Goal: Information Seeking & Learning: Find specific fact

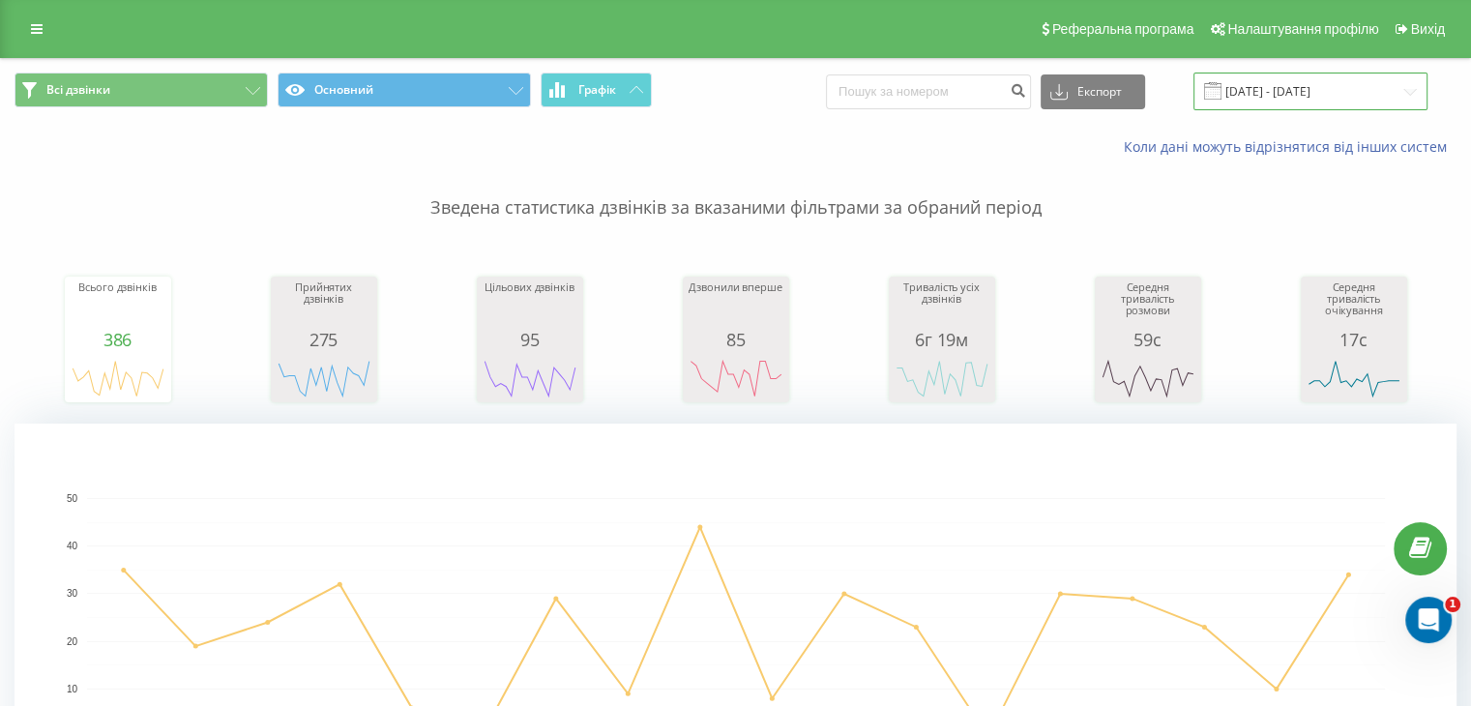
click at [1343, 83] on input "[DATE] - [DATE]" at bounding box center [1310, 92] width 234 height 38
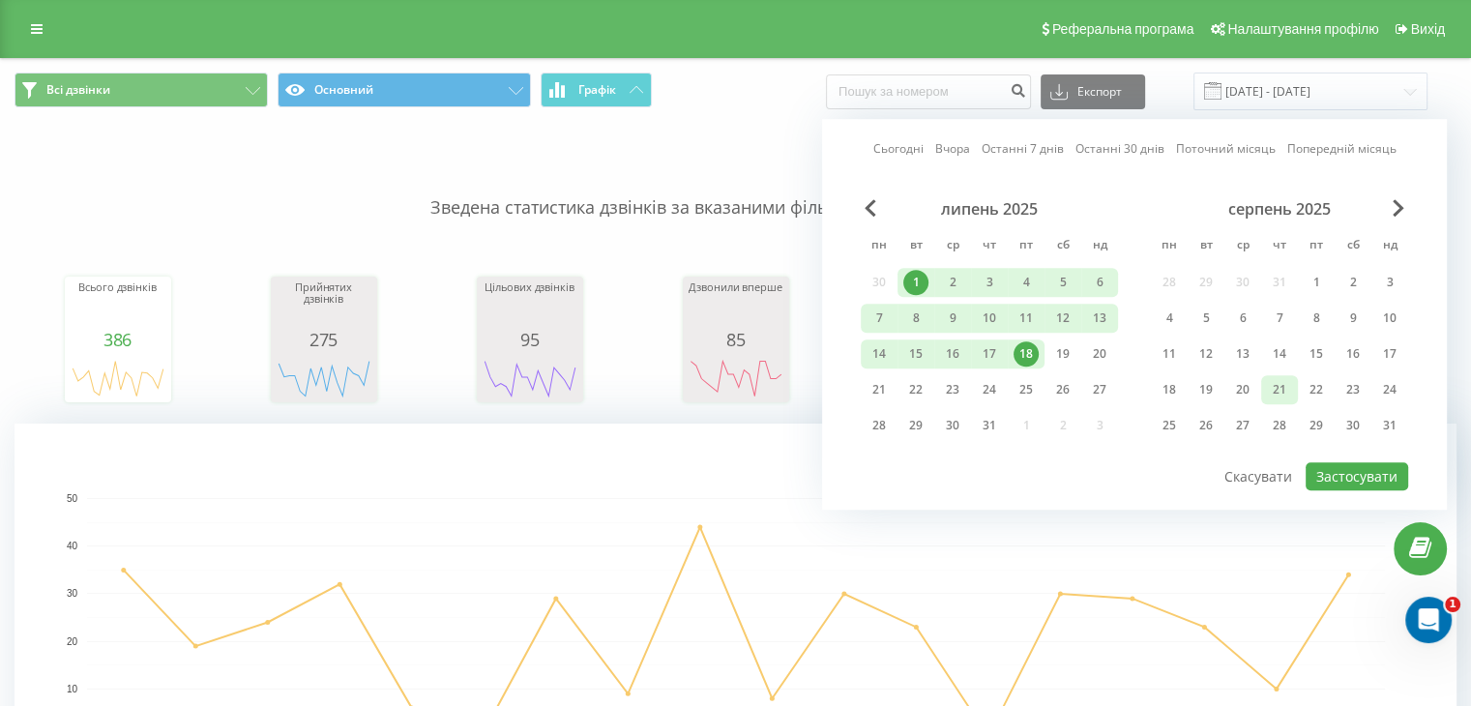
click at [1288, 384] on div "21" at bounding box center [1279, 389] width 25 height 25
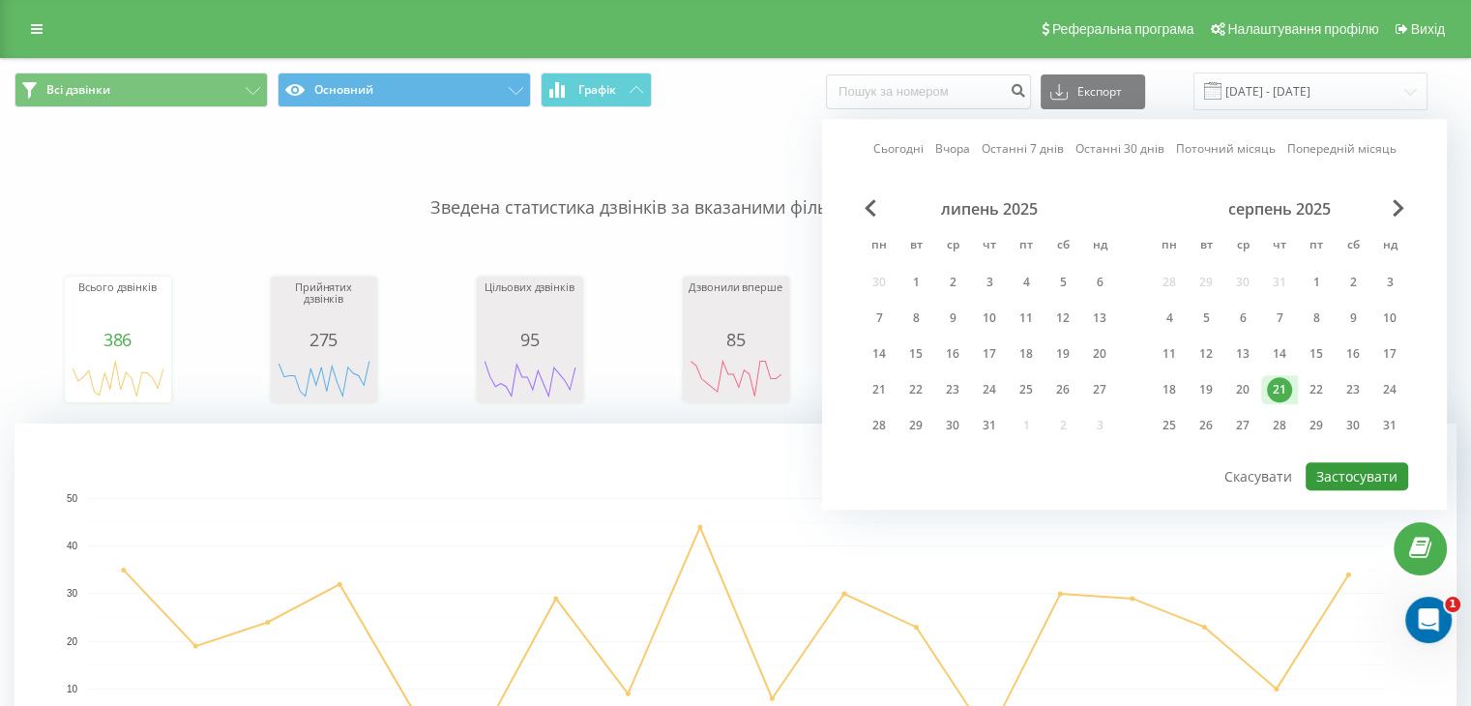
click at [1362, 468] on button "Застосувати" at bounding box center [1357, 476] width 103 height 28
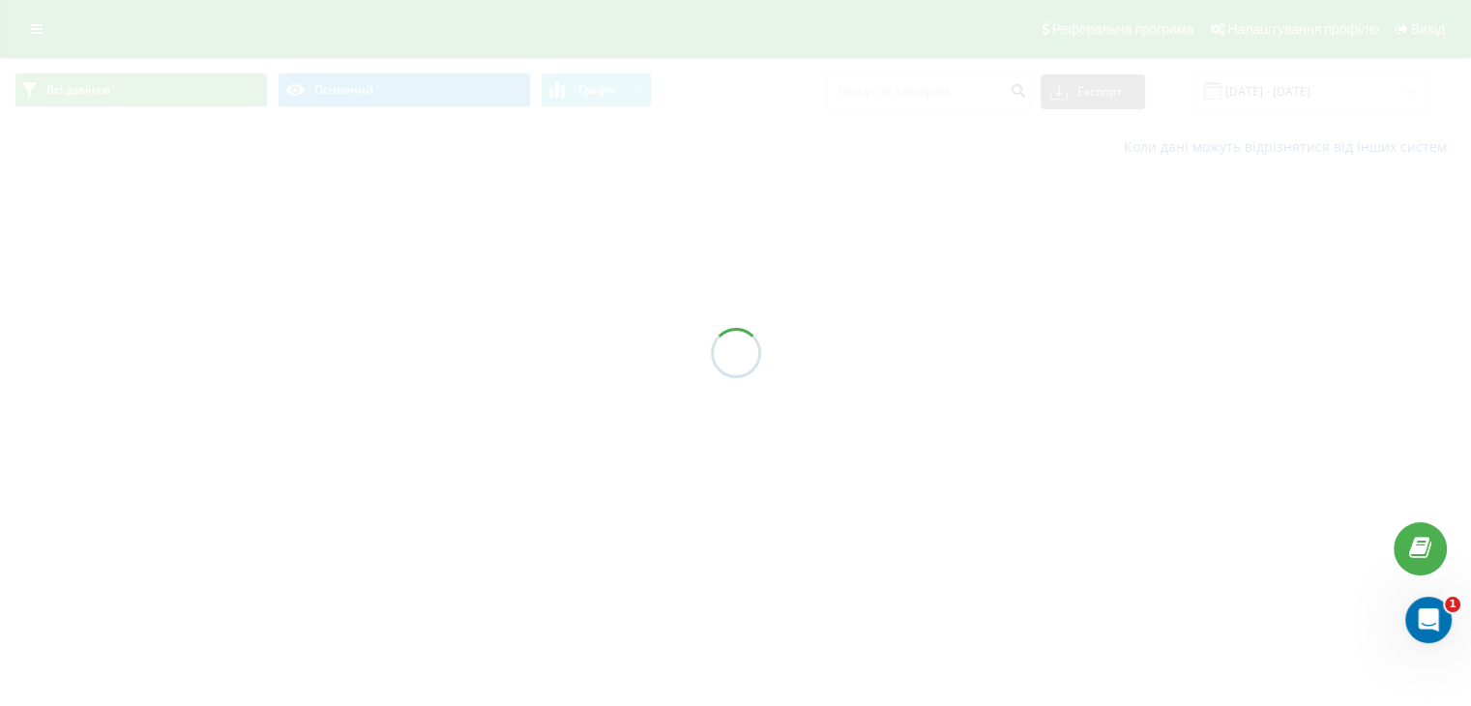
type input "[DATE] - [DATE]"
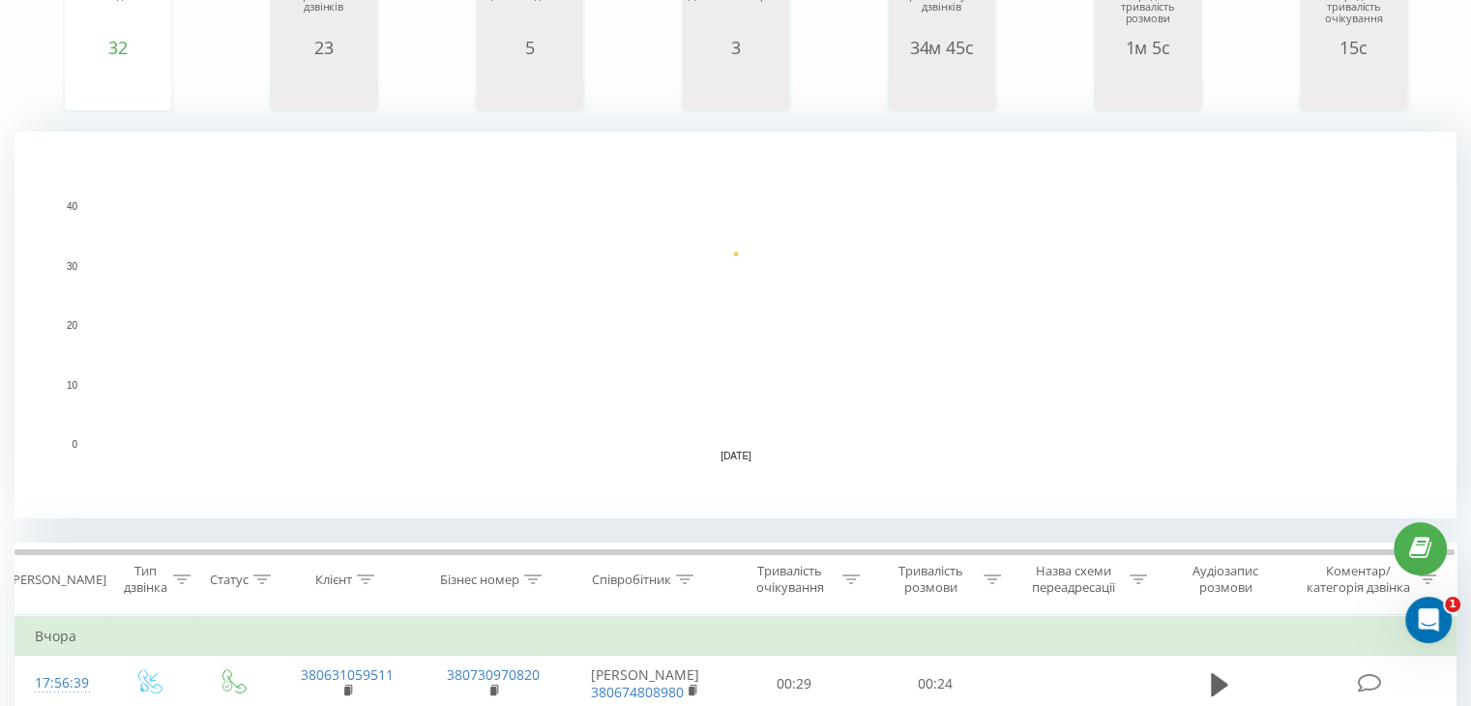
scroll to position [387, 0]
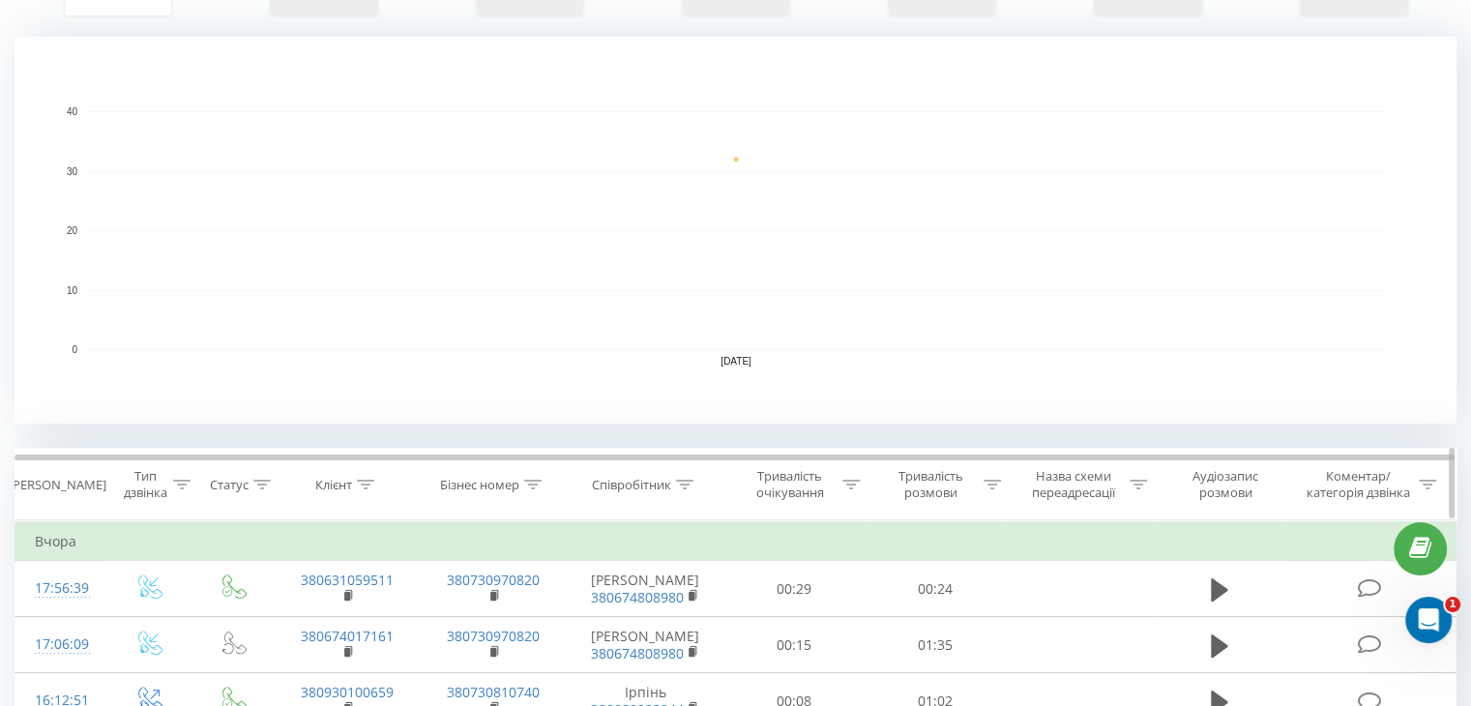
click at [690, 477] on div at bounding box center [684, 485] width 17 height 16
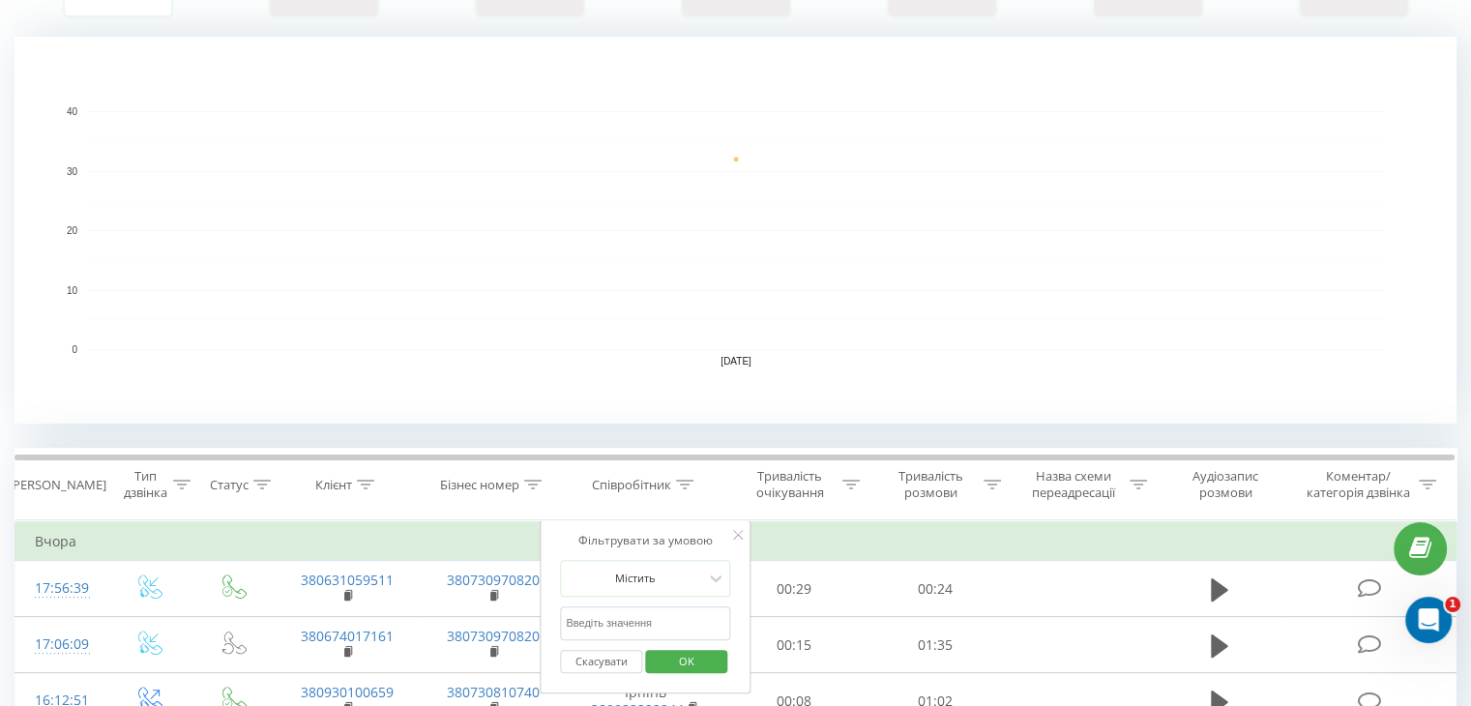
click at [700, 619] on input "text" at bounding box center [645, 623] width 170 height 34
type input "Гатне"
click at [689, 658] on span "OK" at bounding box center [687, 661] width 54 height 30
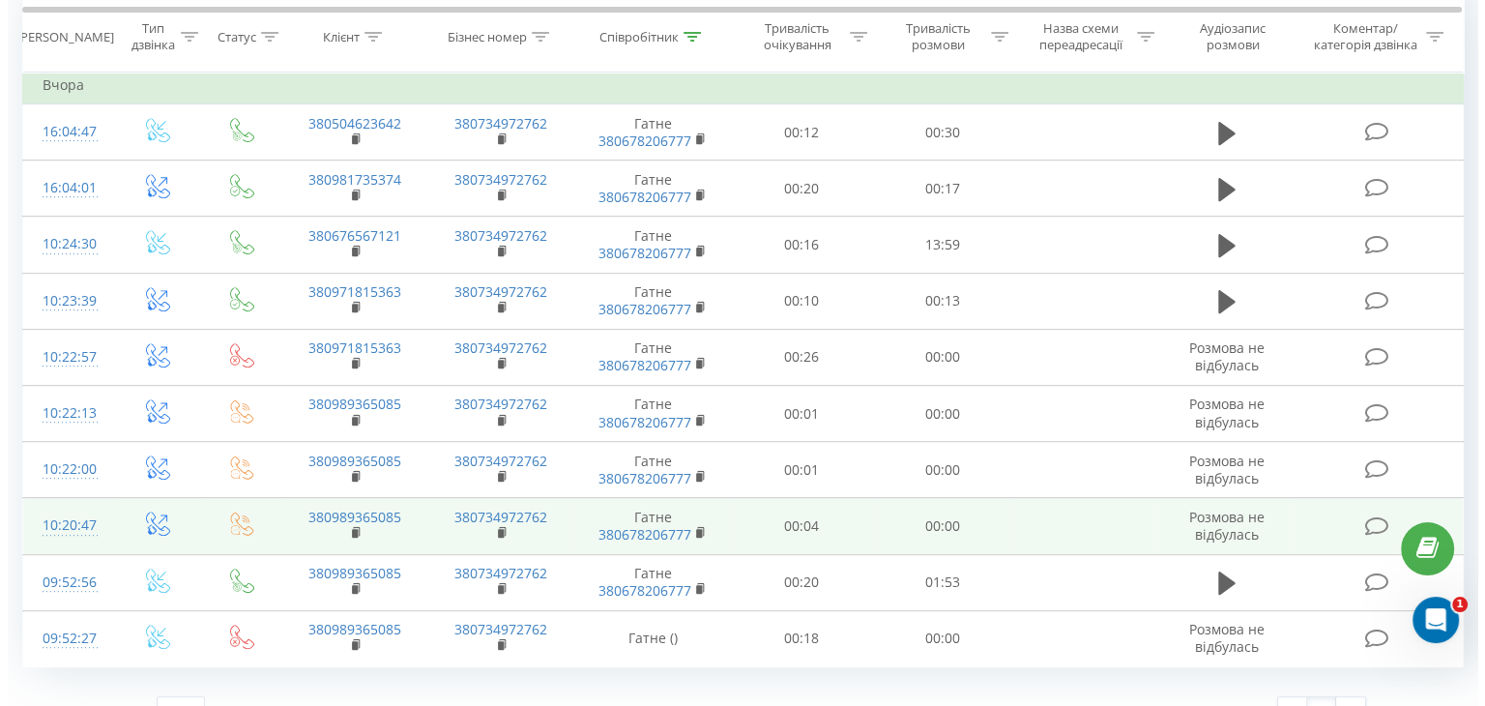
scroll to position [774, 0]
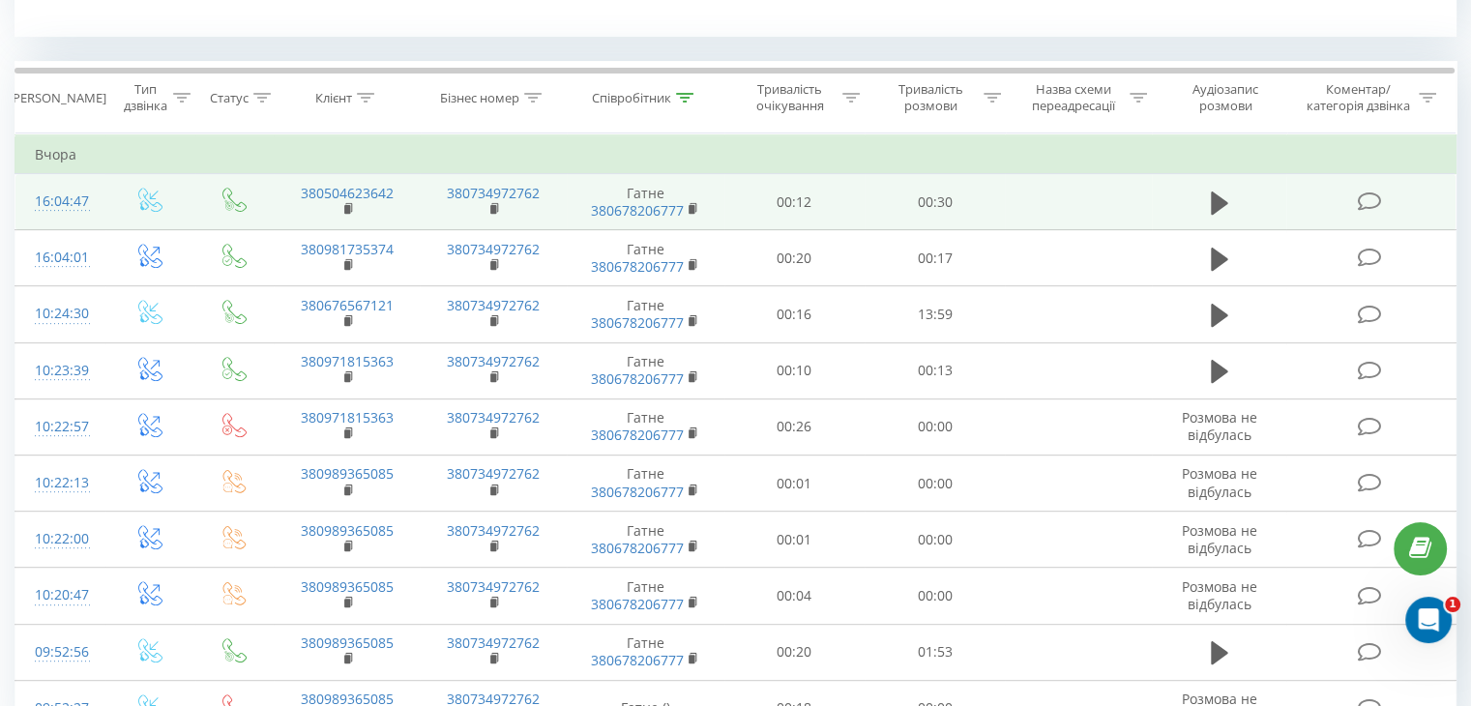
click at [105, 194] on td at bounding box center [150, 202] width 90 height 56
click at [98, 190] on td "16:04:47" at bounding box center [60, 202] width 90 height 56
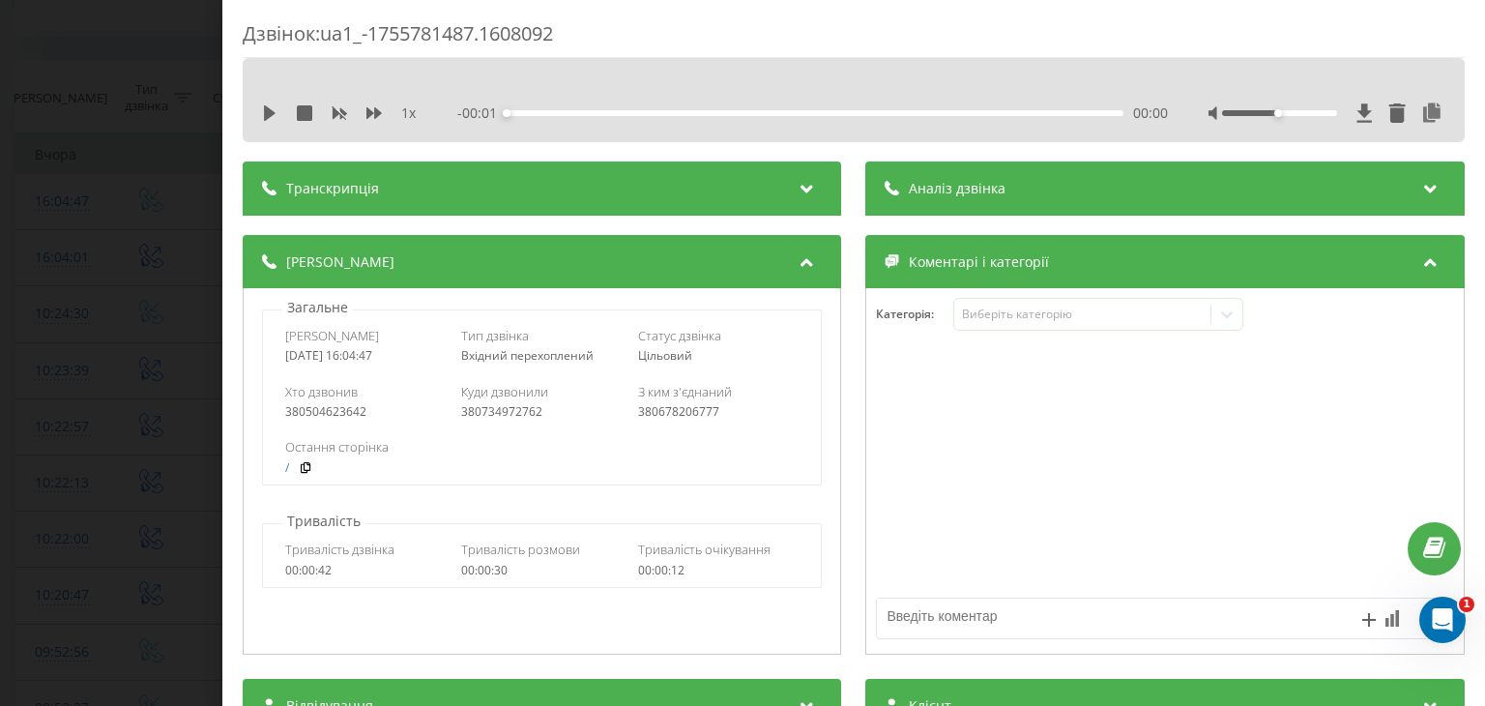
click at [272, 121] on div "1 x" at bounding box center [349, 112] width 174 height 19
click at [271, 112] on icon at bounding box center [270, 112] width 12 height 15
click at [1422, 115] on icon at bounding box center [1433, 112] width 23 height 19
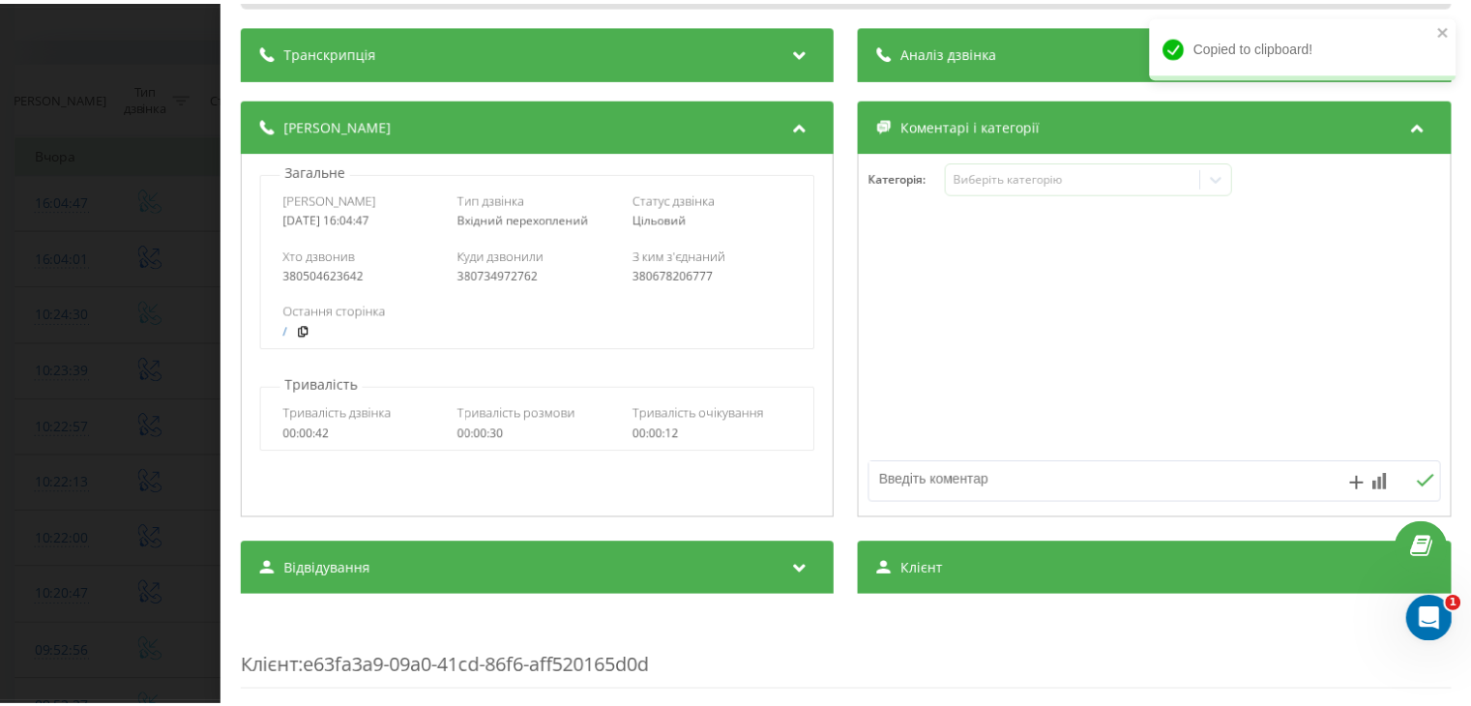
scroll to position [193, 0]
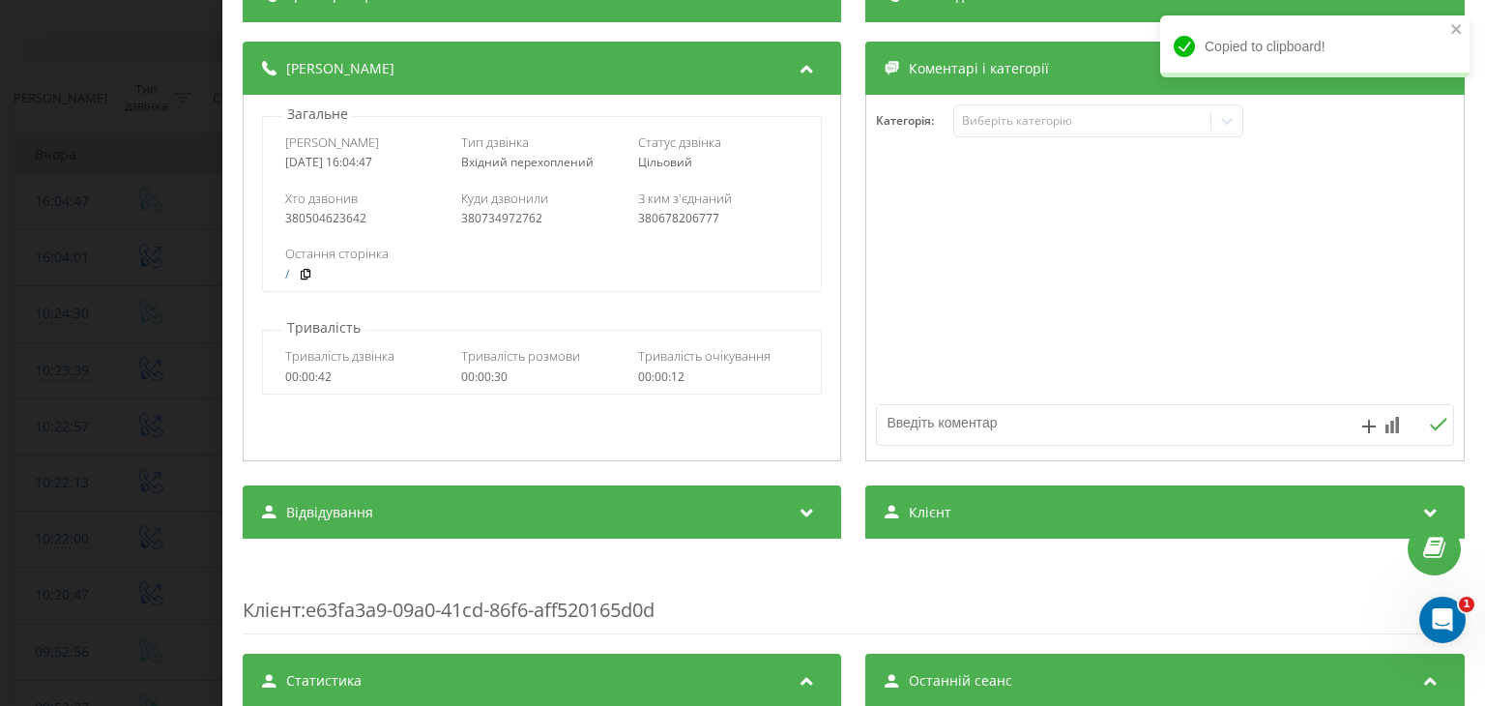
click at [929, 523] on div "Клієнт" at bounding box center [1166, 512] width 599 height 54
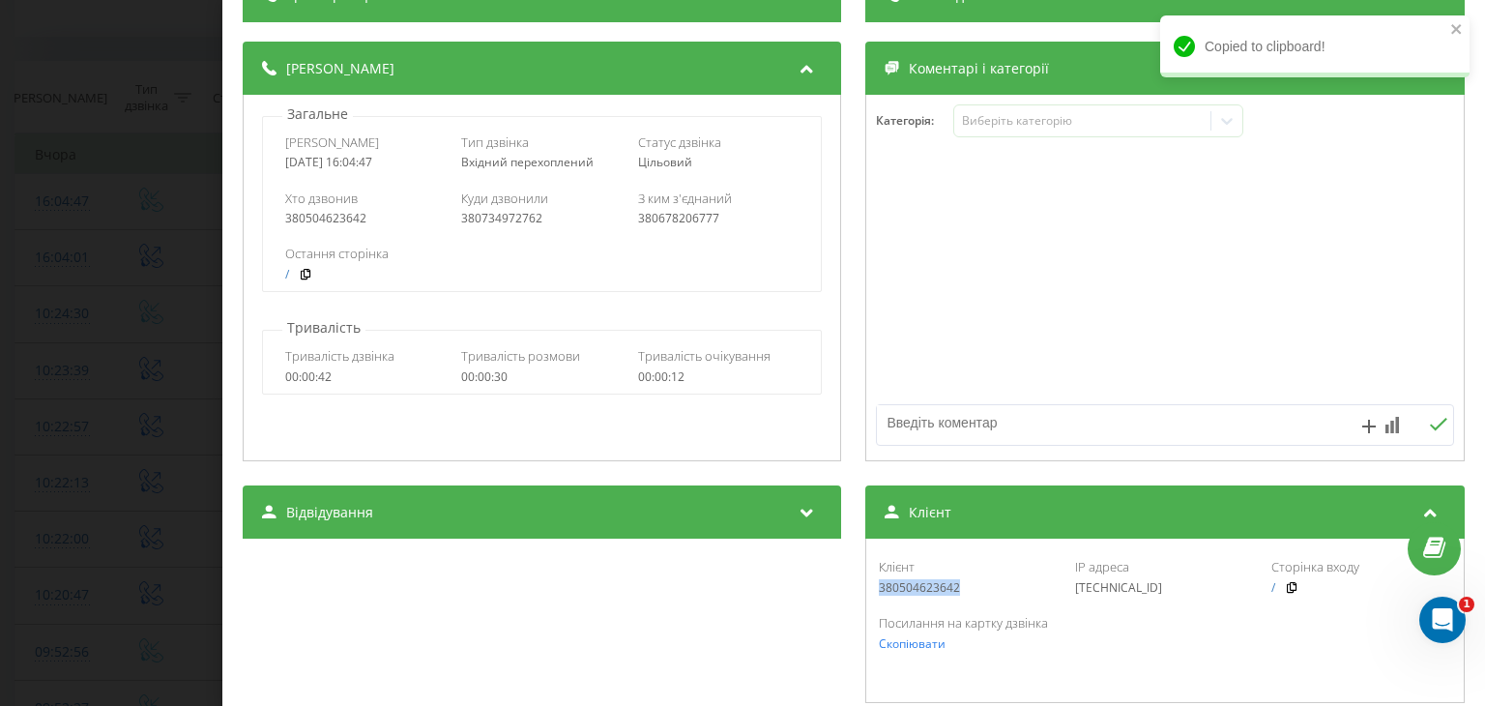
drag, startPoint x: 963, startPoint y: 588, endPoint x: 861, endPoint y: 585, distance: 102.6
click at [867, 585] on div "Клієнт 380504623642 IP адреса [TECHNICAL_ID] Сторінка входу / Посилання на карт…" at bounding box center [1166, 621] width 599 height 164
copy div "380504623642"
click at [193, 309] on div "Дзвінок : ua1_-1755781487.1608092 1 x 00:00 00:30 00:30 Транскрипція Для AI-ана…" at bounding box center [742, 353] width 1485 height 706
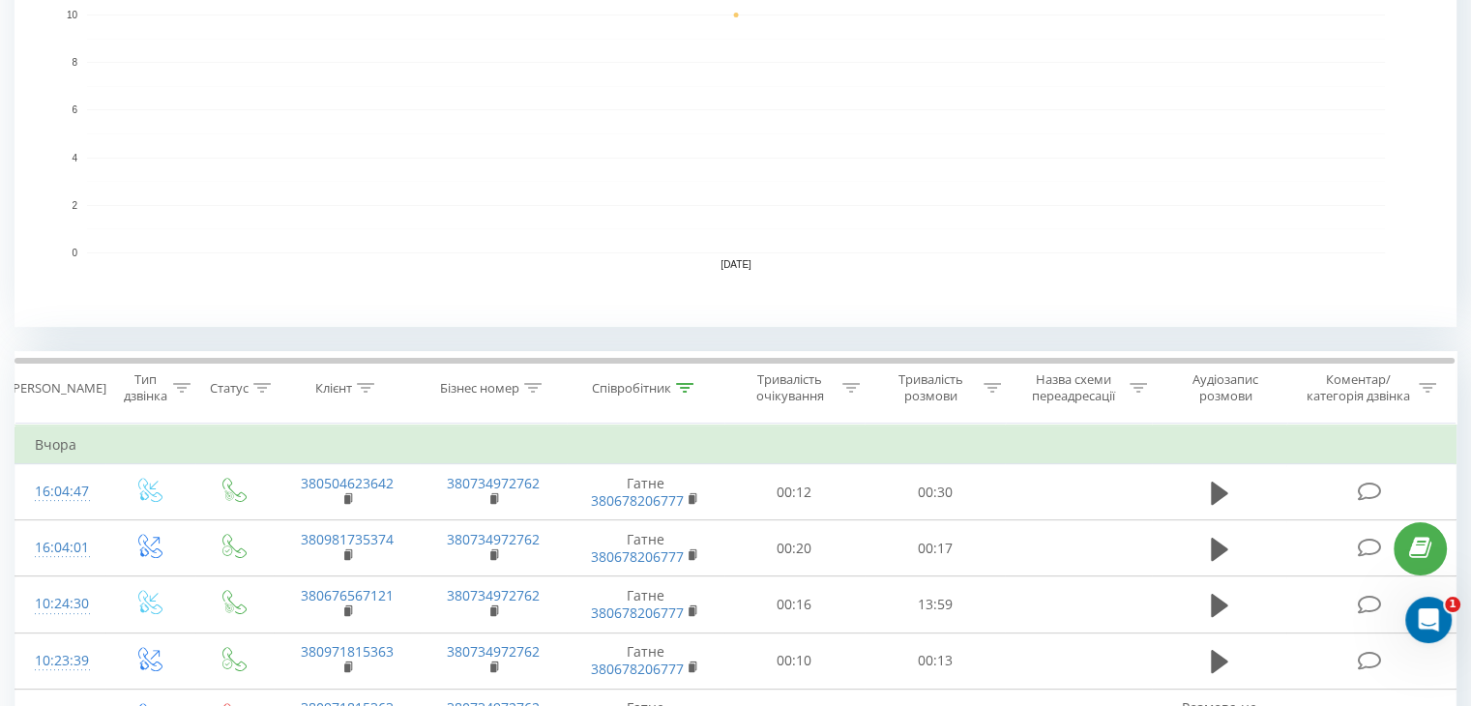
scroll to position [484, 0]
click at [692, 388] on icon at bounding box center [684, 388] width 17 height 10
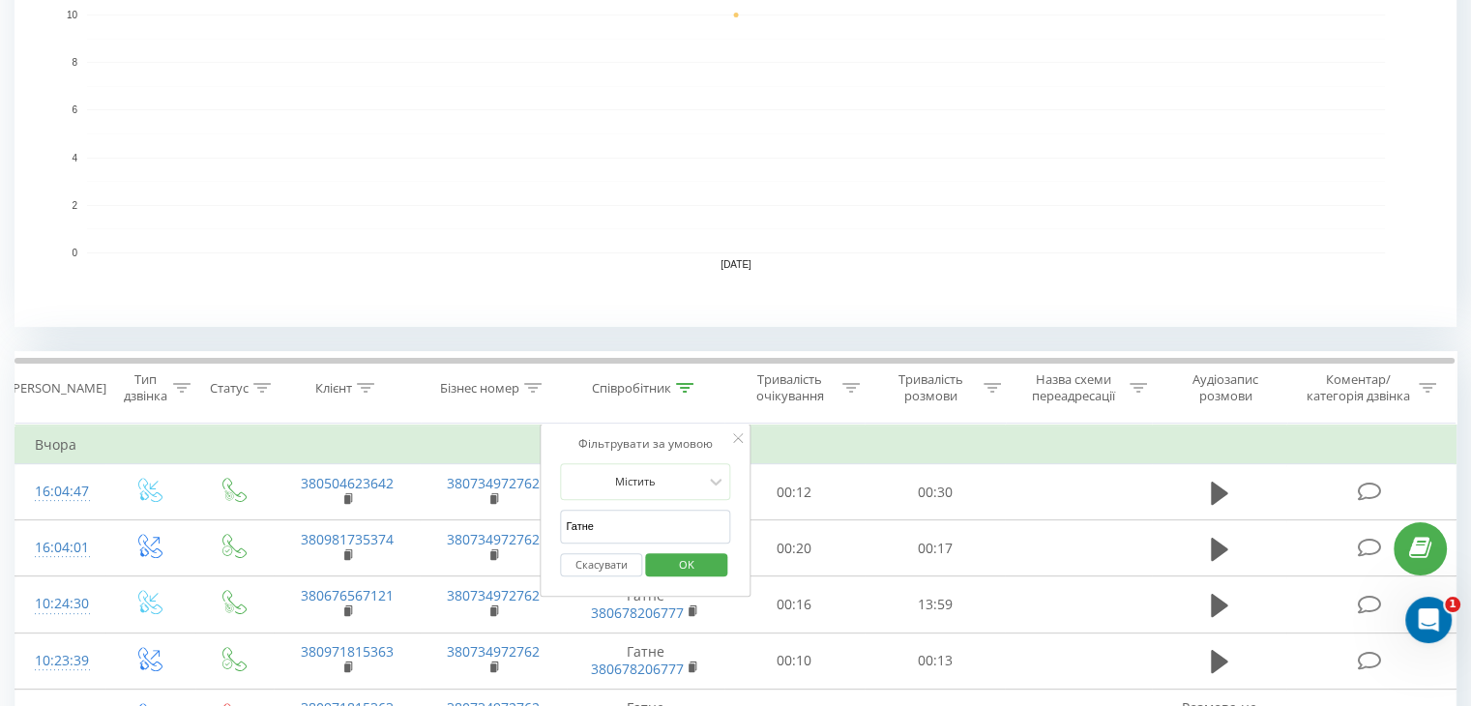
drag, startPoint x: 658, startPoint y: 530, endPoint x: 619, endPoint y: 525, distance: 39.0
click at [635, 527] on input "Гатне" at bounding box center [645, 527] width 170 height 34
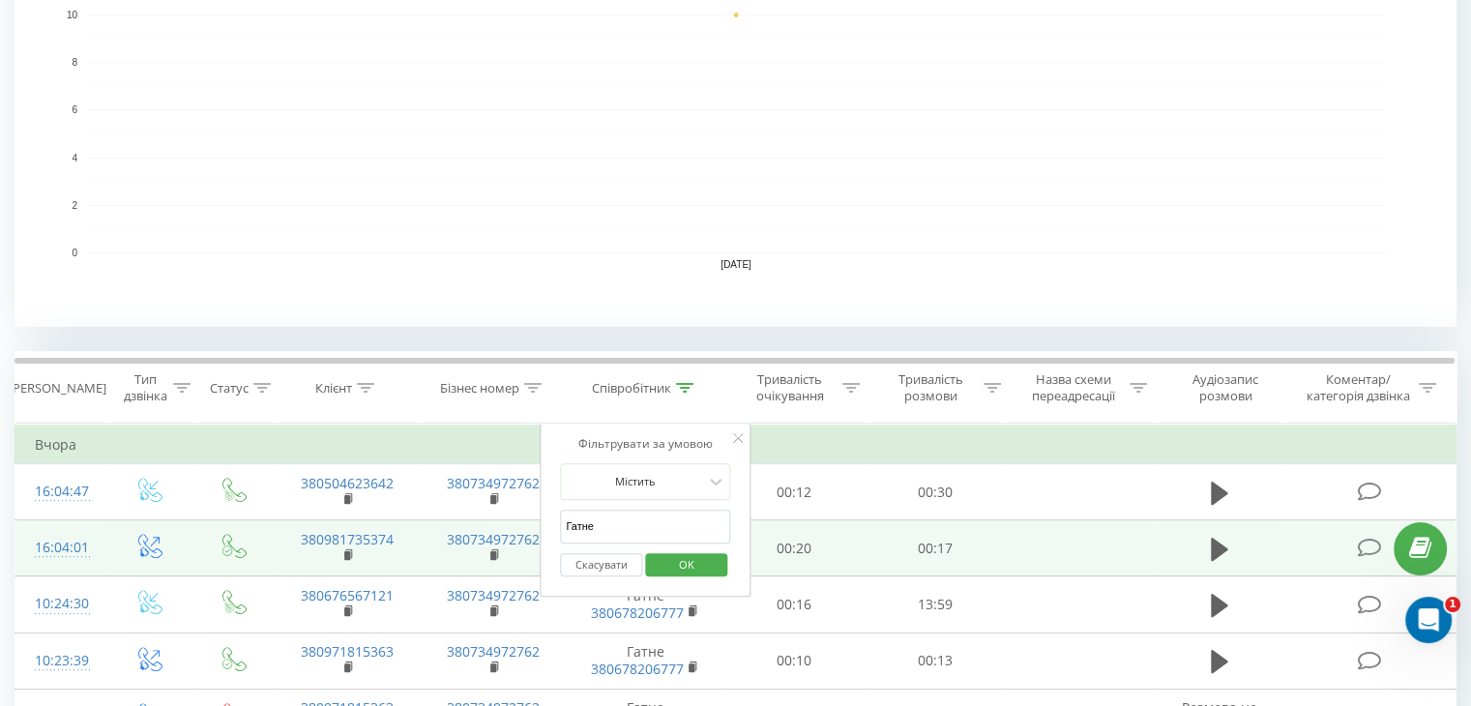
drag, startPoint x: 508, startPoint y: 563, endPoint x: 464, endPoint y: 564, distance: 43.5
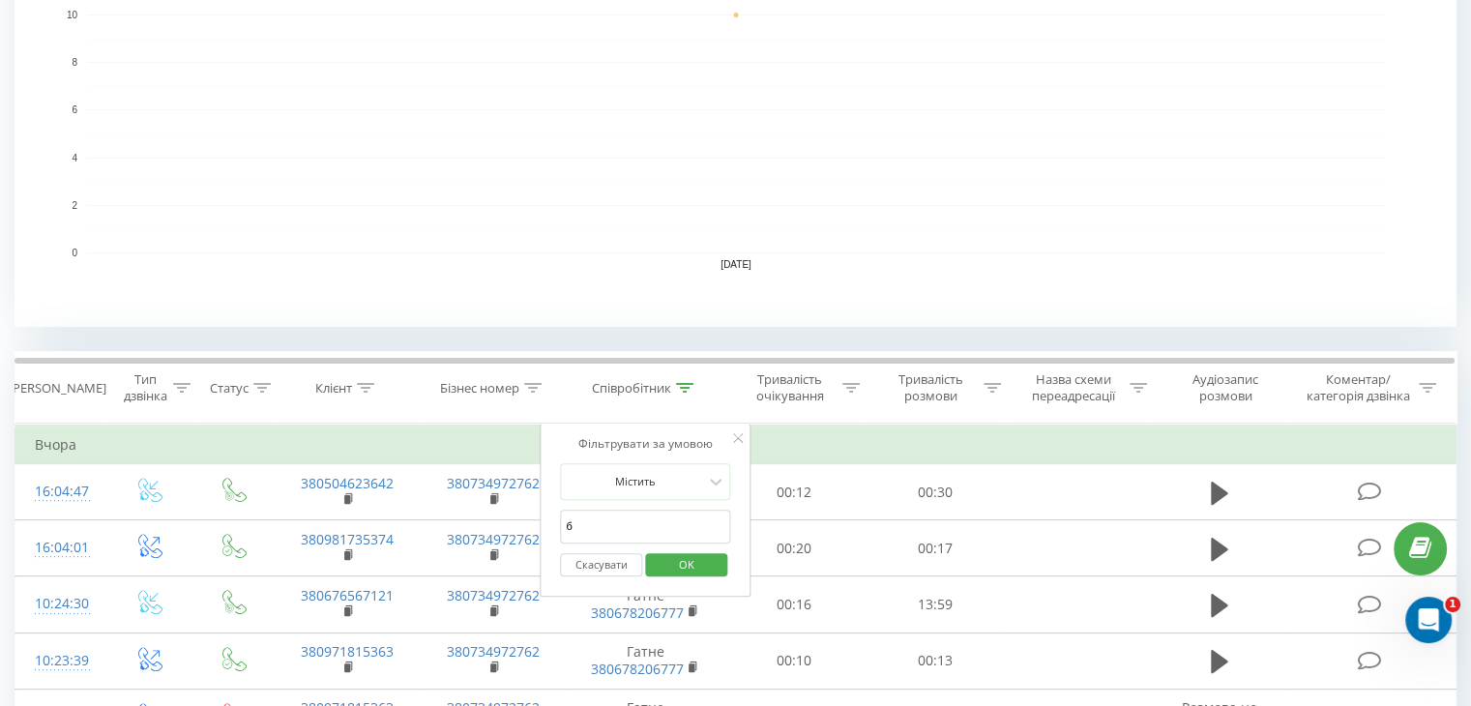
type input "Бровари"
click at [687, 563] on span "OK" at bounding box center [687, 564] width 54 height 30
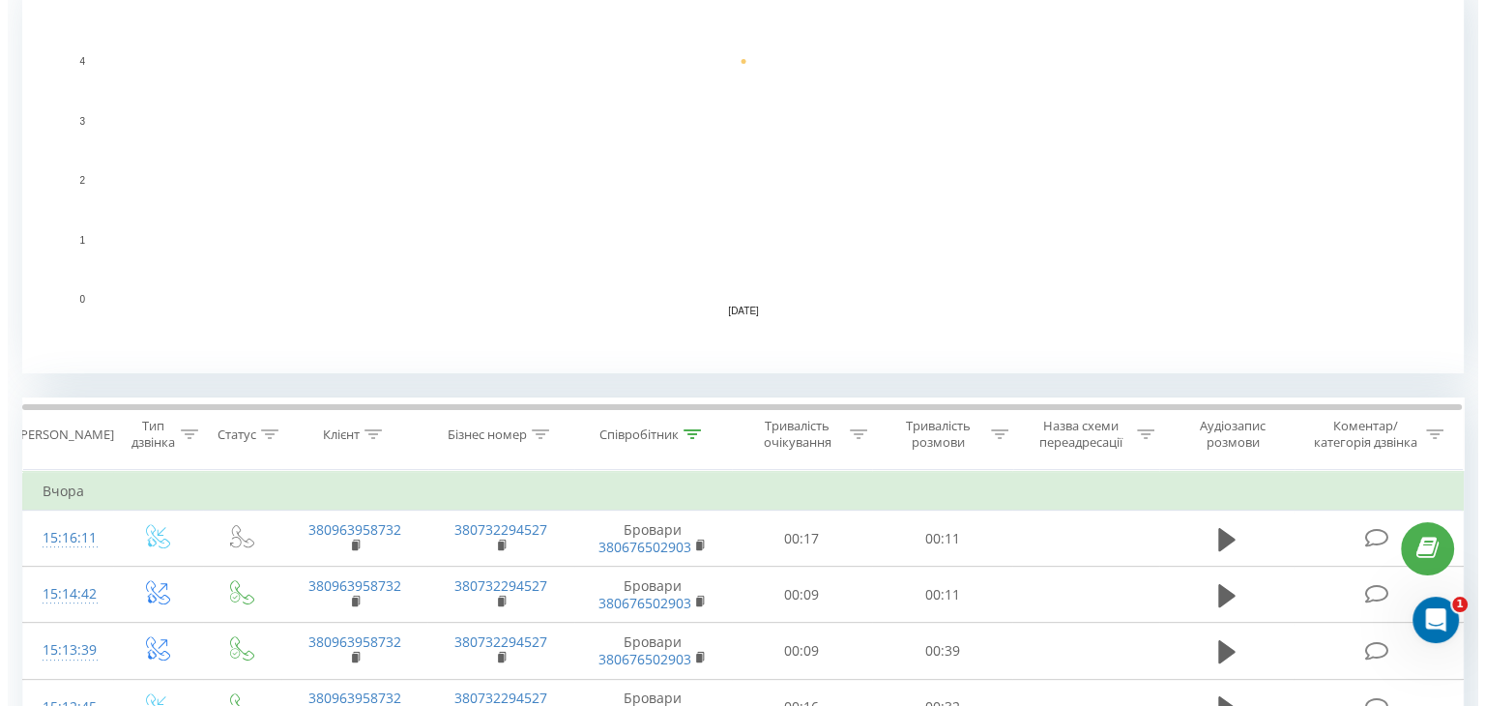
scroll to position [708, 0]
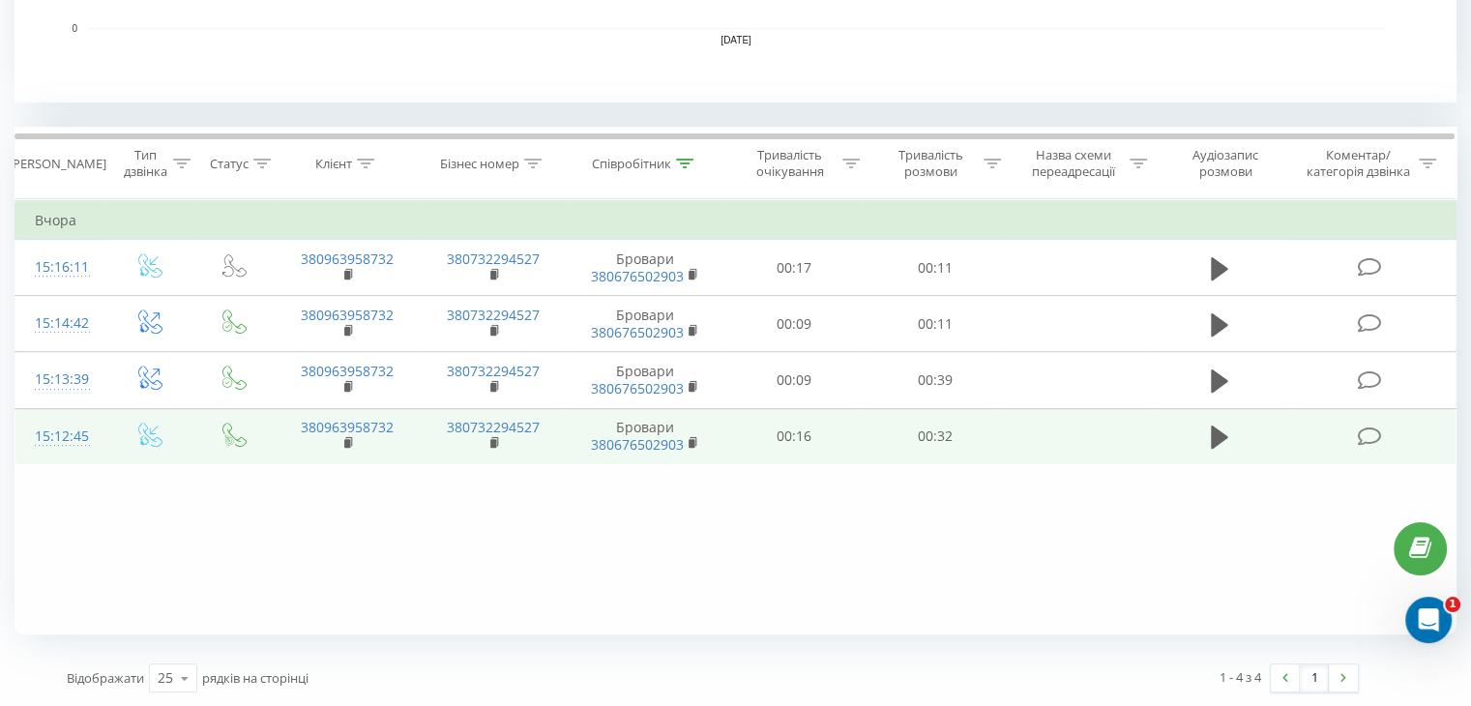
click at [101, 425] on td "15:12:45" at bounding box center [60, 436] width 90 height 56
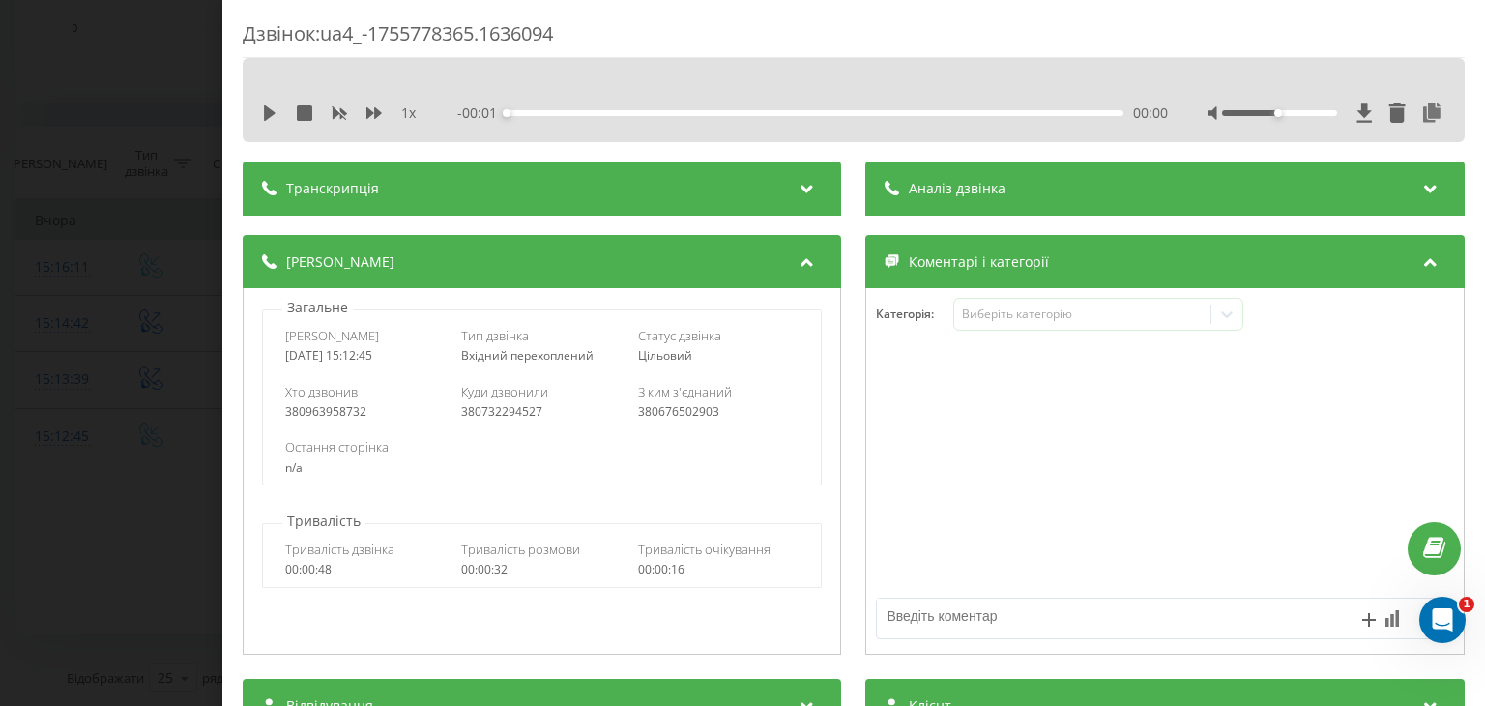
click at [279, 109] on div "1 x" at bounding box center [349, 112] width 174 height 19
click at [269, 111] on icon at bounding box center [270, 112] width 12 height 15
click at [1422, 113] on icon at bounding box center [1433, 112] width 23 height 19
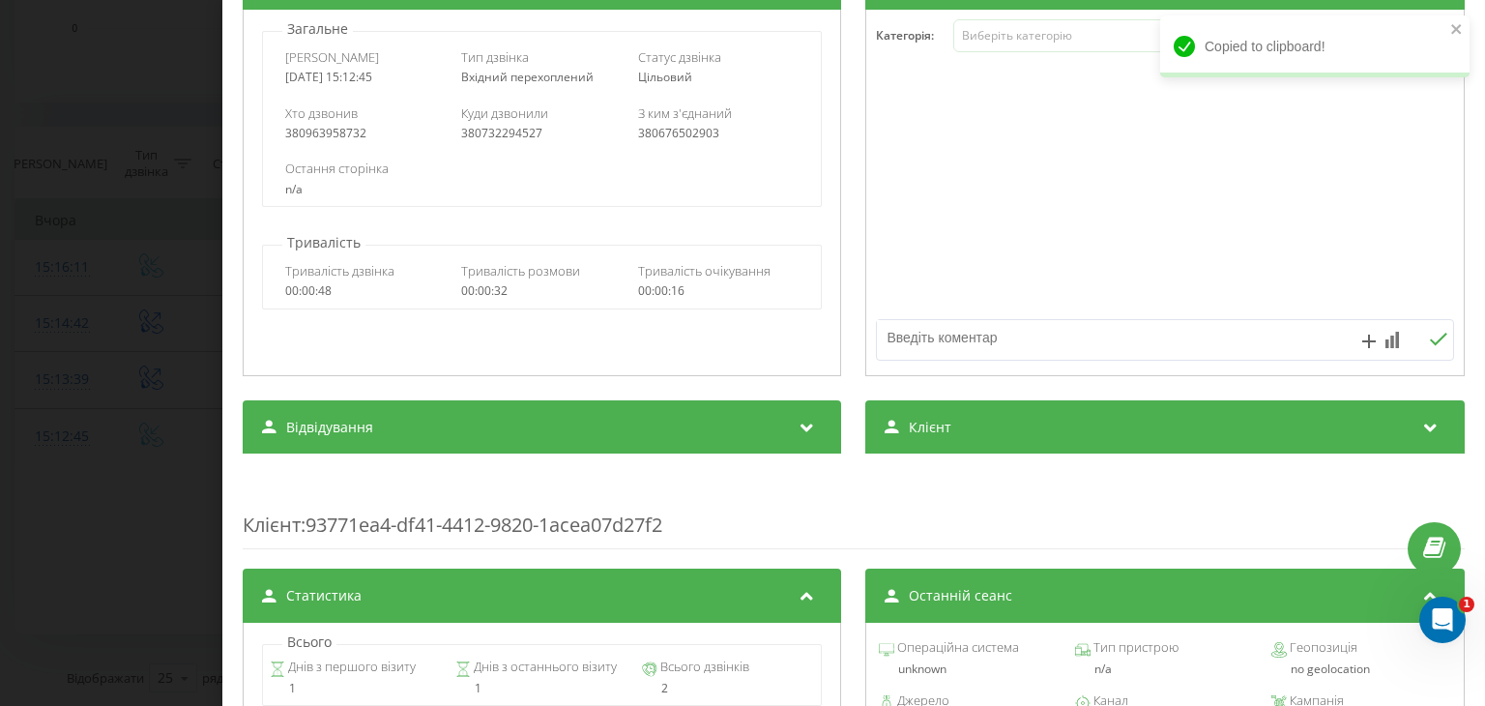
scroll to position [290, 0]
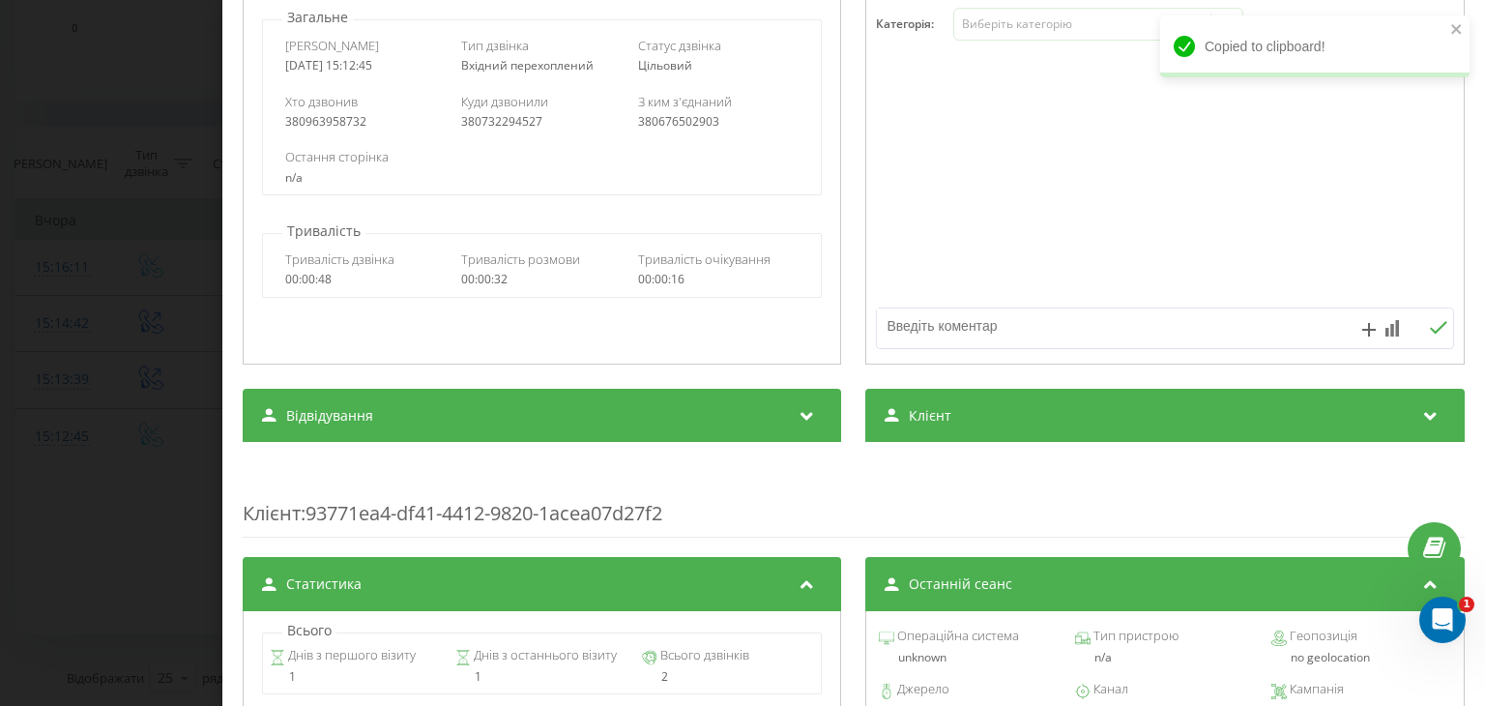
click at [961, 399] on div "Клієнт" at bounding box center [1166, 416] width 599 height 54
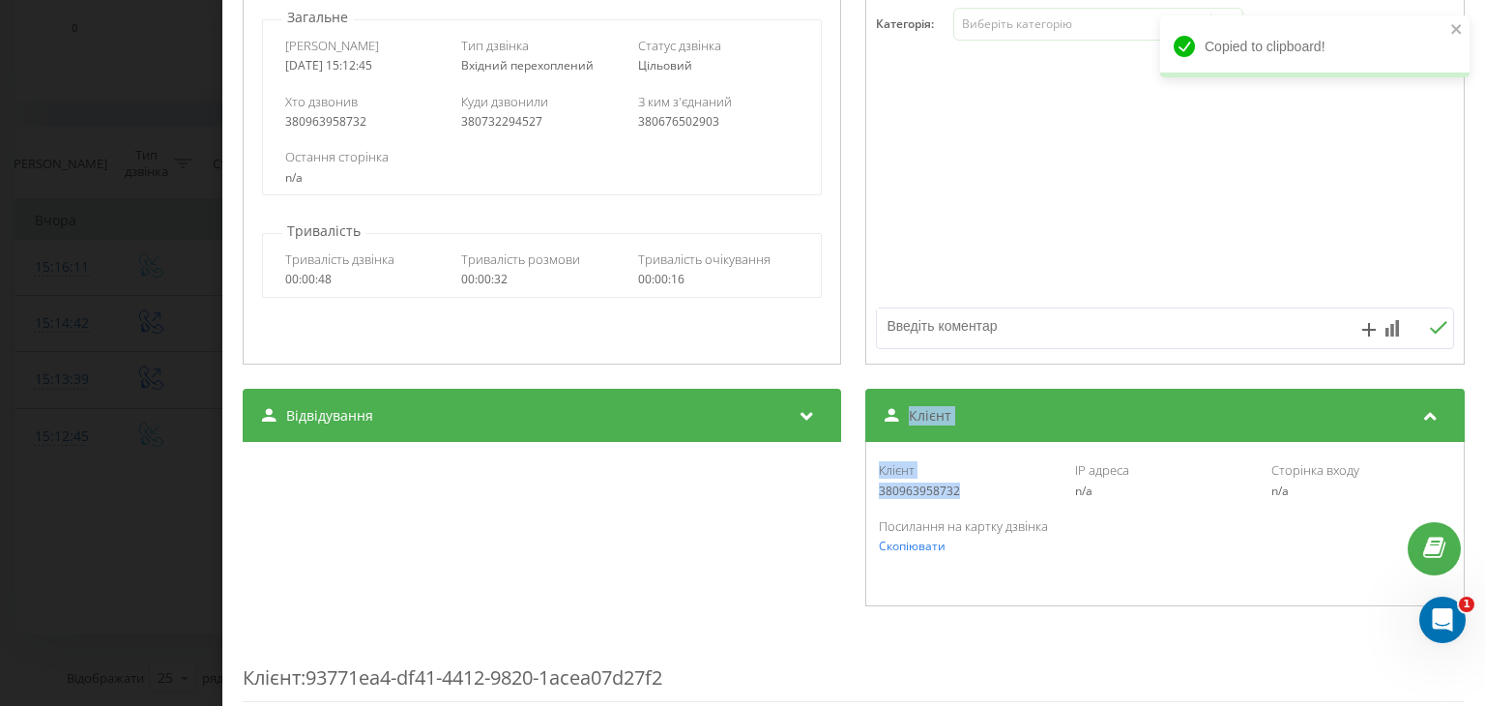
drag, startPoint x: 958, startPoint y: 491, endPoint x: 827, endPoint y: 502, distance: 132.0
click at [824, 503] on div "Відвідування Джерело n/a Канал n/a Кампанія n/a Група оголошень n/a Ключове сло…" at bounding box center [854, 498] width 1222 height 219
click at [927, 512] on div "Посилання на картку дзвінка Скопіювати" at bounding box center [1165, 536] width 577 height 56
drag, startPoint x: 958, startPoint y: 500, endPoint x: 873, endPoint y: 497, distance: 85.2
click at [877, 497] on div "Клієнт 380963958732 IP адреса n/a Сторінка входу n/a" at bounding box center [1165, 480] width 577 height 56
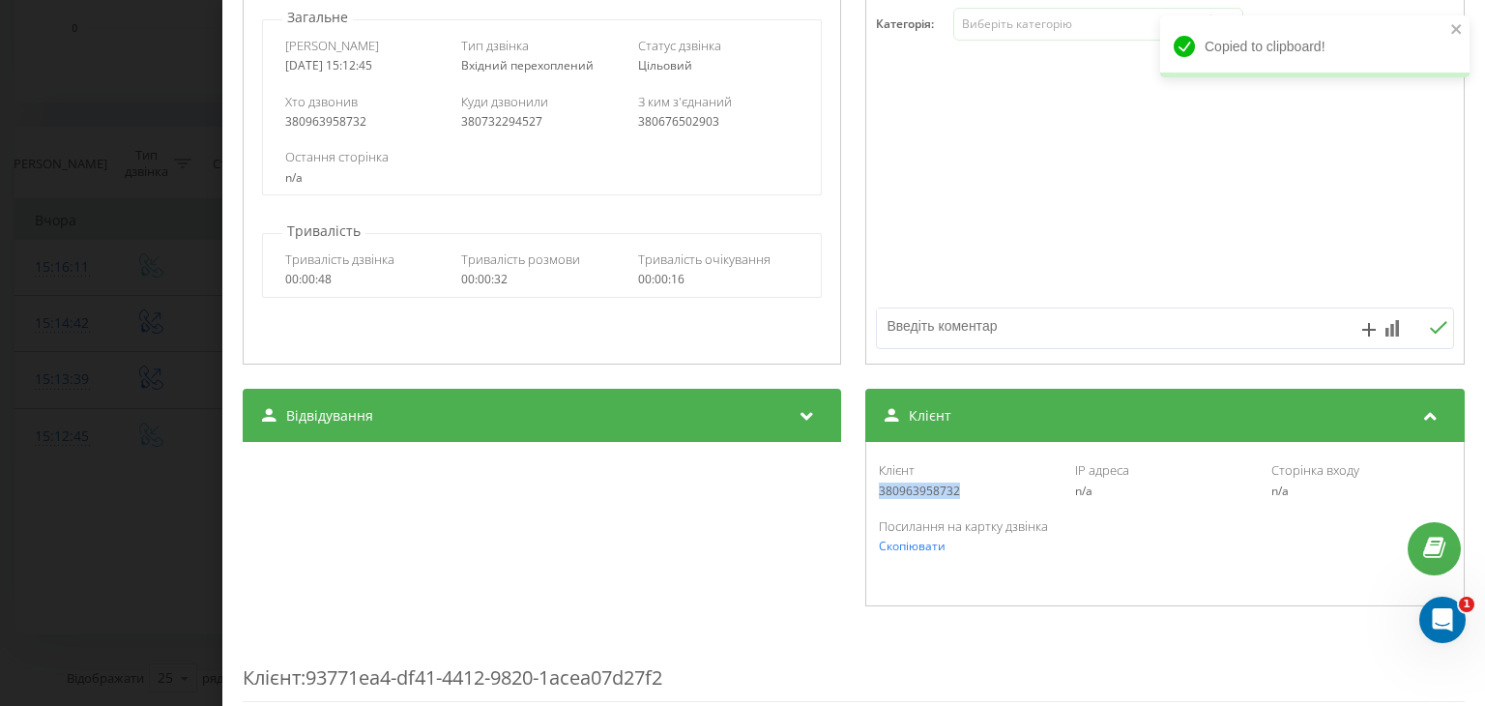
copy div "380963958732"
click at [127, 320] on div "Дзвінок : ua4_-1755778365.1636094 1 x 00:00 00:32 00:32 Транскрипція Для AI-ана…" at bounding box center [742, 353] width 1485 height 706
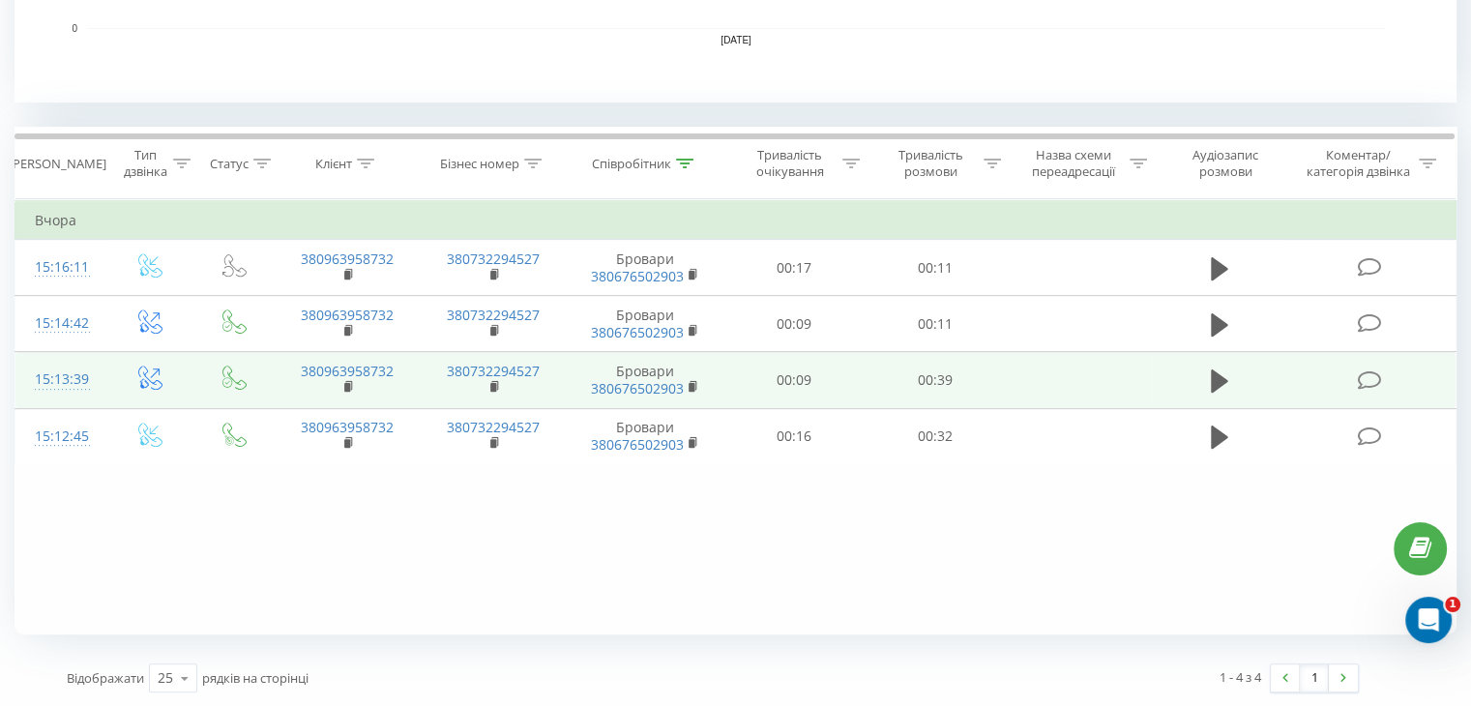
click at [103, 372] on td "15:13:39" at bounding box center [60, 380] width 90 height 56
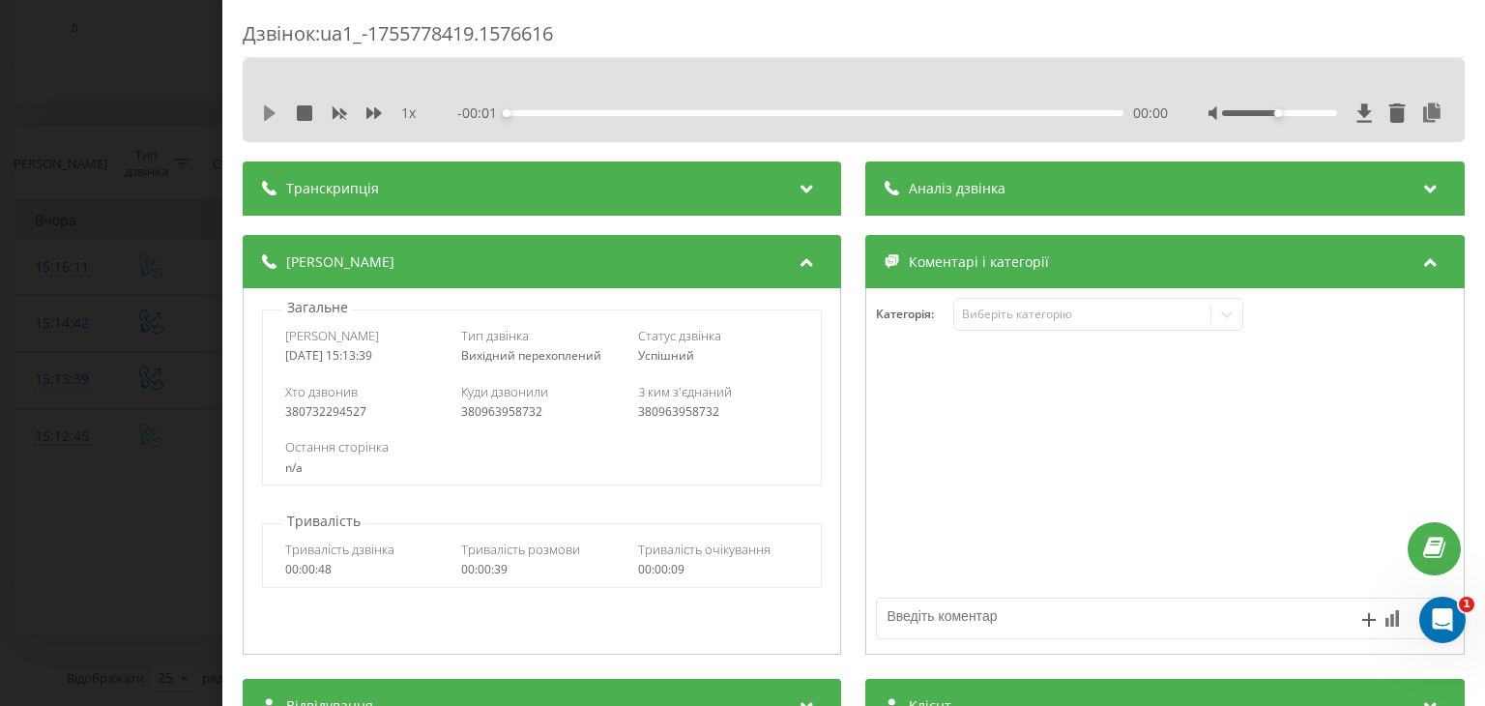
click at [273, 106] on icon at bounding box center [269, 112] width 15 height 15
click at [1422, 109] on icon at bounding box center [1433, 112] width 23 height 19
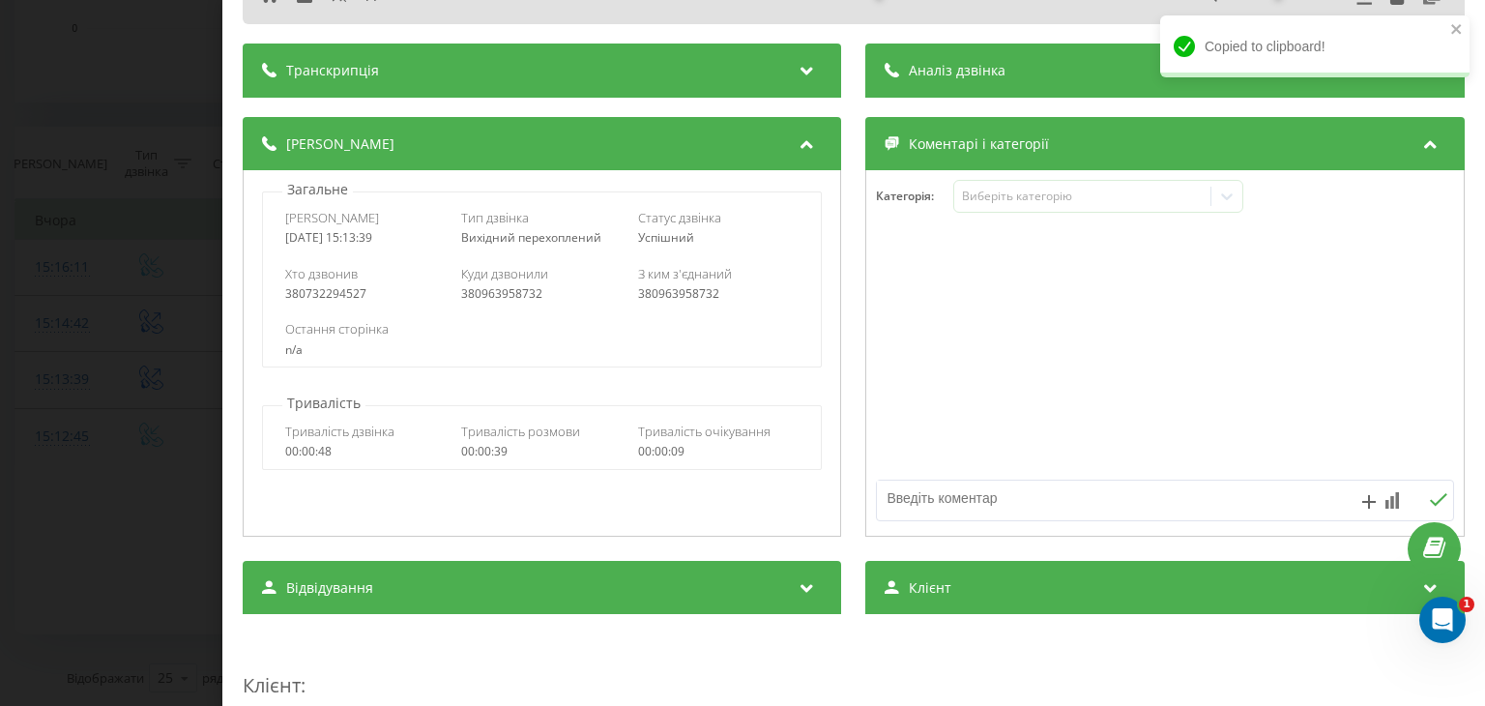
scroll to position [290, 0]
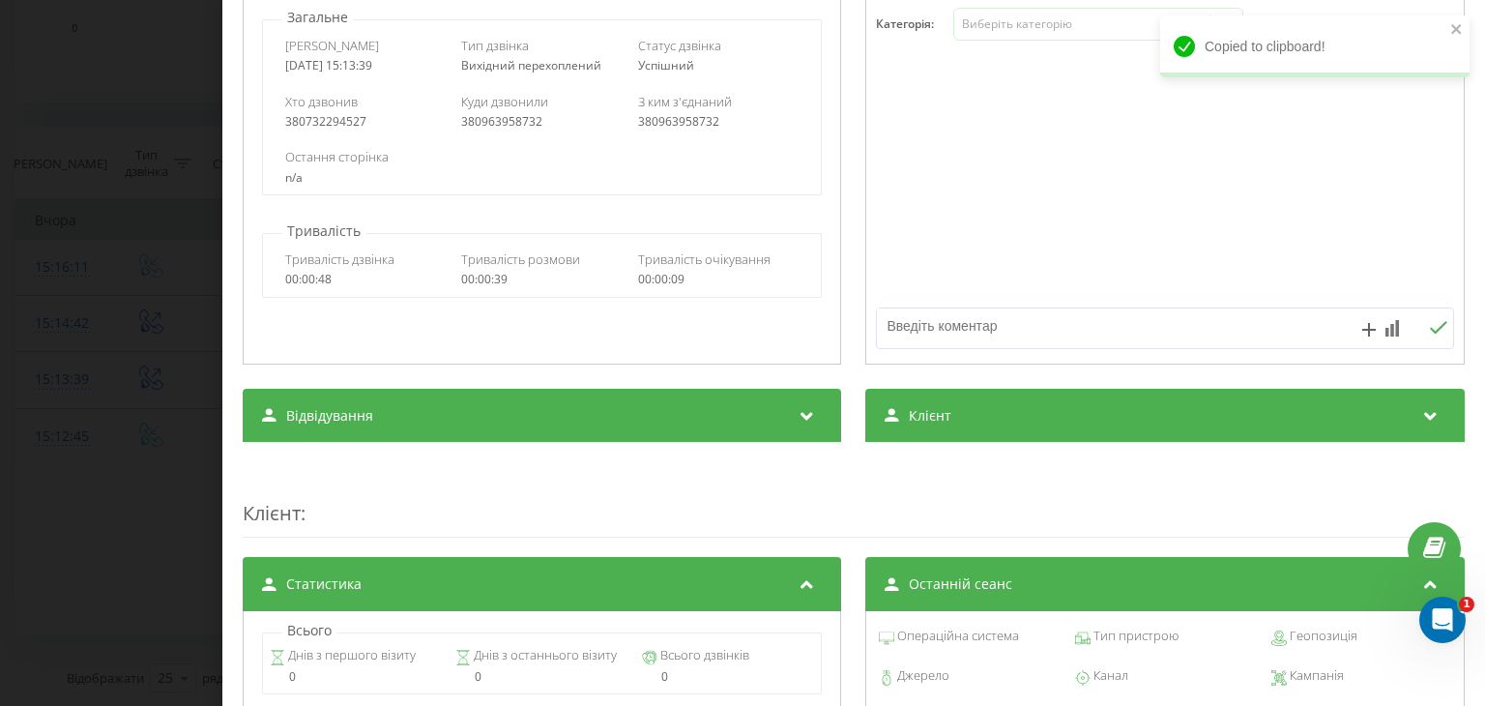
click at [921, 430] on div "Клієнт" at bounding box center [1166, 416] width 599 height 54
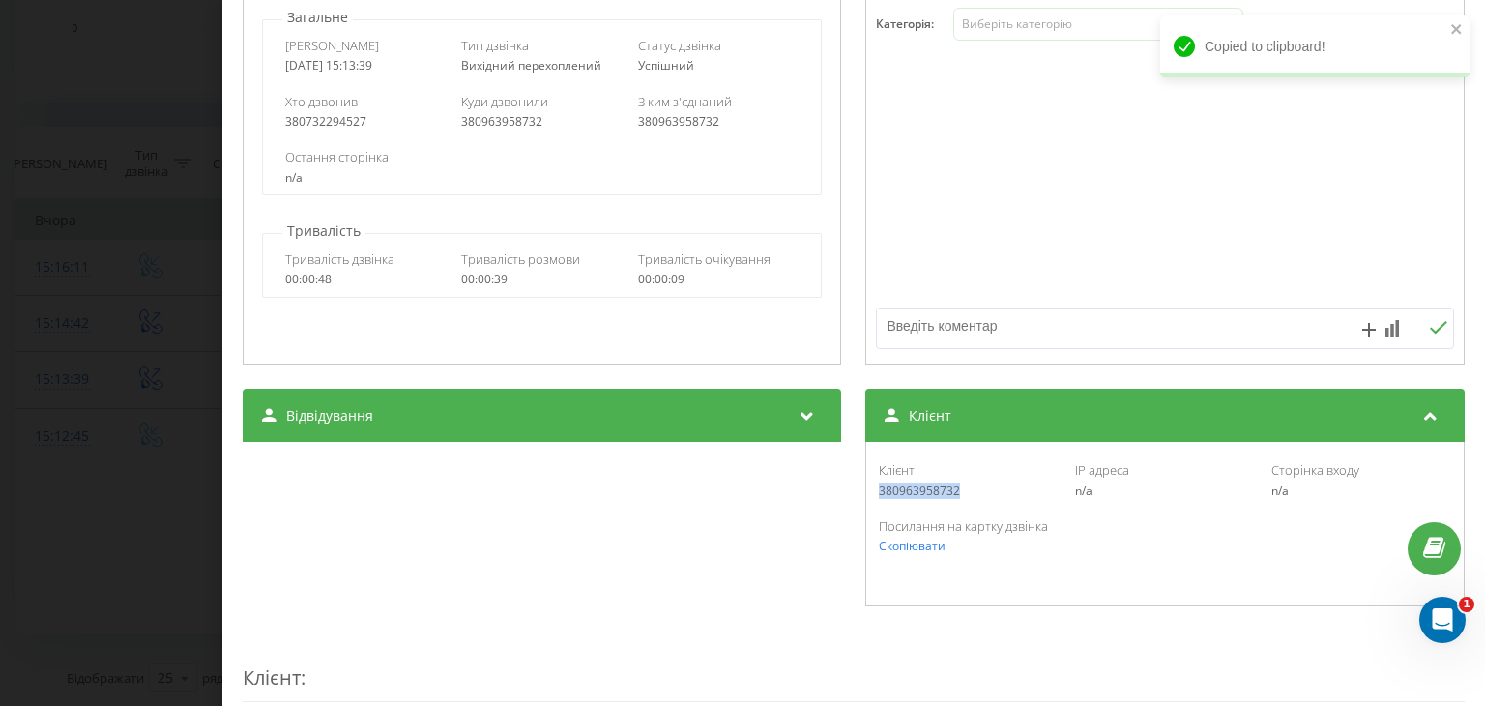
drag, startPoint x: 967, startPoint y: 496, endPoint x: 867, endPoint y: 495, distance: 100.6
click at [867, 495] on div "Клієнт 380963958732 IP адреса n/a Сторінка входу n/a Посилання на картку дзвінк…" at bounding box center [1166, 524] width 599 height 164
copy div "380963958732"
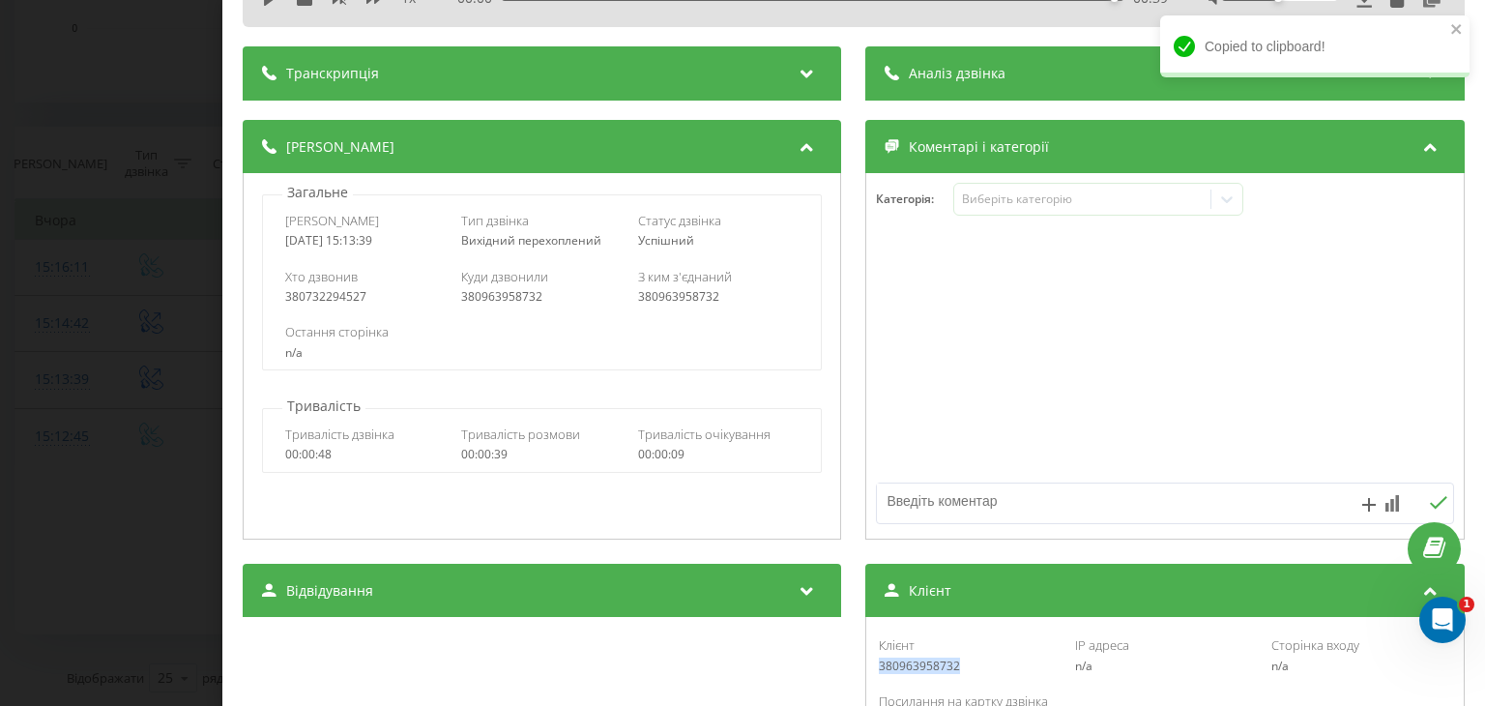
scroll to position [0, 0]
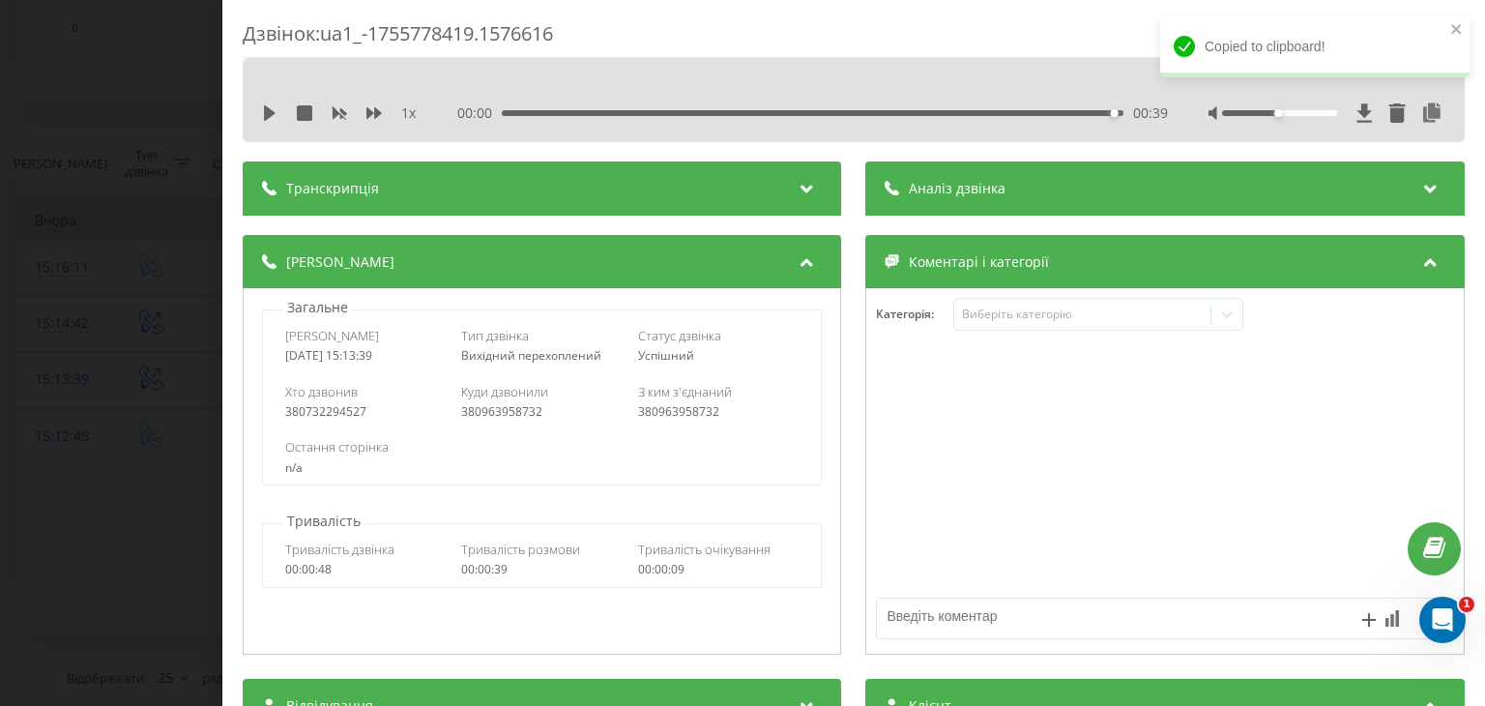
click at [103, 164] on div "Дзвінок : ua1_-1755778419.1576616 1 x 00:00 00:39 00:39 Транскрипція Для AI-ана…" at bounding box center [742, 353] width 1485 height 706
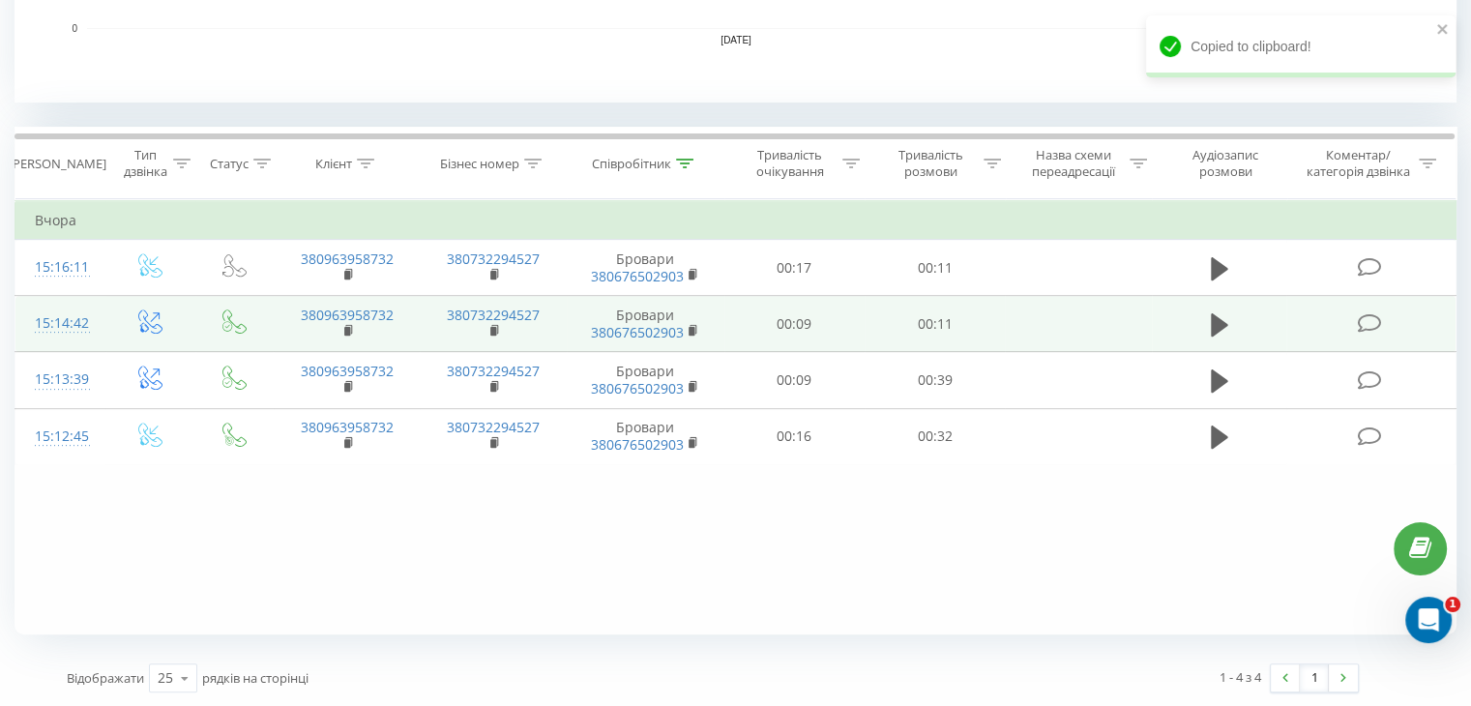
click at [97, 318] on td "15:14:42" at bounding box center [60, 324] width 90 height 56
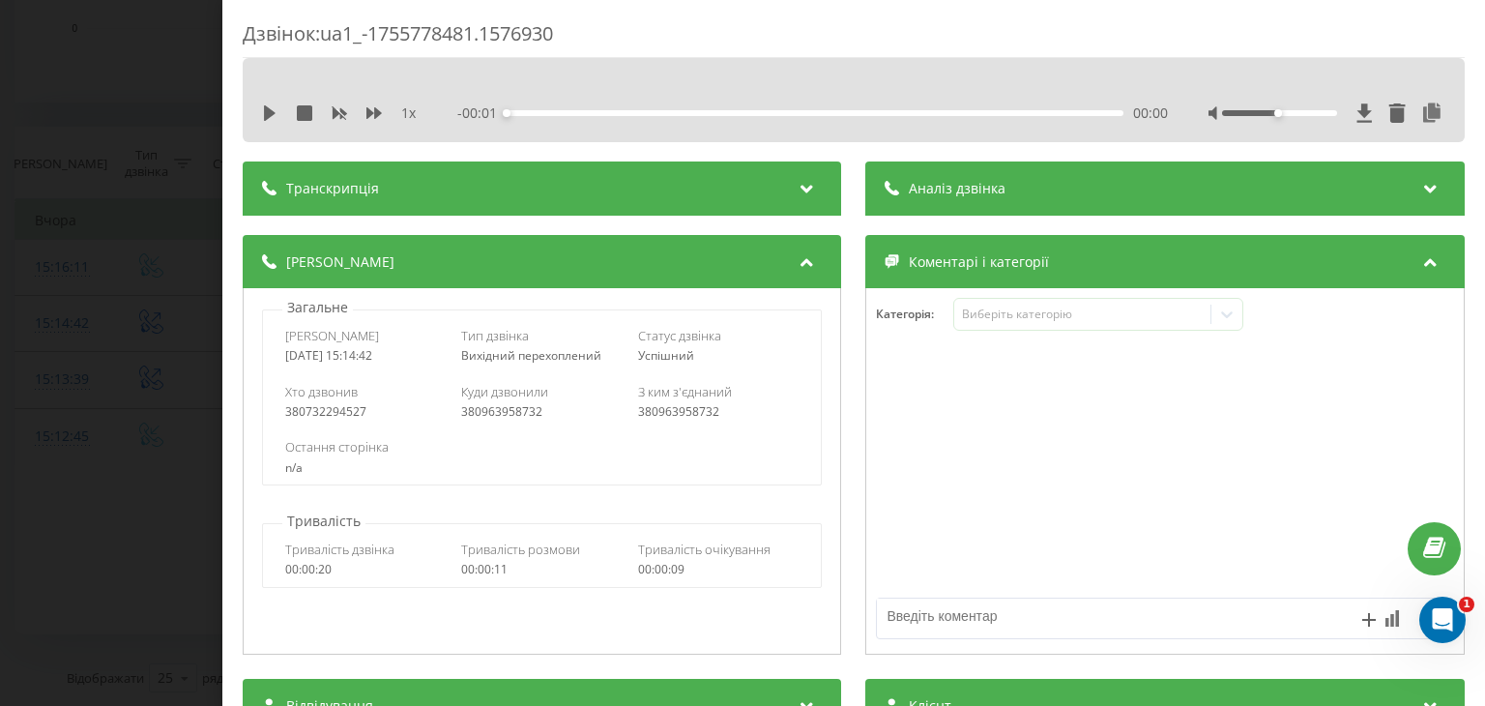
click at [272, 122] on div "1 x - 00:01 00:00 00:00" at bounding box center [853, 113] width 1193 height 29
click at [255, 110] on div "1 x - 00:01 00:00 00:00" at bounding box center [854, 100] width 1222 height 84
click at [272, 120] on icon at bounding box center [269, 112] width 15 height 15
click at [1422, 114] on icon at bounding box center [1433, 112] width 23 height 19
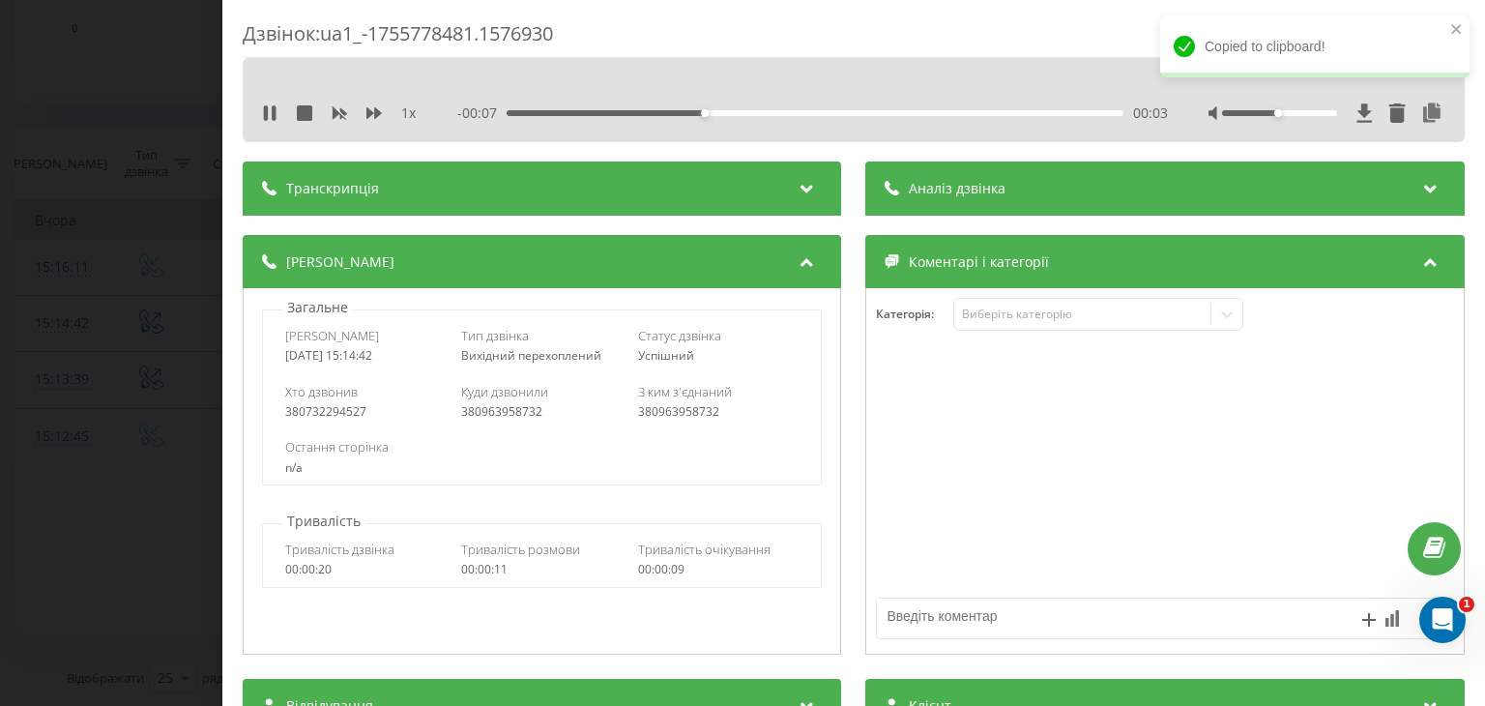
click at [168, 206] on div "Дзвінок : ua1_-1755778481.1576930 1 x - 00:07 00:03 00:03 Транскрипція Для AI-а…" at bounding box center [742, 353] width 1485 height 706
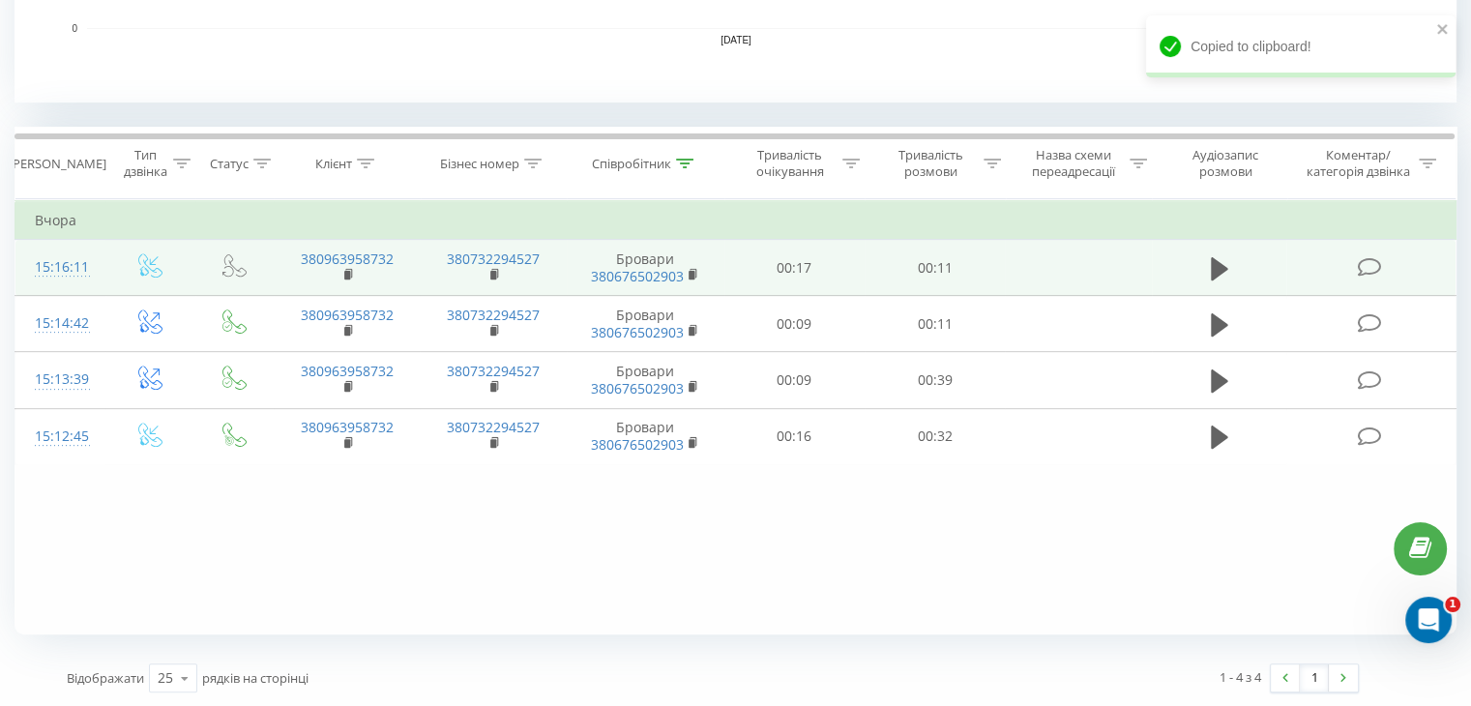
click at [97, 252] on td "15:16:11" at bounding box center [60, 268] width 90 height 56
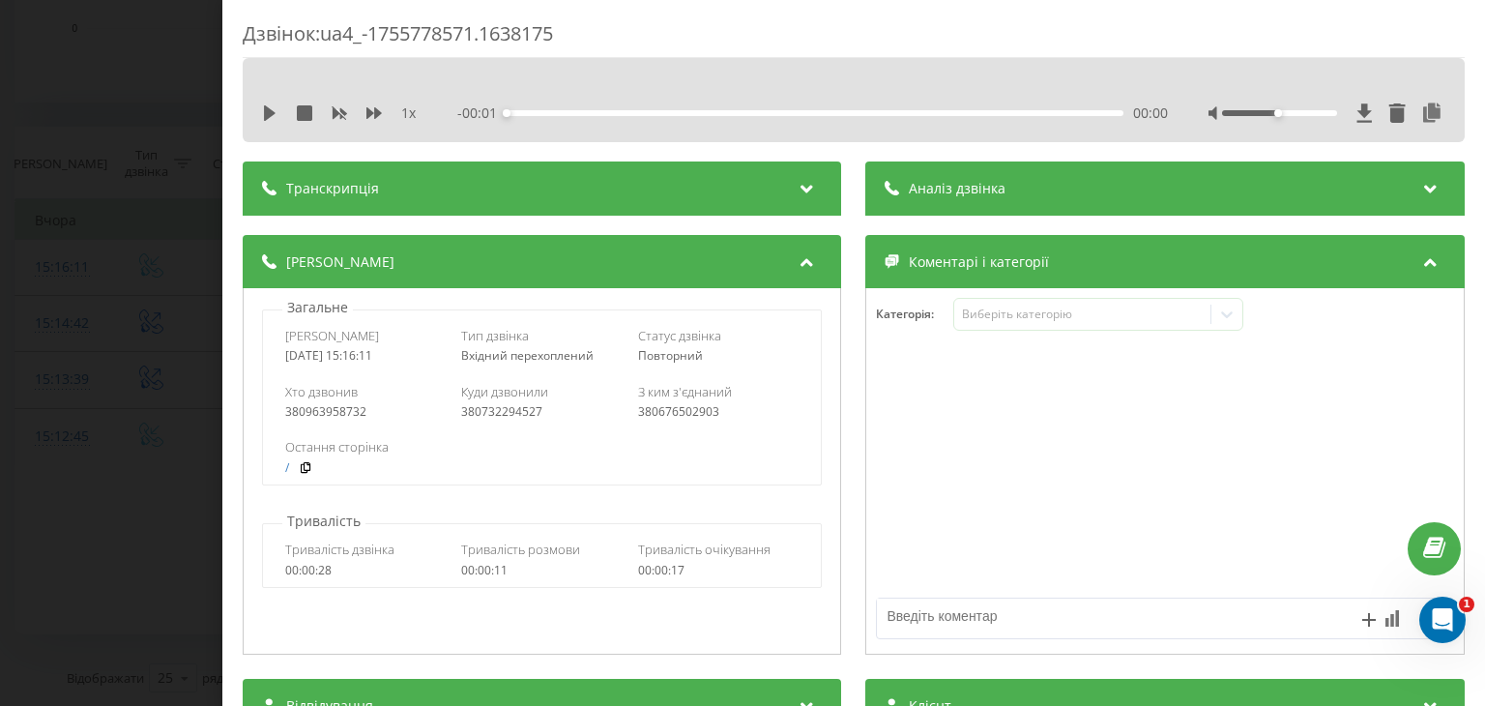
drag, startPoint x: 268, startPoint y: 116, endPoint x: 523, endPoint y: 115, distance: 255.3
click at [268, 115] on icon at bounding box center [270, 112] width 12 height 15
click at [1422, 116] on icon at bounding box center [1433, 112] width 23 height 19
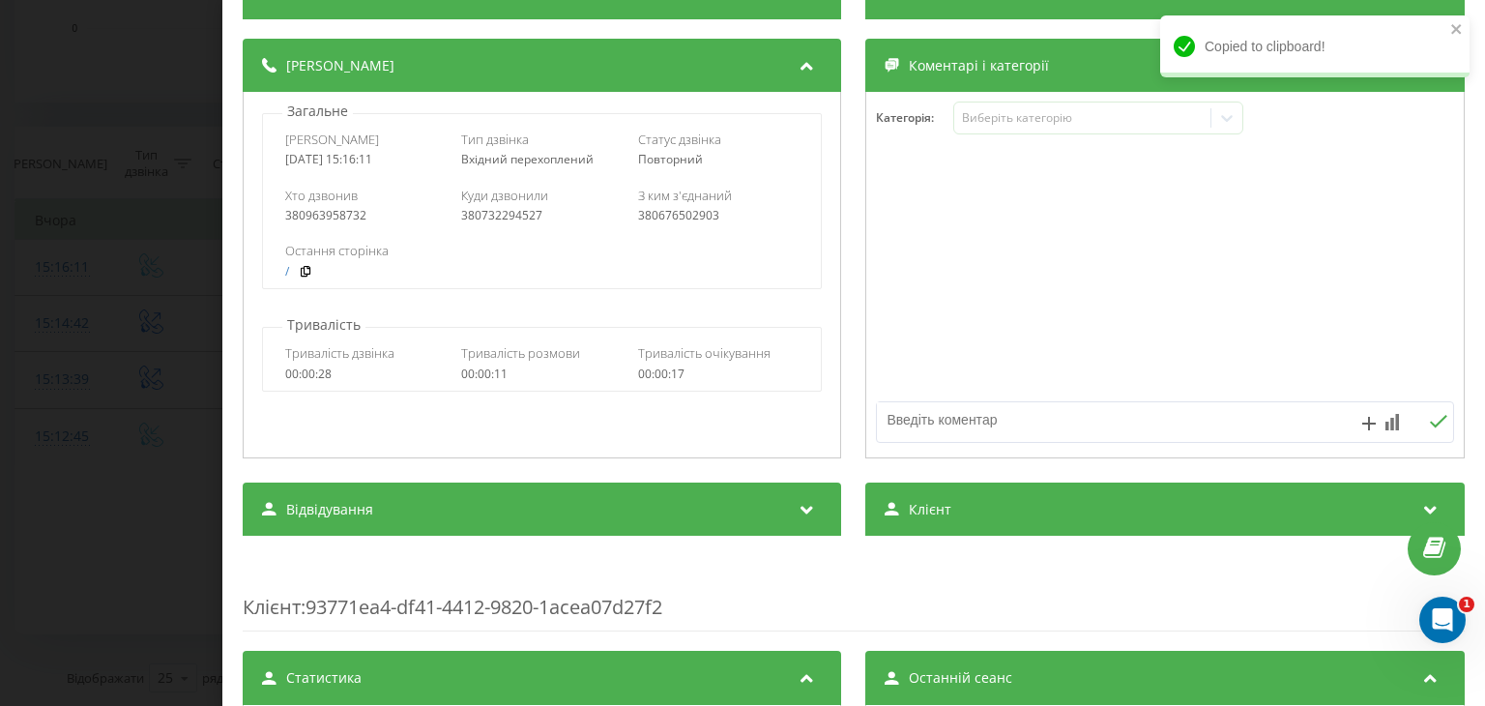
scroll to position [290, 0]
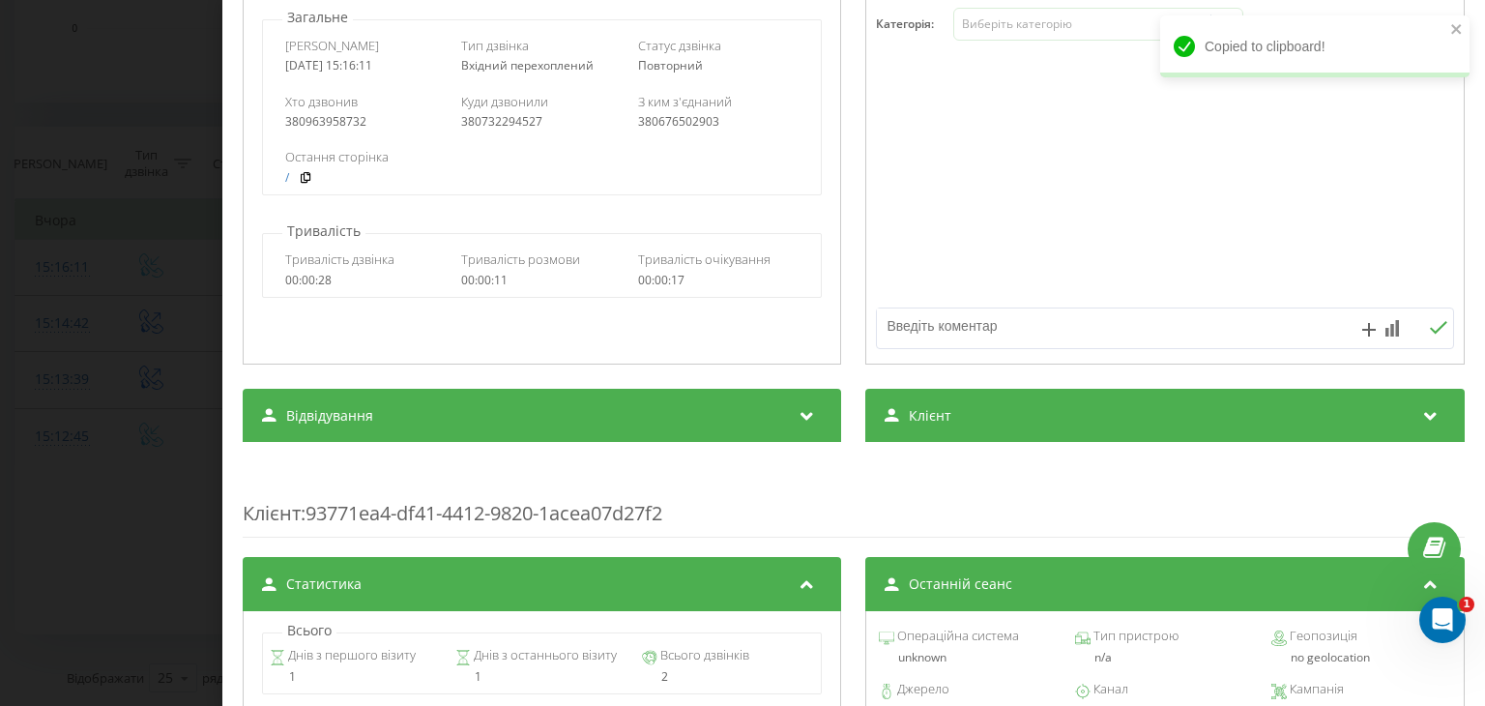
drag, startPoint x: 995, startPoint y: 407, endPoint x: 994, endPoint y: 451, distance: 43.5
click at [995, 407] on div "Клієнт" at bounding box center [1166, 416] width 599 height 54
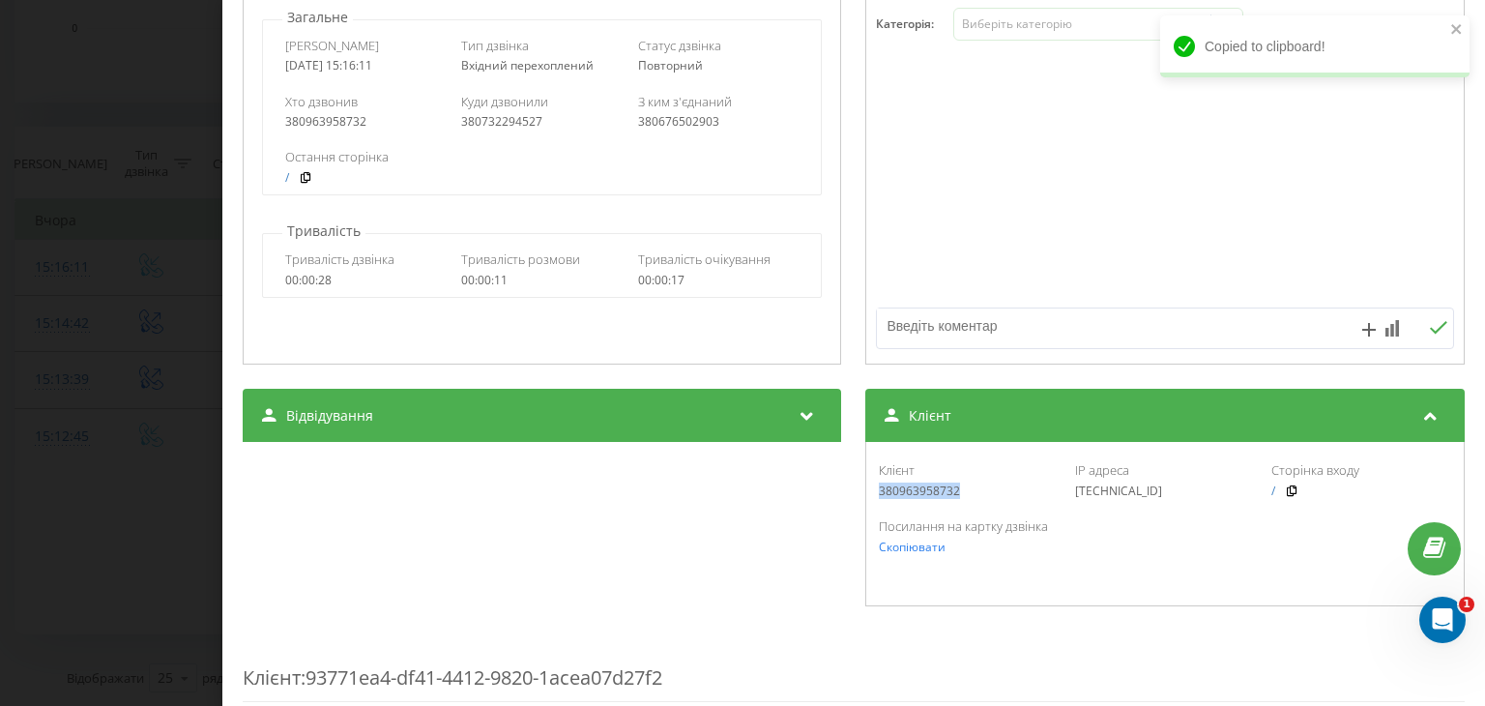
drag, startPoint x: 980, startPoint y: 489, endPoint x: 867, endPoint y: 492, distance: 112.2
click at [867, 492] on div "Клієнт 380963958732 IP адреса [TECHNICAL_ID] Сторінка входу / Посилання на карт…" at bounding box center [1166, 524] width 599 height 164
copy div "380963958732"
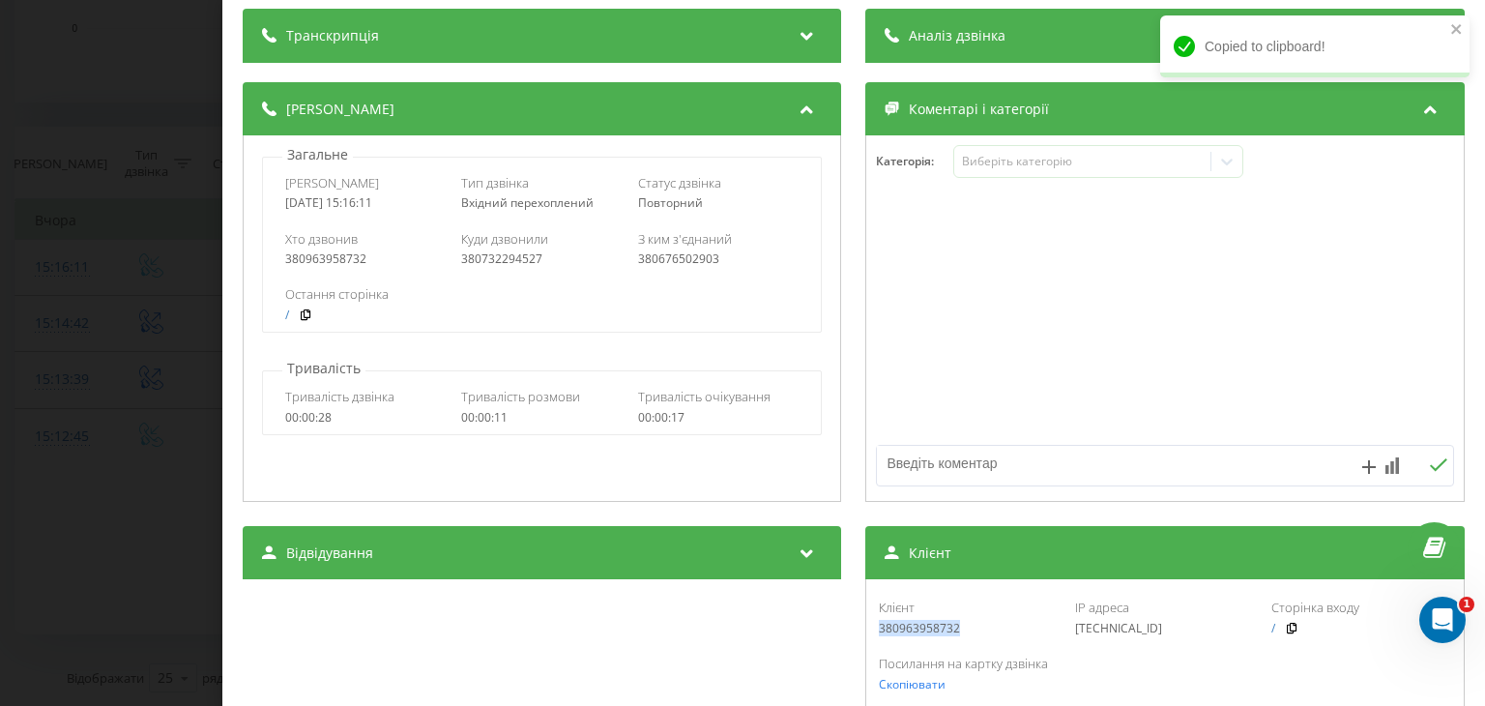
scroll to position [97, 0]
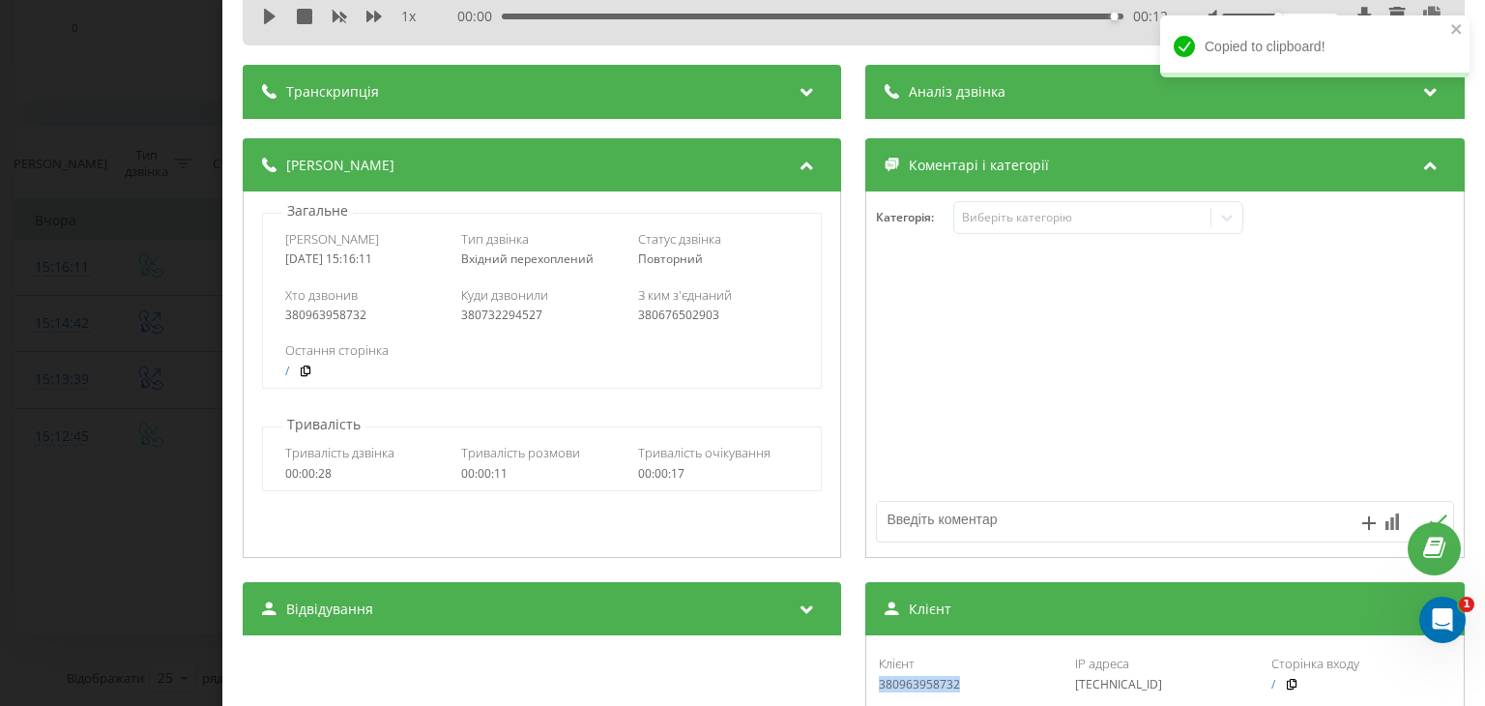
click at [119, 260] on div "Дзвінок : ua4_-1755778571.1638175 1 x 00:00 00:12 00:12 Транскрипція Для AI-ана…" at bounding box center [742, 353] width 1485 height 706
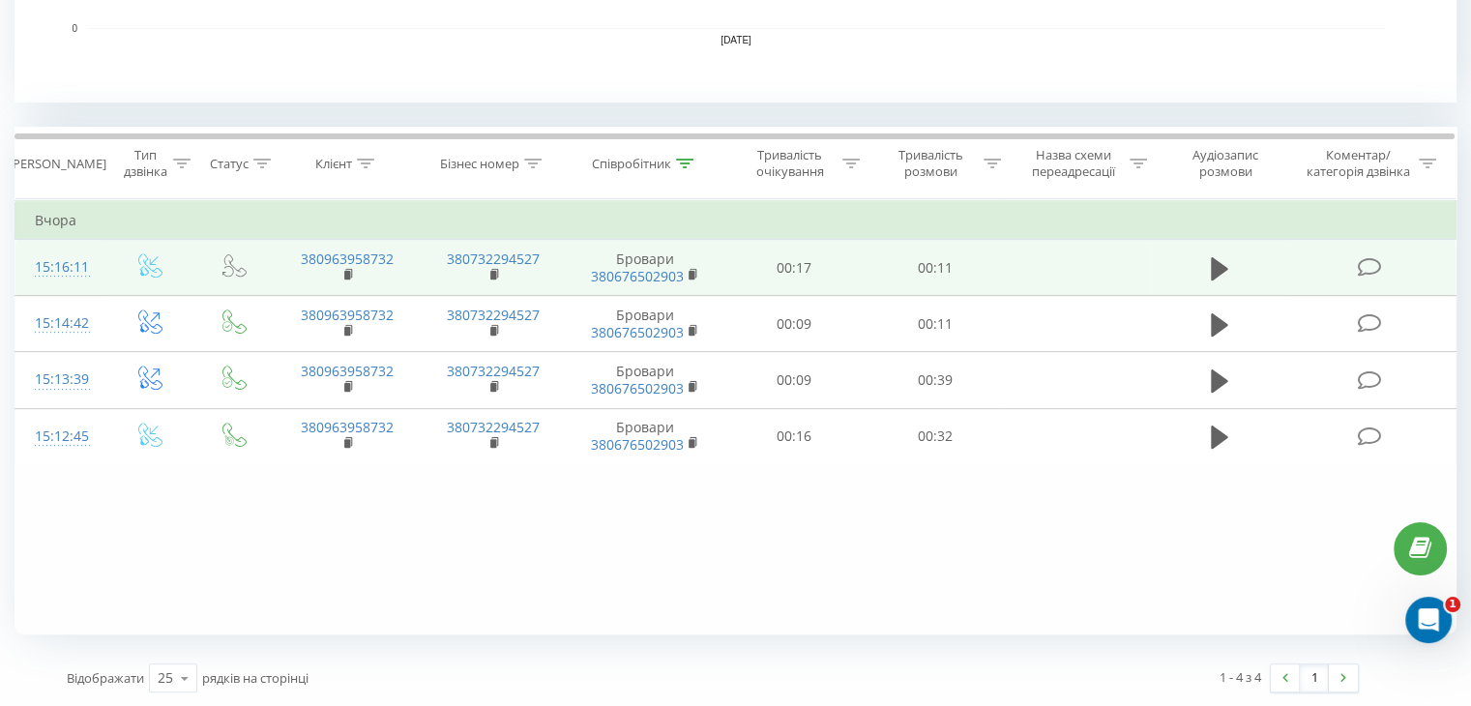
click at [108, 264] on td at bounding box center [150, 268] width 90 height 56
click at [98, 256] on td "15:16:11" at bounding box center [60, 268] width 90 height 56
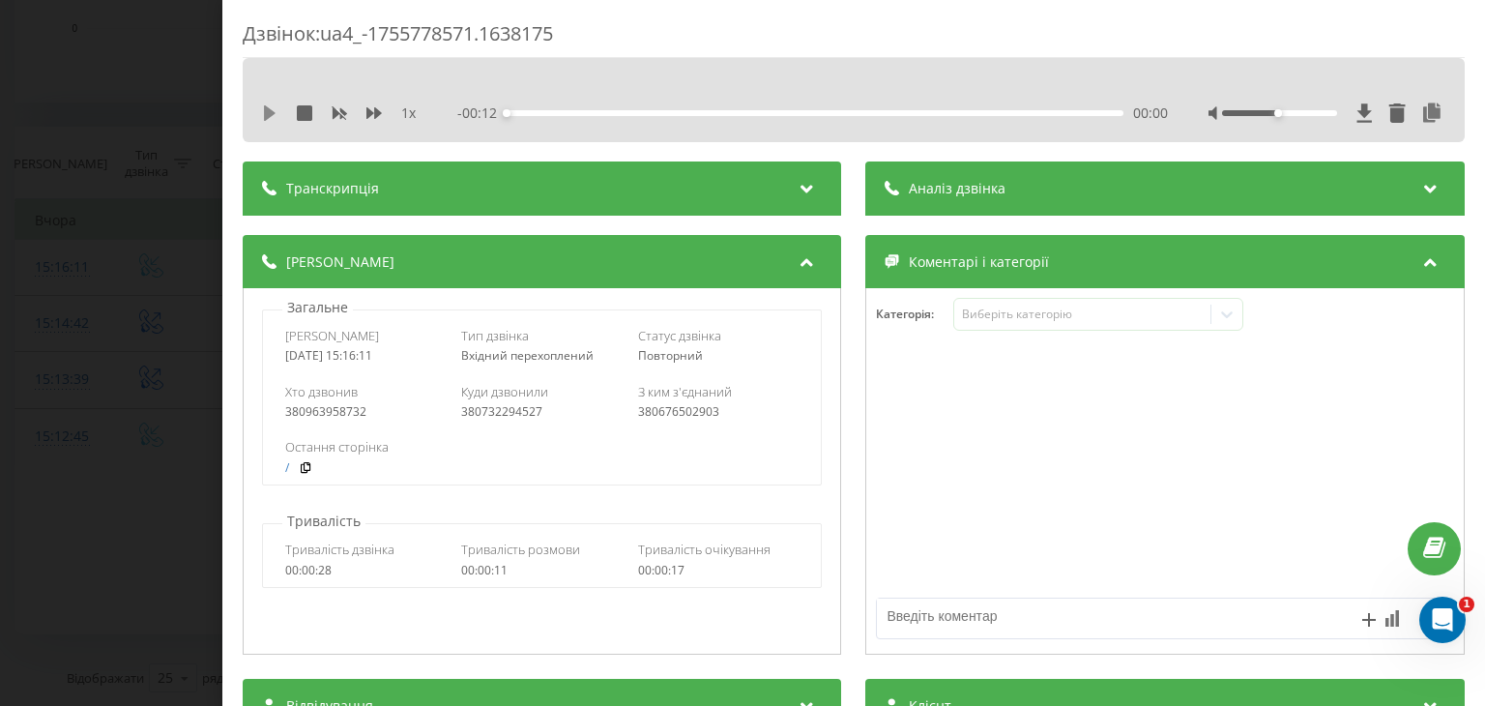
click at [269, 115] on icon at bounding box center [270, 112] width 12 height 15
drag, startPoint x: 503, startPoint y: 109, endPoint x: 756, endPoint y: 130, distance: 254.2
click at [756, 130] on div "1 x - 00:10 00:01 00:01" at bounding box center [854, 100] width 1222 height 84
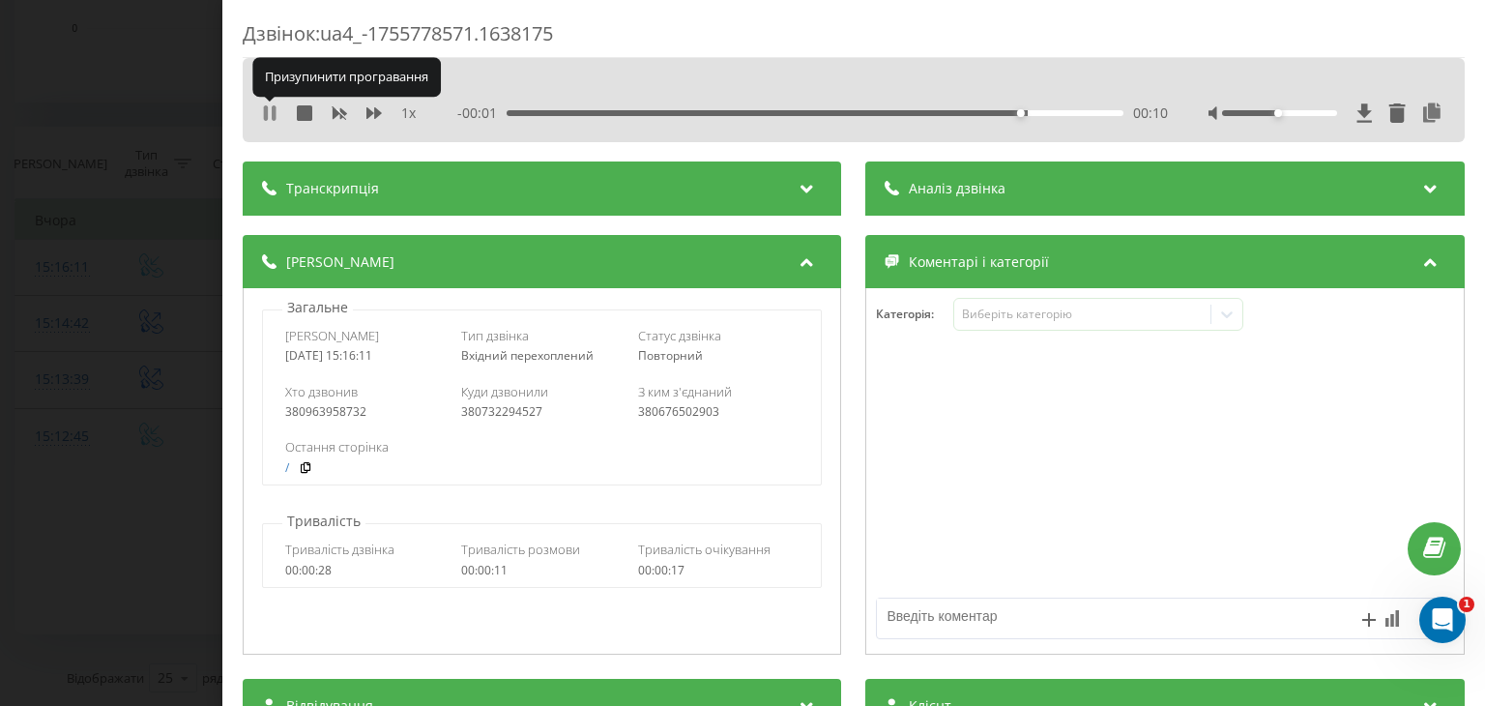
click at [278, 112] on icon at bounding box center [269, 112] width 15 height 15
click at [162, 240] on div "Дзвінок : ua4_-1755778571.1638175 1 x - 00:01 00:10 00:10 Транскрипція Для AI-а…" at bounding box center [742, 353] width 1485 height 706
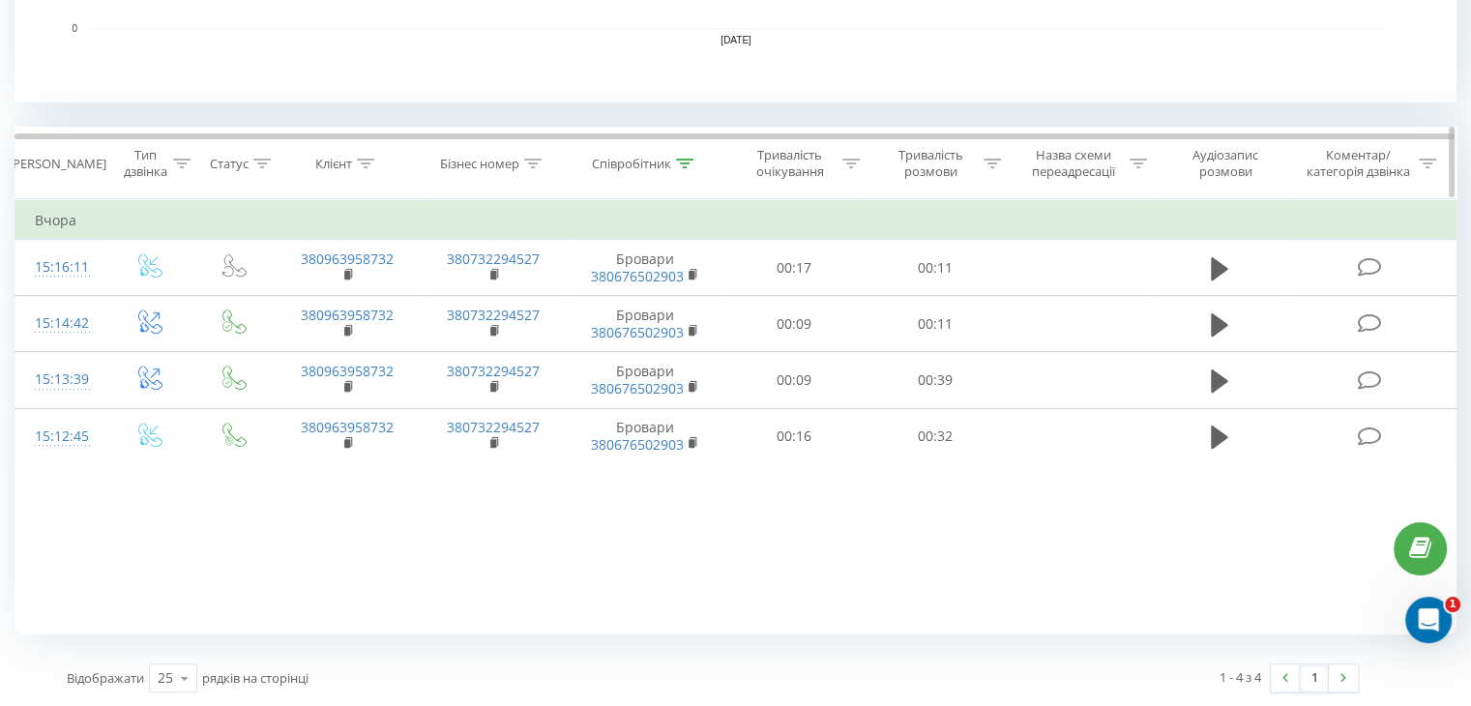
click at [687, 163] on icon at bounding box center [684, 164] width 17 height 10
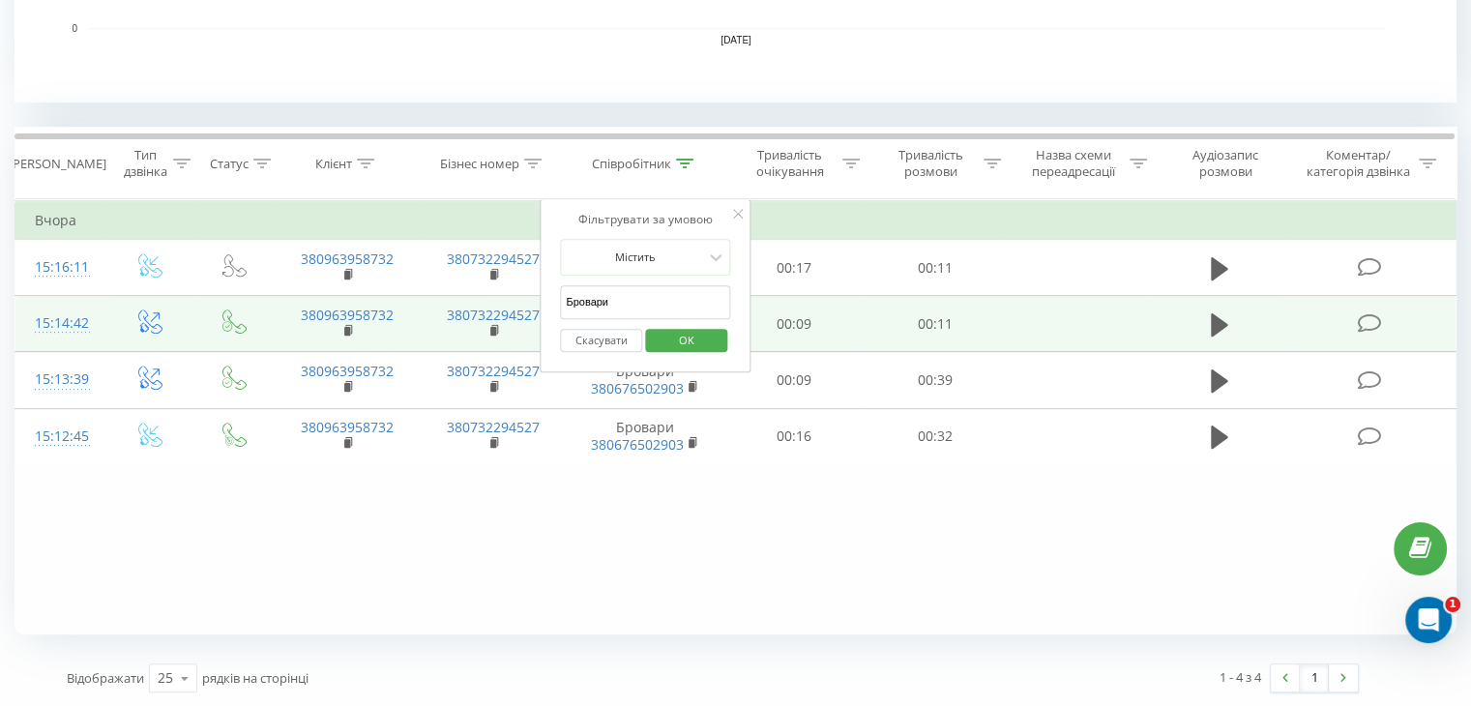
drag, startPoint x: 658, startPoint y: 310, endPoint x: 436, endPoint y: 299, distance: 221.8
click at [436, 299] on table "Фільтрувати за умовою Дорівнює Введіть значення Скасувати OK Фільтрувати за умо…" at bounding box center [736, 332] width 1442 height 266
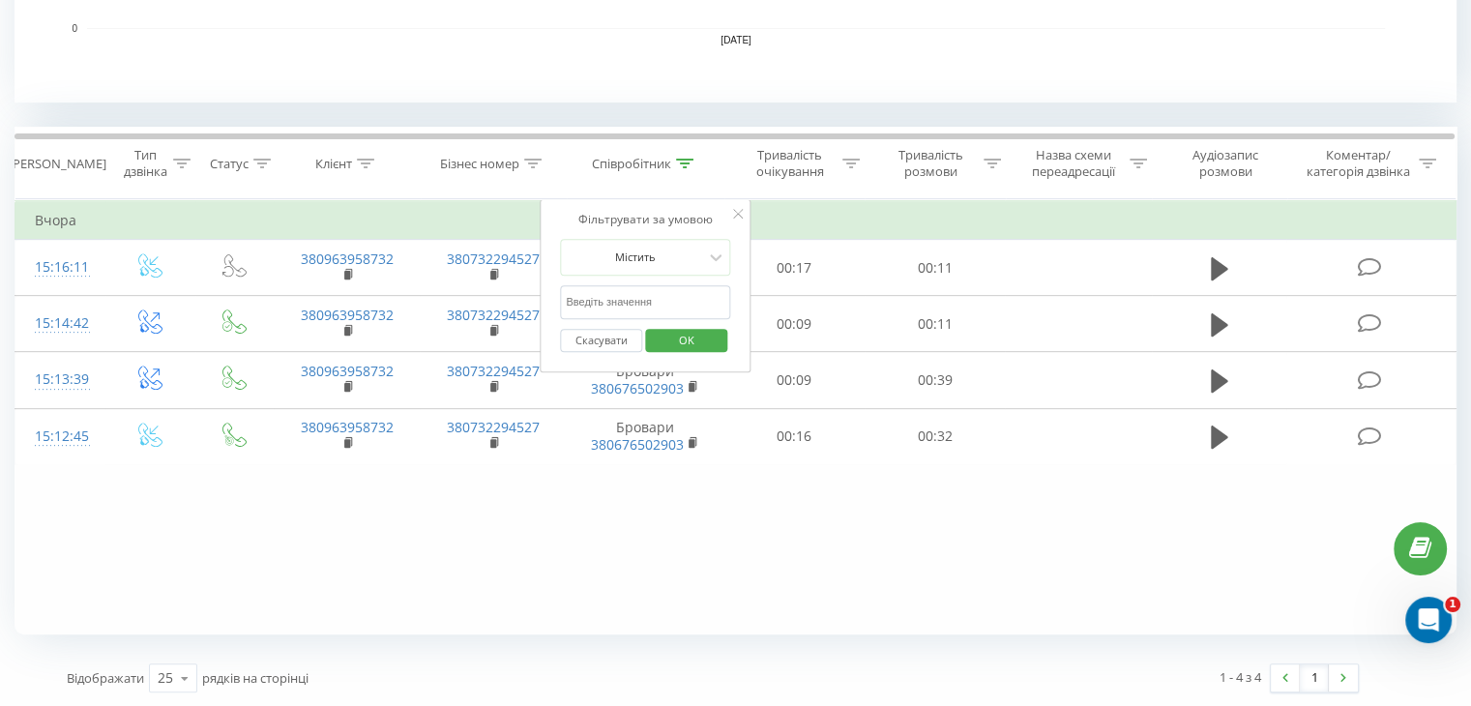
click at [655, 319] on div "Скасувати OK" at bounding box center [645, 341] width 170 height 44
click at [657, 290] on input "text" at bounding box center [645, 302] width 170 height 34
type input "[PERSON_NAME]"
click at [705, 341] on span "OK" at bounding box center [687, 340] width 54 height 30
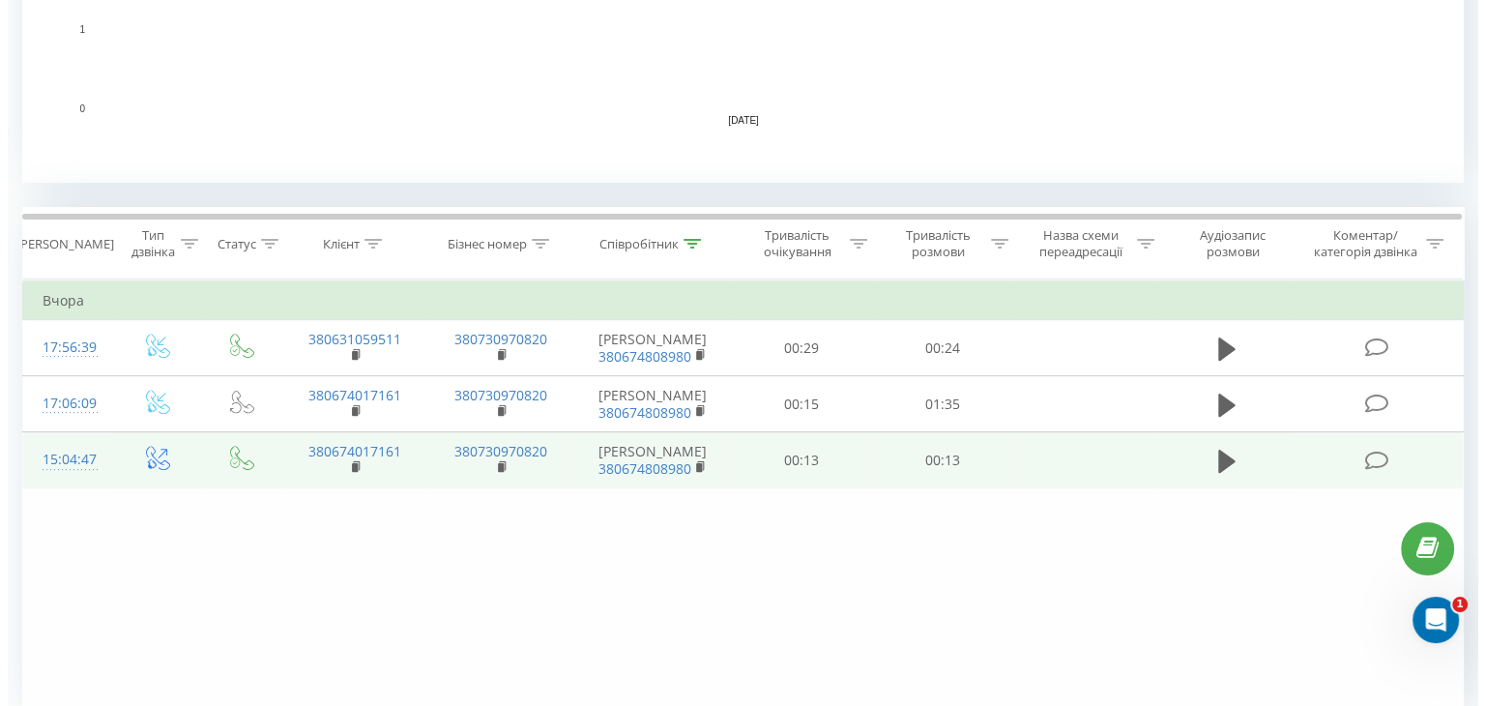
scroll to position [631, 0]
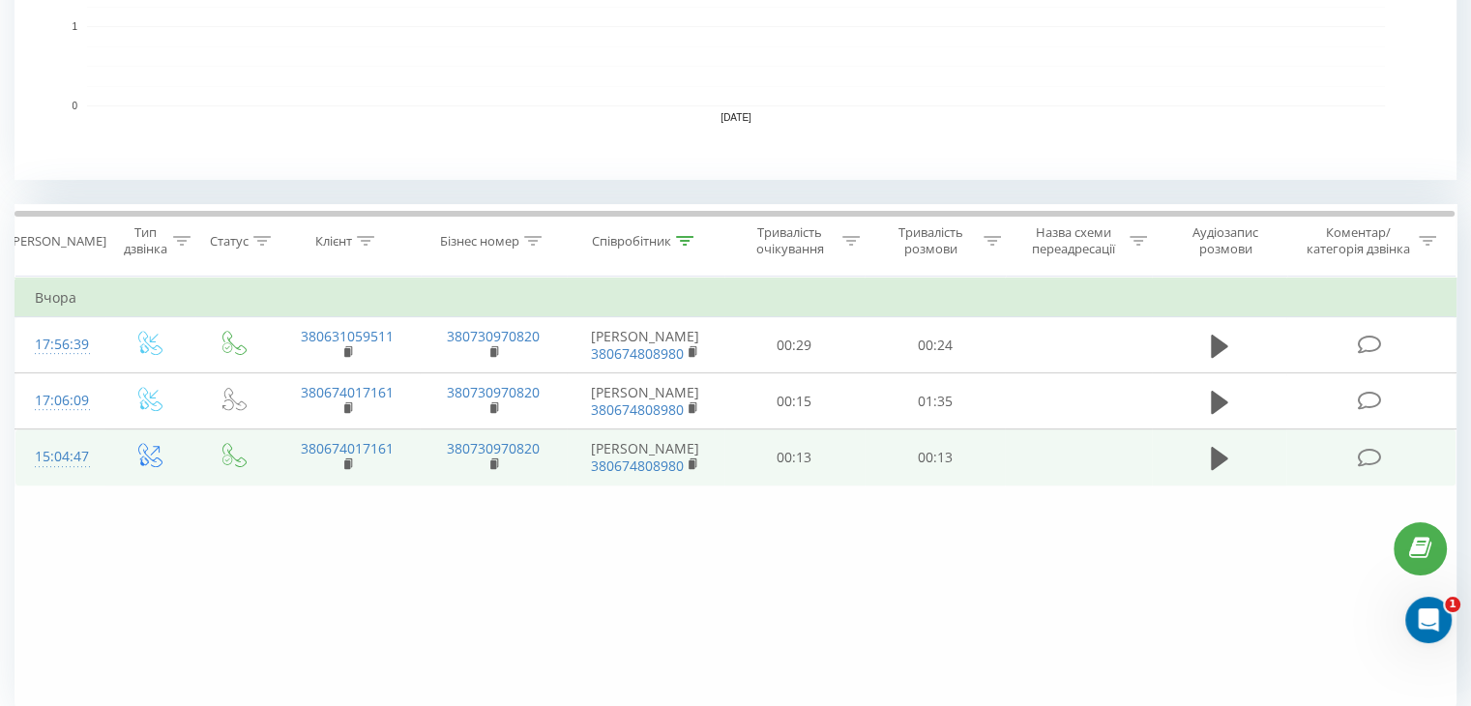
click at [103, 454] on td "15:04:47" at bounding box center [60, 457] width 90 height 56
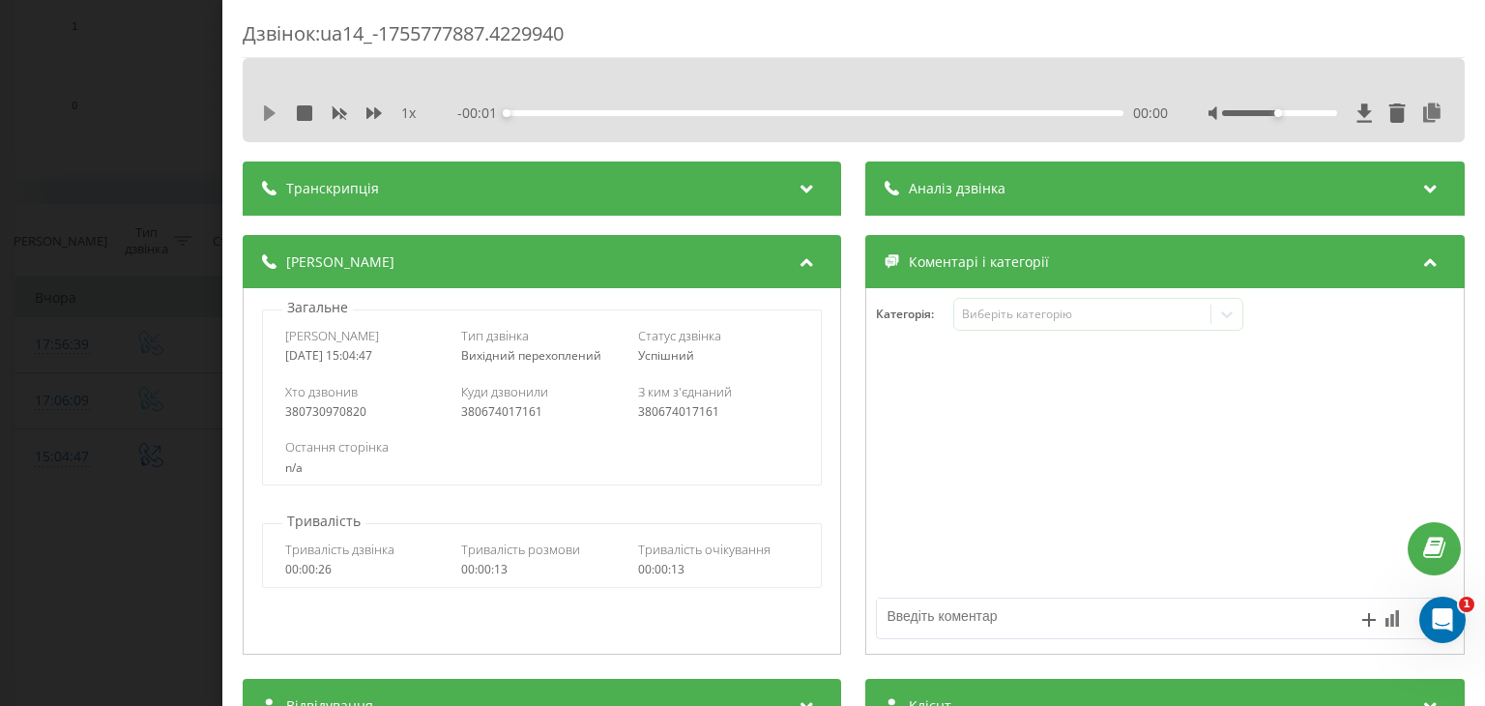
click at [277, 115] on icon at bounding box center [269, 112] width 15 height 15
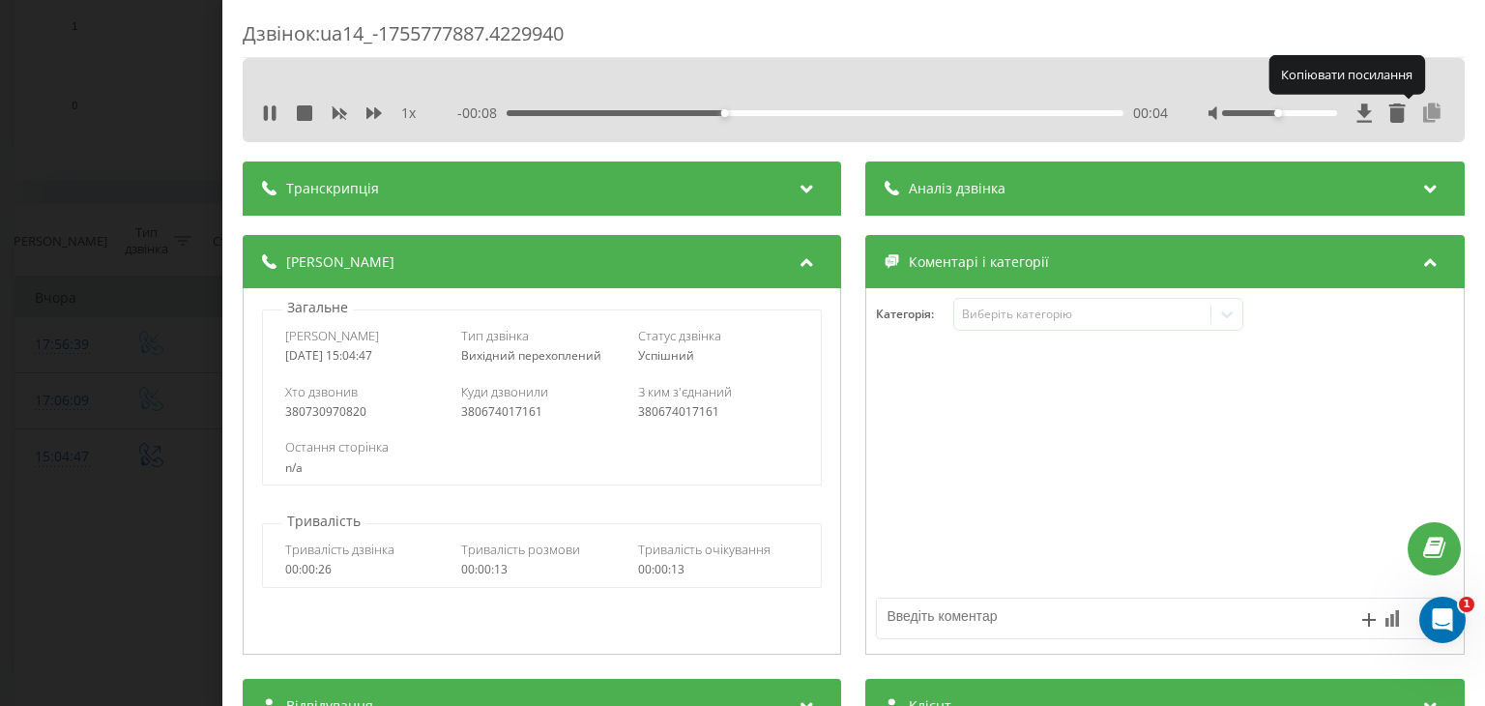
click at [1422, 117] on icon at bounding box center [1433, 112] width 23 height 19
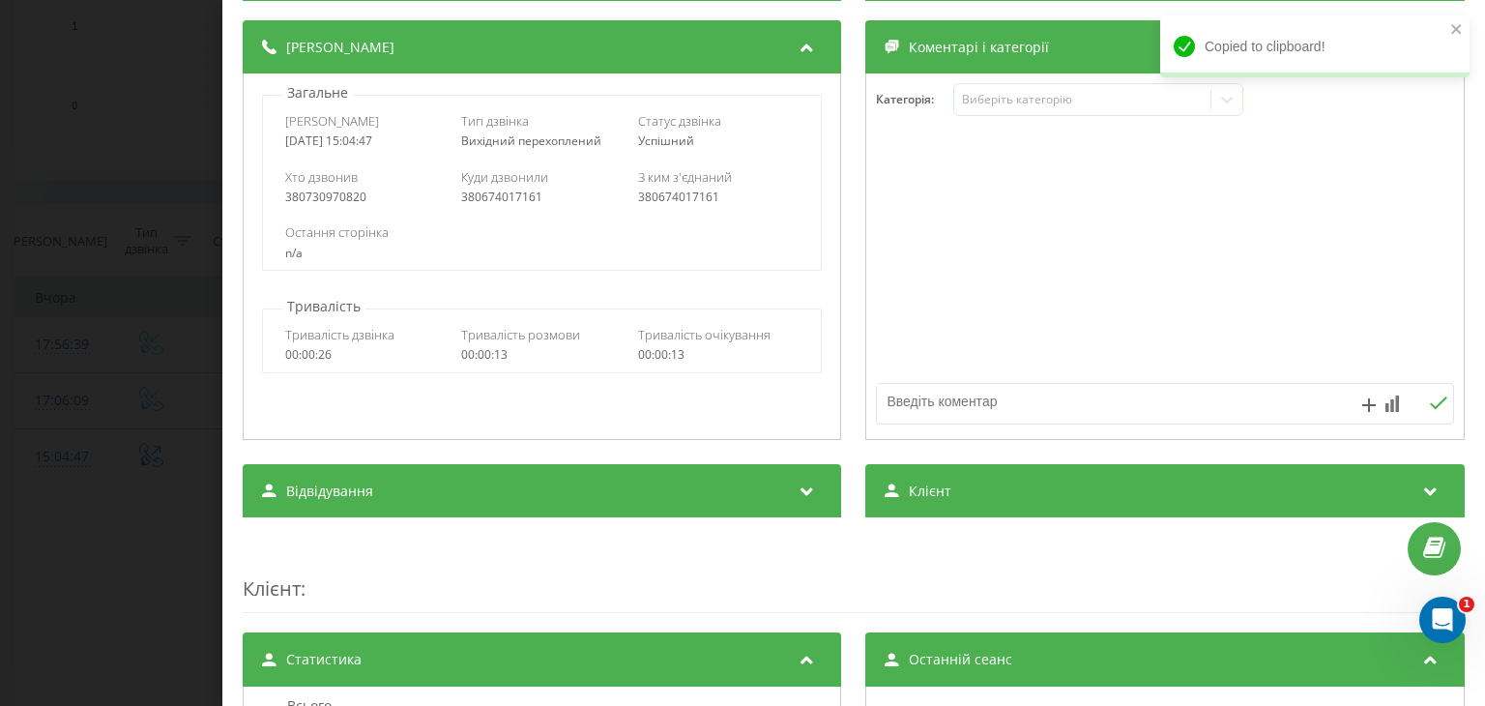
scroll to position [290, 0]
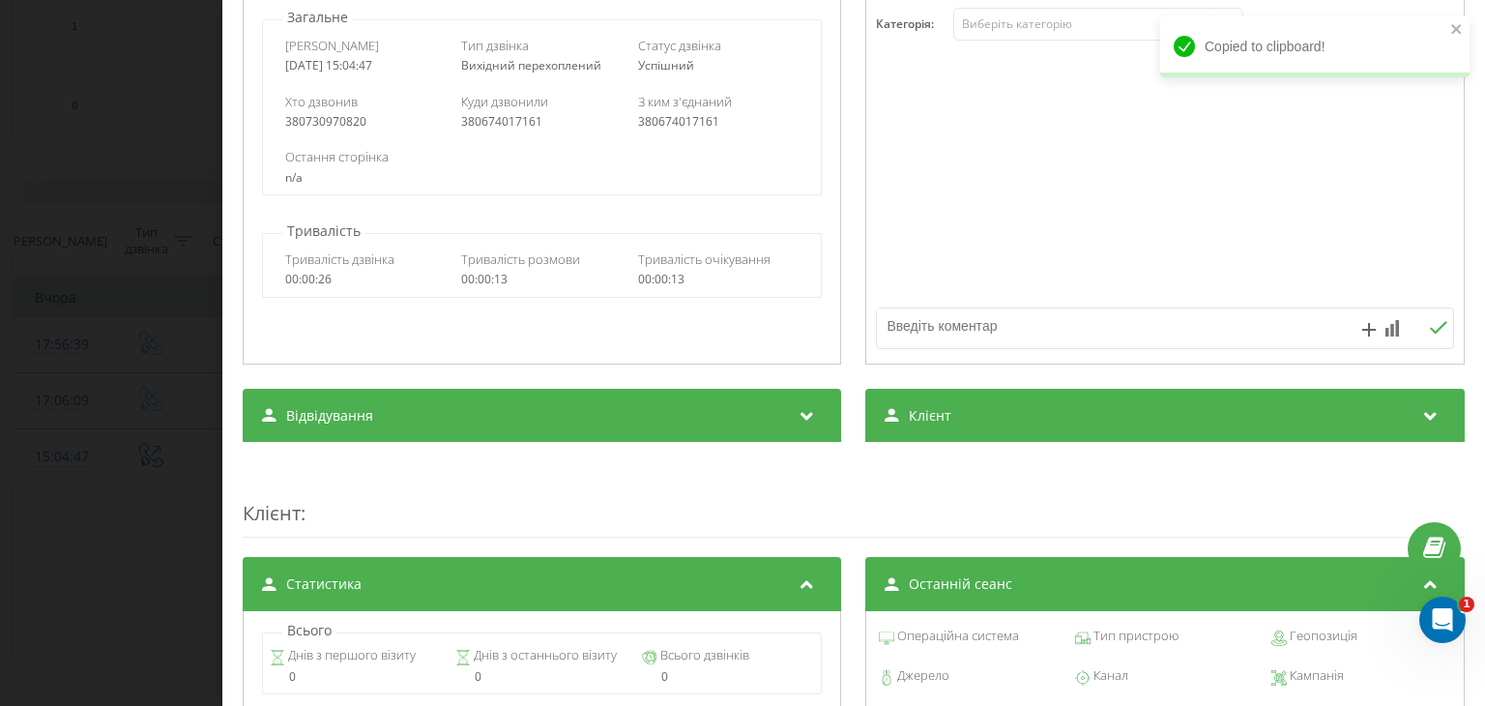
drag, startPoint x: 1020, startPoint y: 398, endPoint x: 993, endPoint y: 459, distance: 66.7
click at [1020, 398] on div "Клієнт" at bounding box center [1166, 416] width 599 height 54
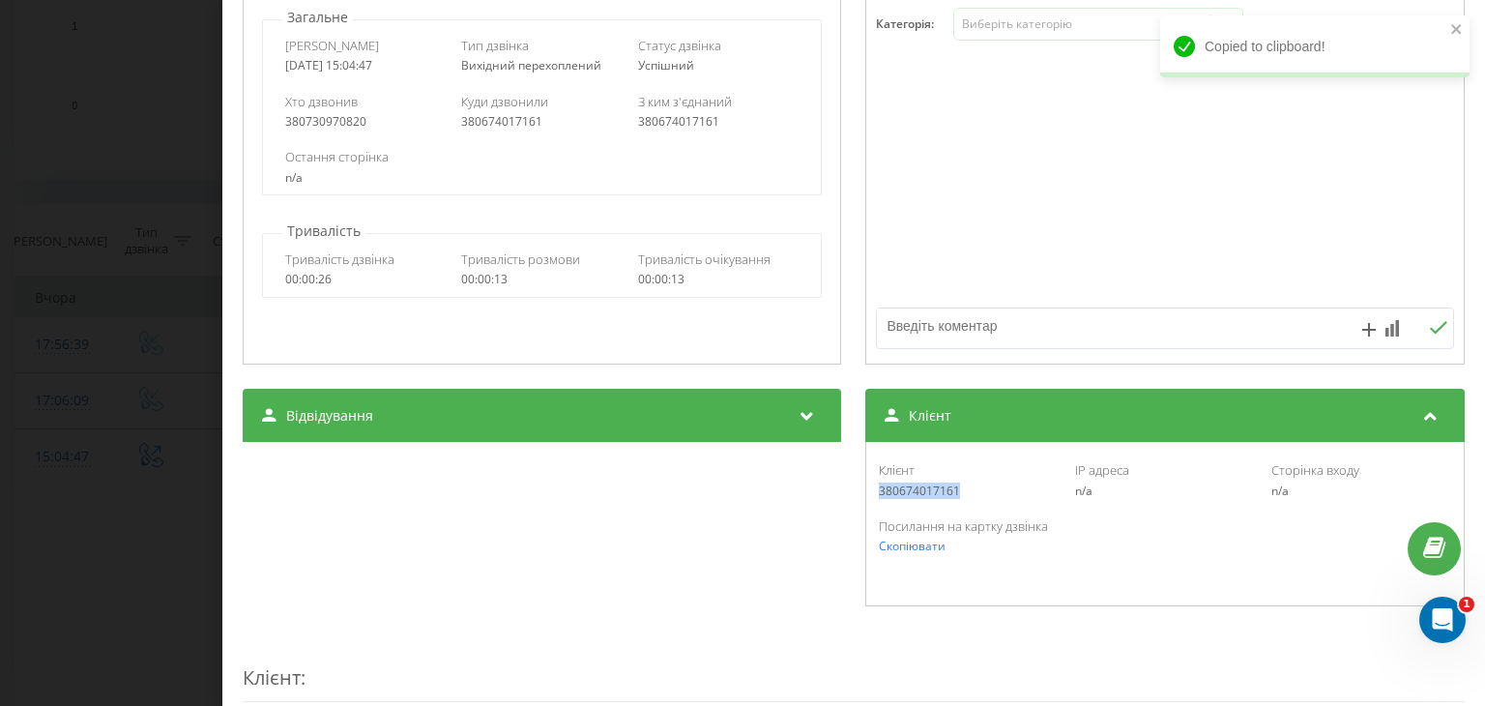
drag, startPoint x: 961, startPoint y: 497, endPoint x: 861, endPoint y: 492, distance: 100.7
click at [867, 492] on div "Клієнт 380674017161 IP адреса n/a Сторінка входу n/a Посилання на картку дзвінк…" at bounding box center [1166, 524] width 599 height 164
copy div "380674017161"
click at [52, 291] on div "Дзвінок : ua14_-1755777887.4229940 1 x 00:00 00:13 00:13 Транскрипція Для AI-ан…" at bounding box center [742, 353] width 1485 height 706
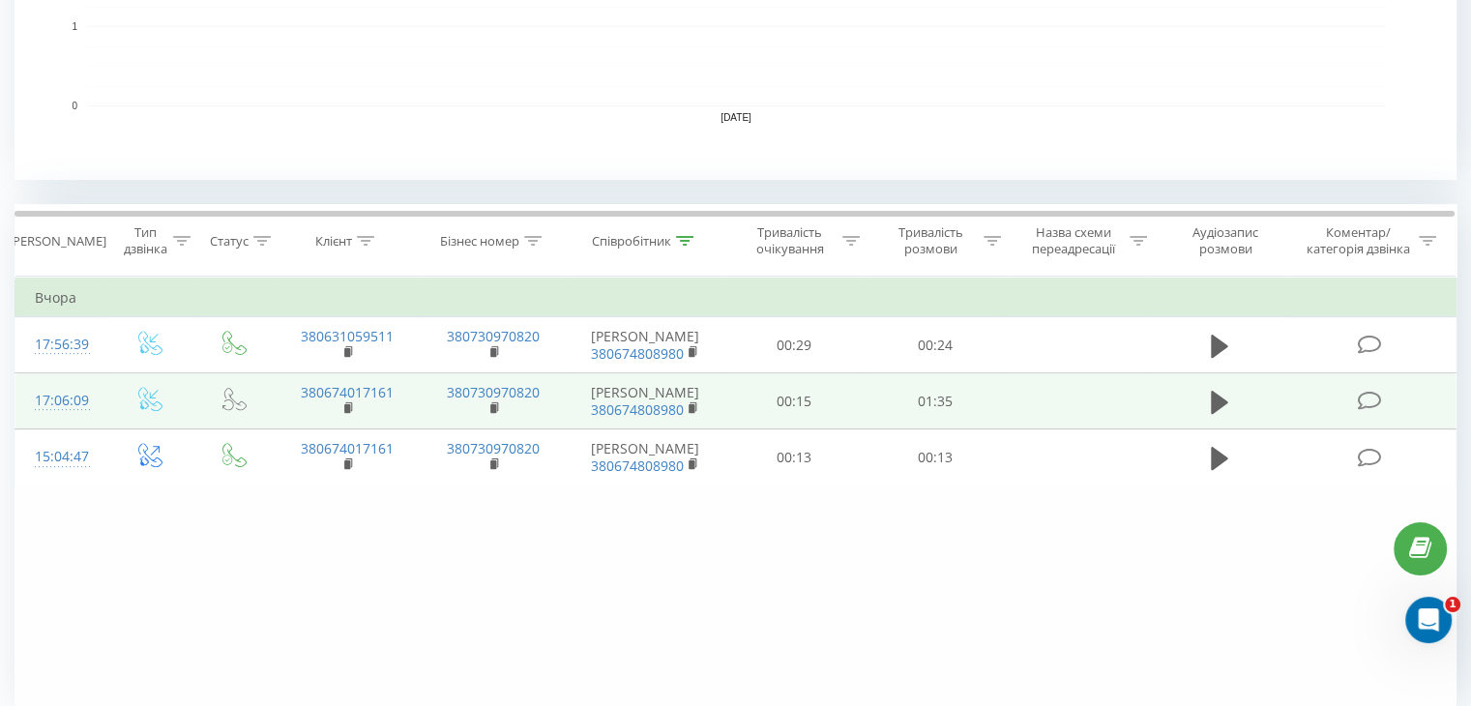
click at [99, 396] on td "17:06:09" at bounding box center [60, 401] width 90 height 56
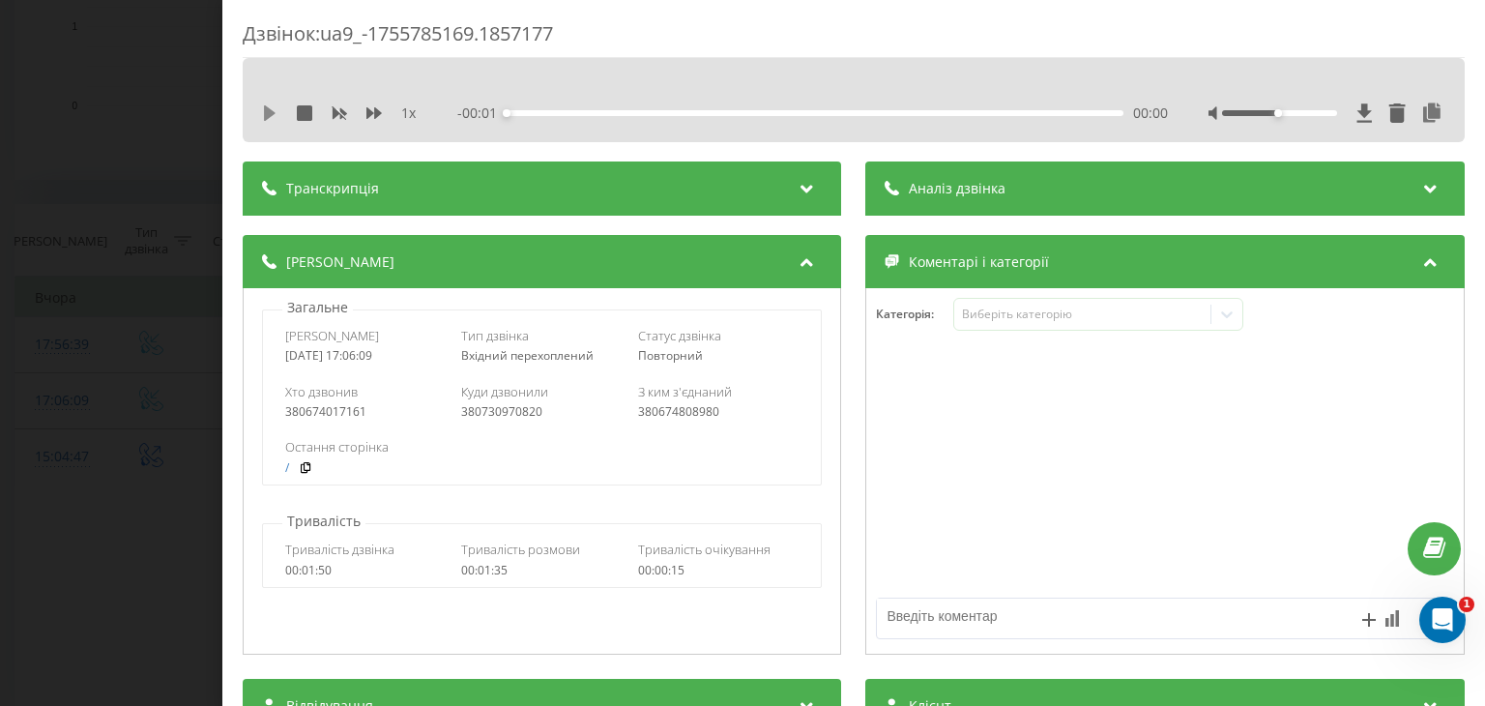
click at [270, 117] on icon at bounding box center [270, 112] width 12 height 15
click at [75, 283] on div "Дзвінок : ua9_-1755785169.1857177 1 x - 01:23 00:12 00:12 Транскрипція Для AI-а…" at bounding box center [742, 353] width 1485 height 706
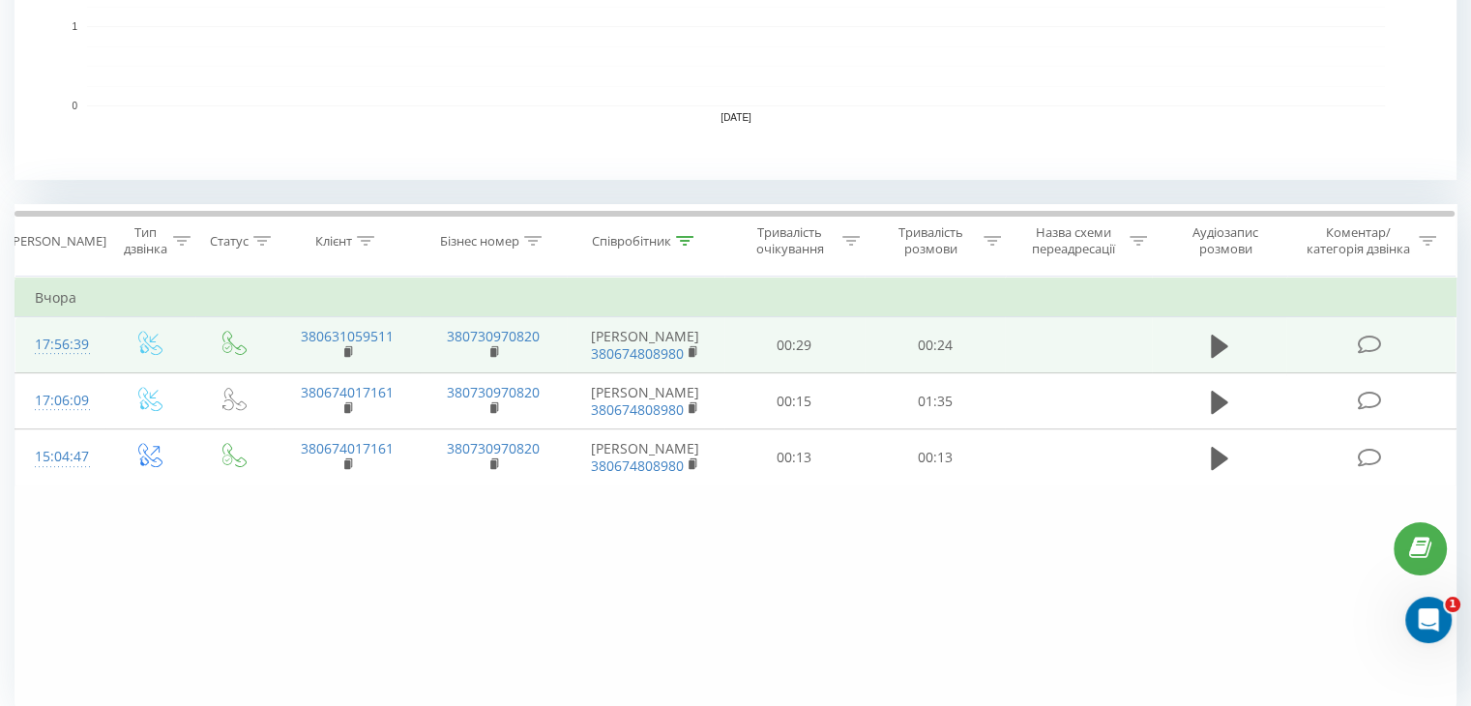
click at [96, 326] on td "17:56:39" at bounding box center [60, 345] width 90 height 56
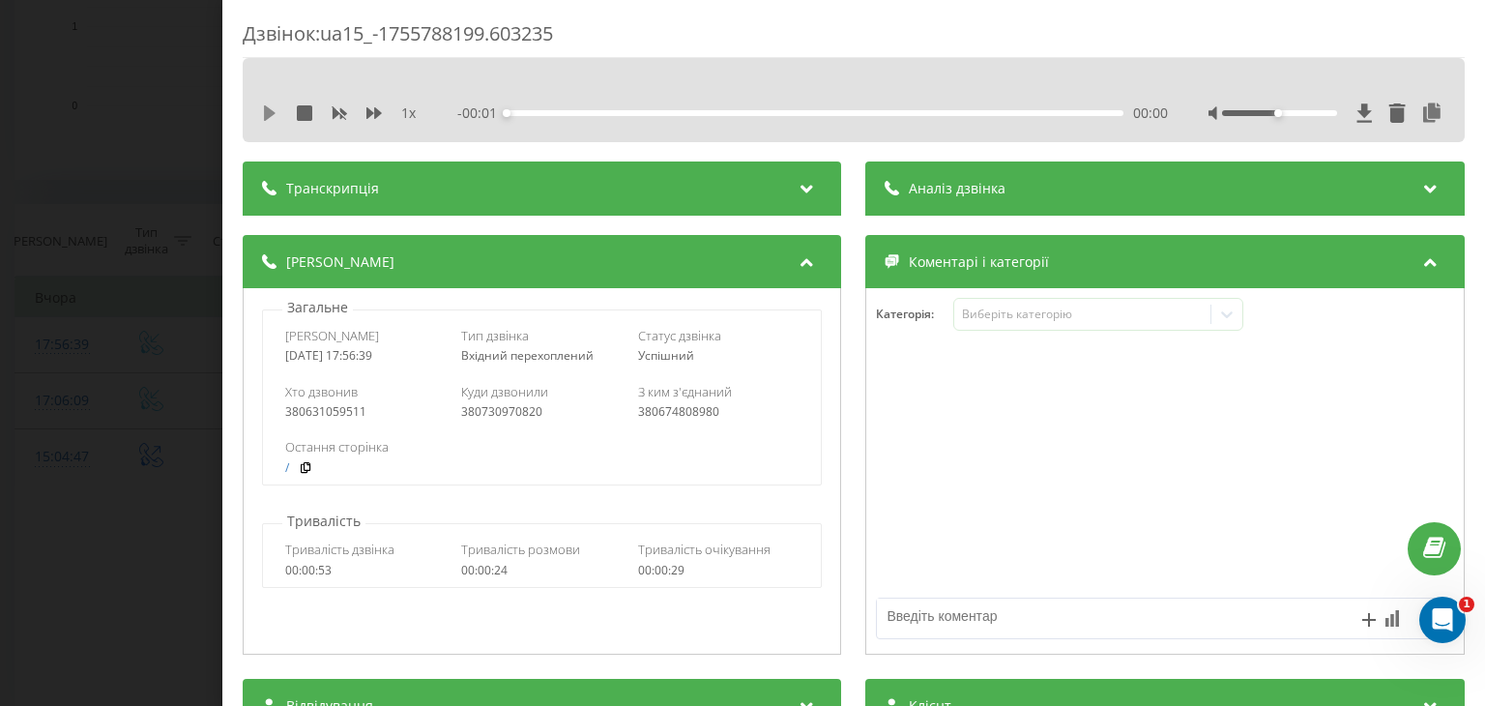
click at [265, 109] on icon at bounding box center [270, 112] width 12 height 15
click at [1422, 107] on icon at bounding box center [1433, 112] width 23 height 19
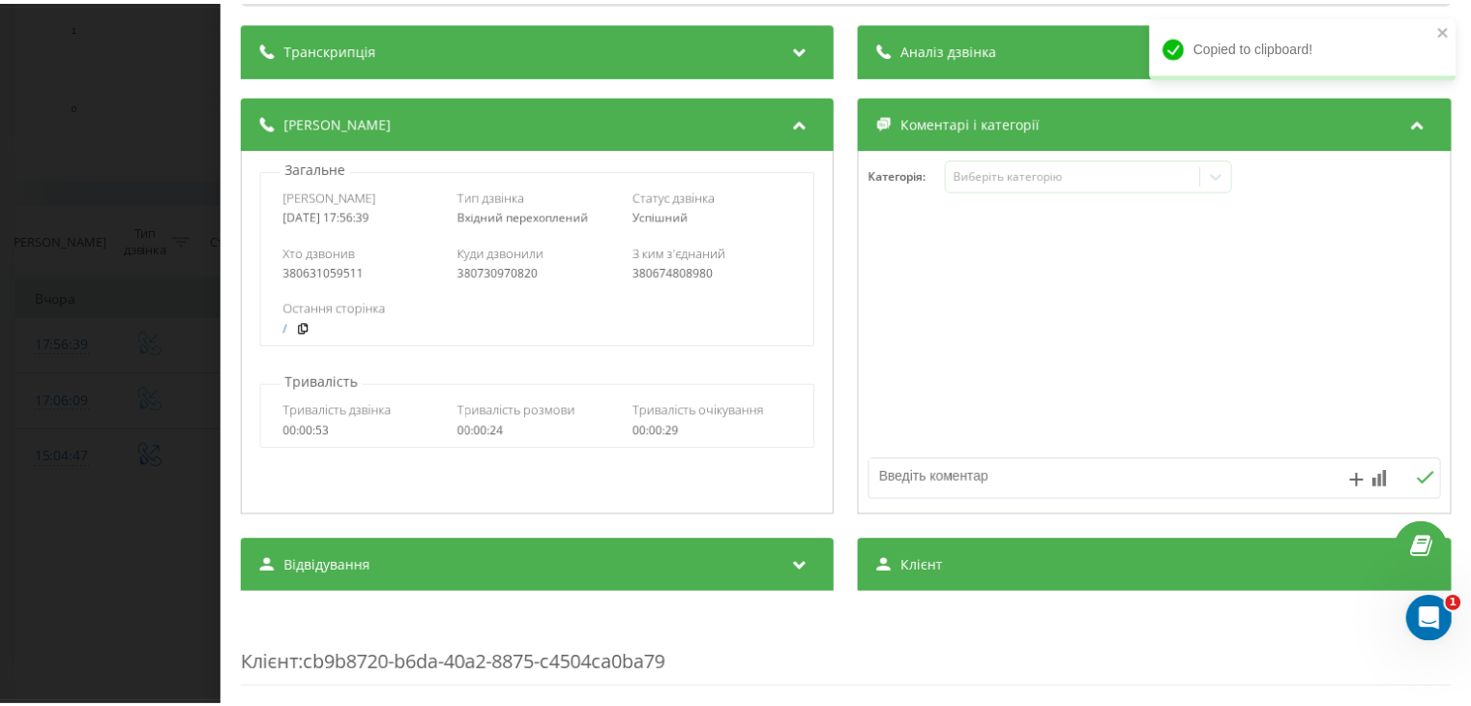
scroll to position [193, 0]
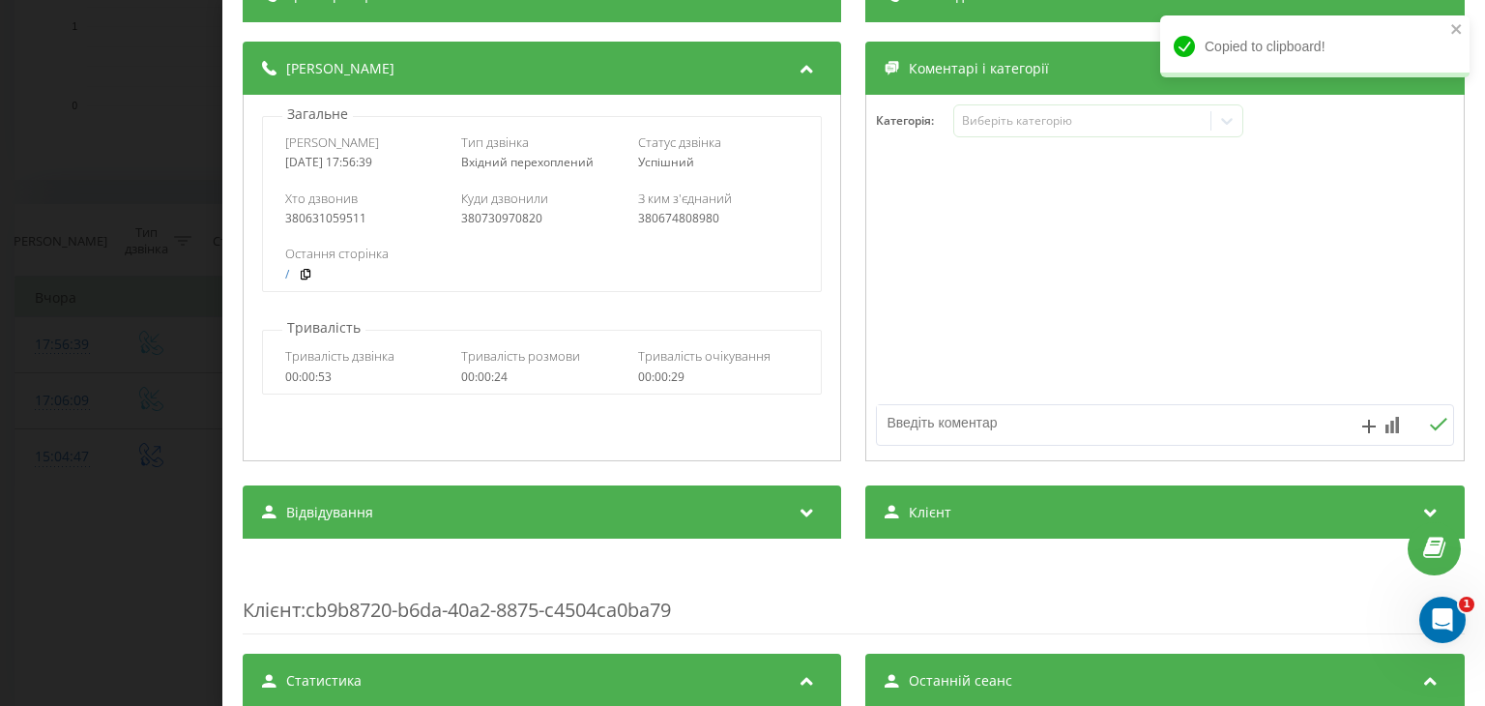
click at [923, 485] on div "Клієнт" at bounding box center [1166, 512] width 599 height 54
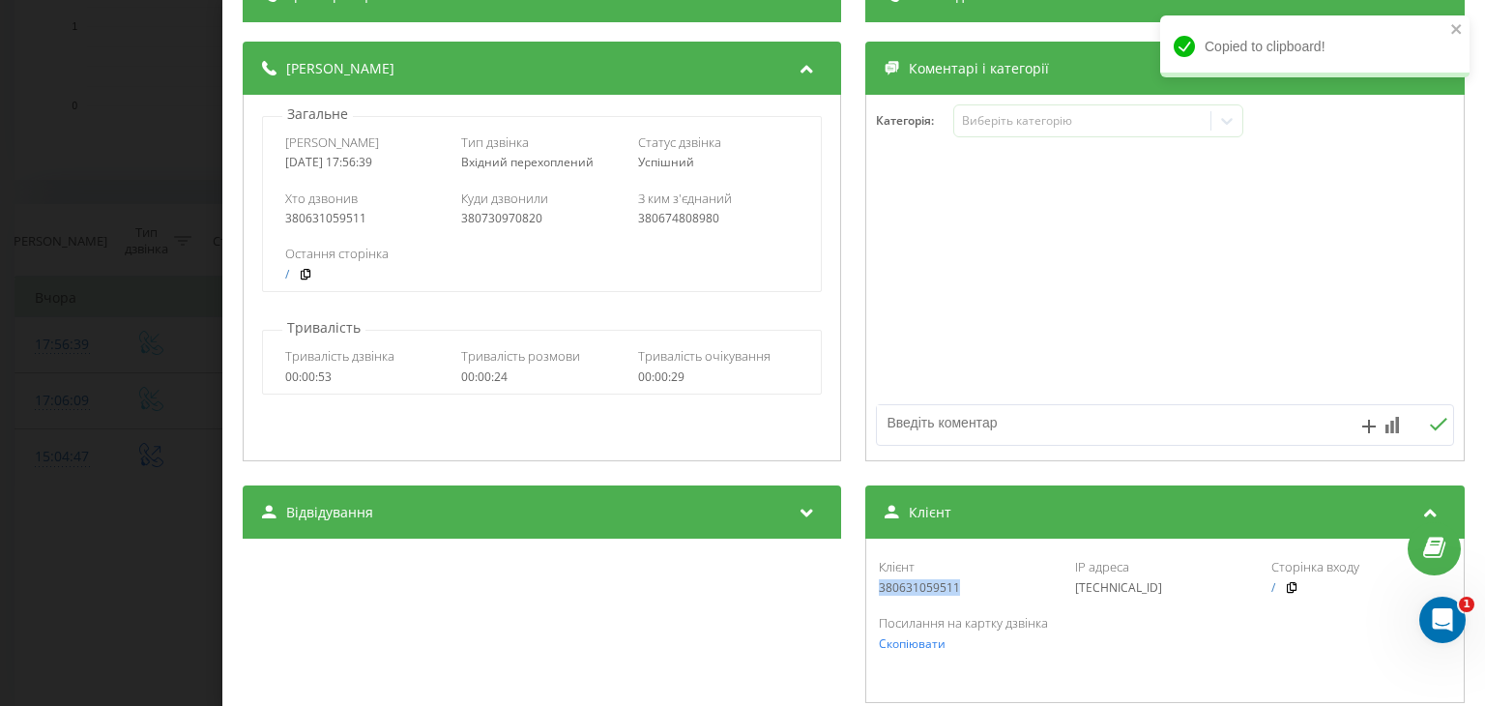
drag, startPoint x: 958, startPoint y: 583, endPoint x: 867, endPoint y: 589, distance: 91.1
click at [867, 589] on div "Клієнт 380631059511 IP адреса [TECHNICAL_ID] Сторінка входу / Посилання на карт…" at bounding box center [1166, 621] width 599 height 164
copy div "380631059511"
click at [150, 473] on div "Дзвінок : ua15_-1755788199.603235 1 x 00:00 00:24 00:24 Транскрипція Для AI-ана…" at bounding box center [742, 353] width 1485 height 706
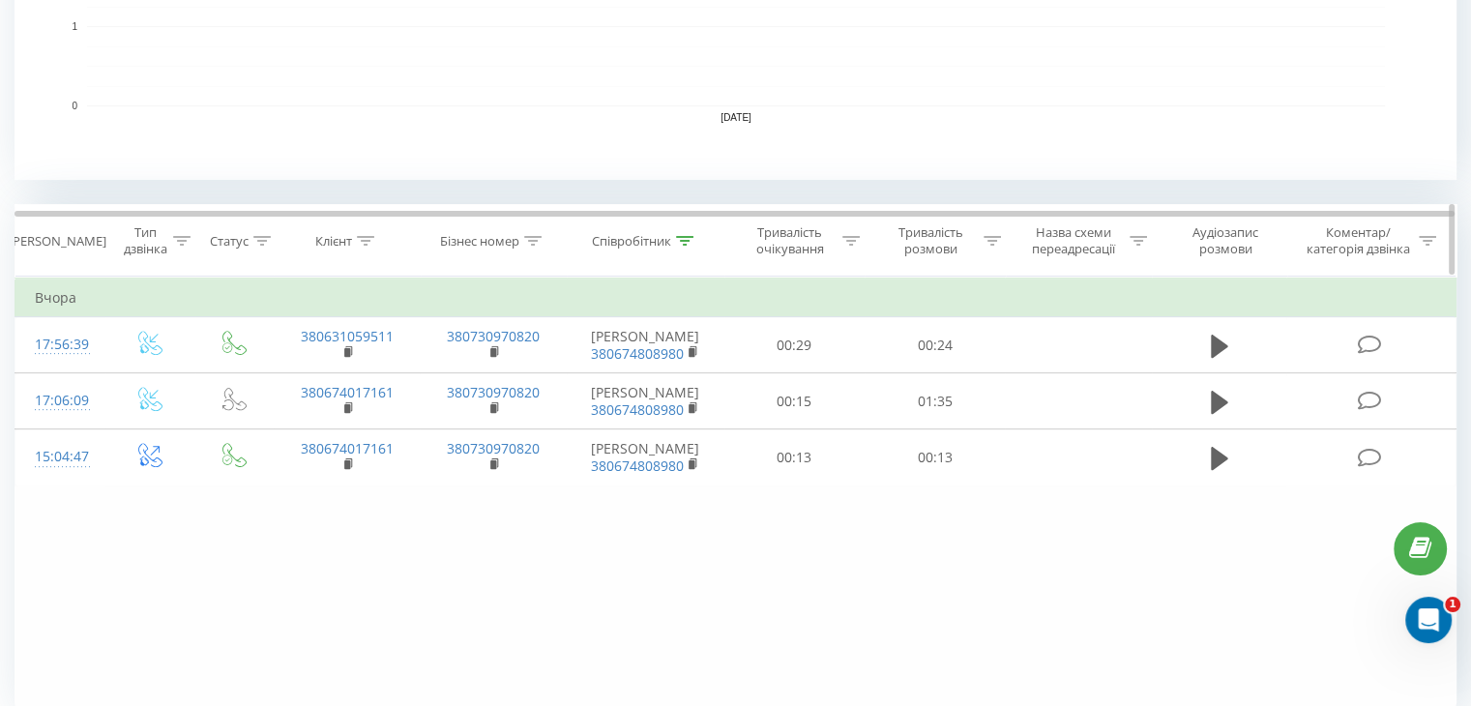
click at [689, 249] on th "Співробітник" at bounding box center [646, 241] width 158 height 72
click at [681, 242] on icon at bounding box center [684, 241] width 17 height 10
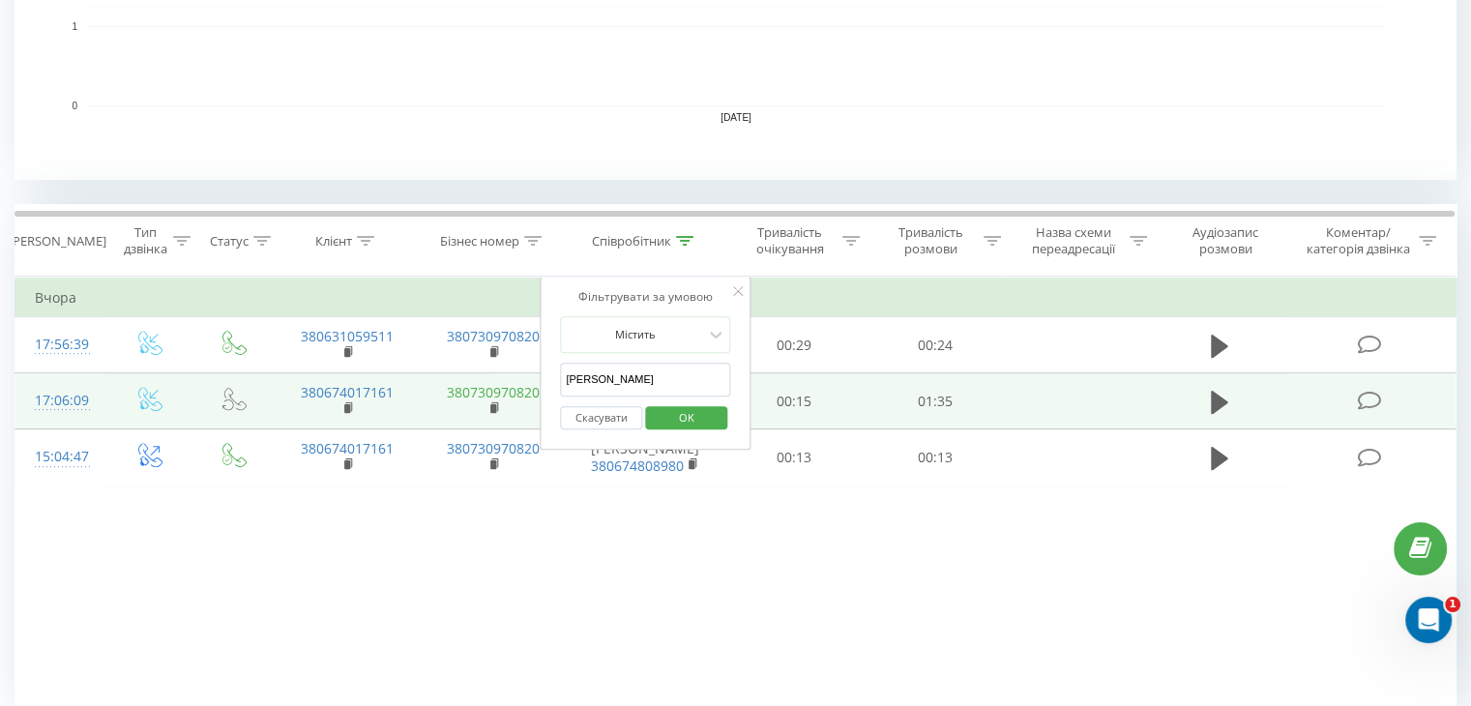
drag, startPoint x: 646, startPoint y: 388, endPoint x: 501, endPoint y: 385, distance: 145.1
click at [501, 385] on table "Фільтрувати за умовою Дорівнює Введіть значення Скасувати OK Фільтрувати за умо…" at bounding box center [736, 382] width 1442 height 210
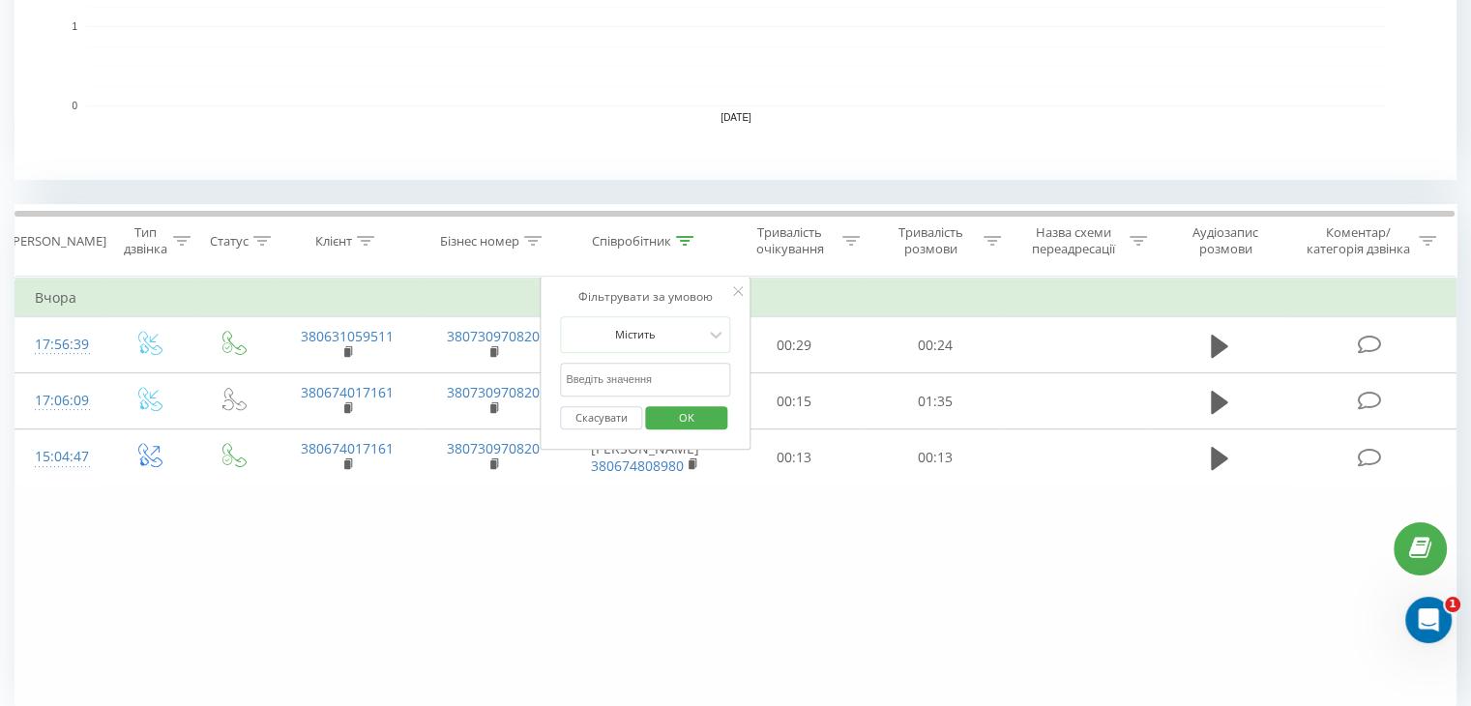
click at [632, 386] on input "text" at bounding box center [645, 380] width 170 height 34
click at [695, 411] on span "OK" at bounding box center [687, 417] width 54 height 30
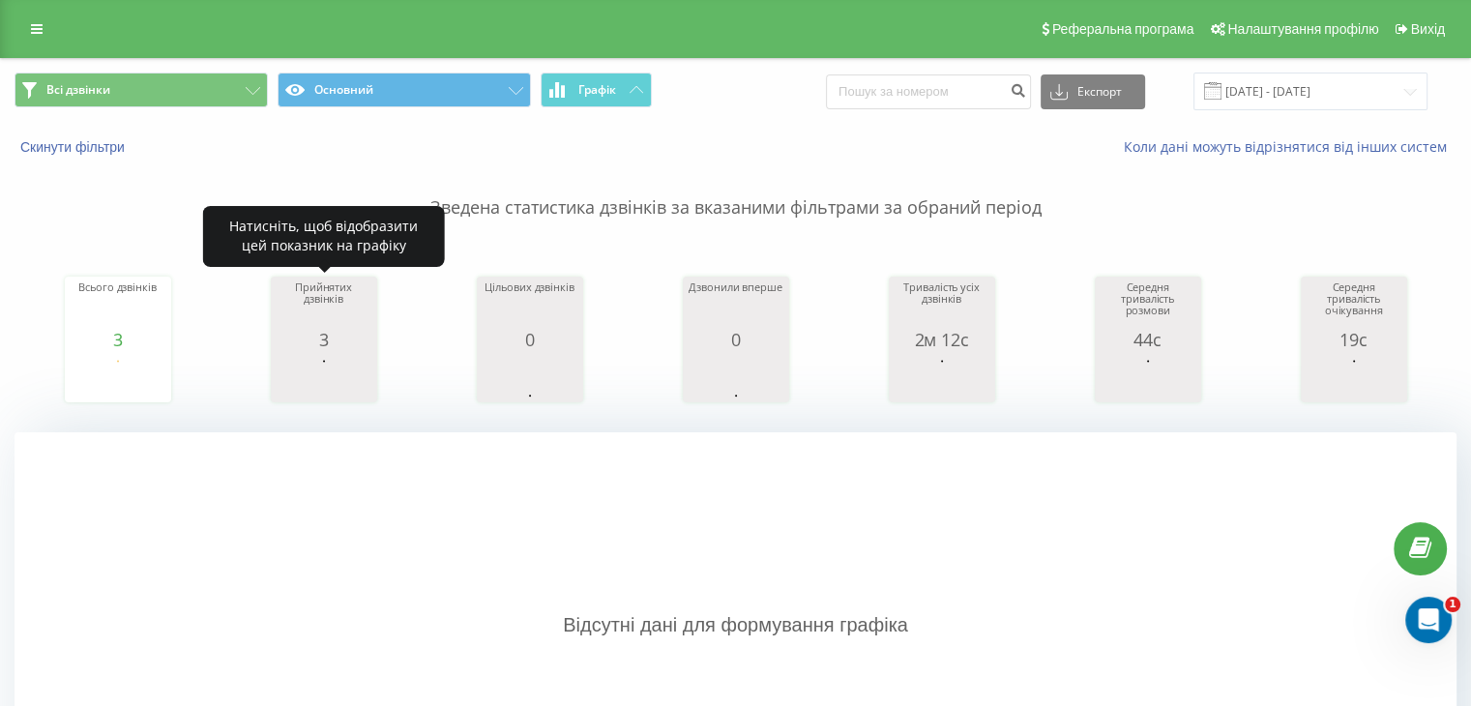
click at [332, 379] on rect "A chart." at bounding box center [324, 379] width 97 height 36
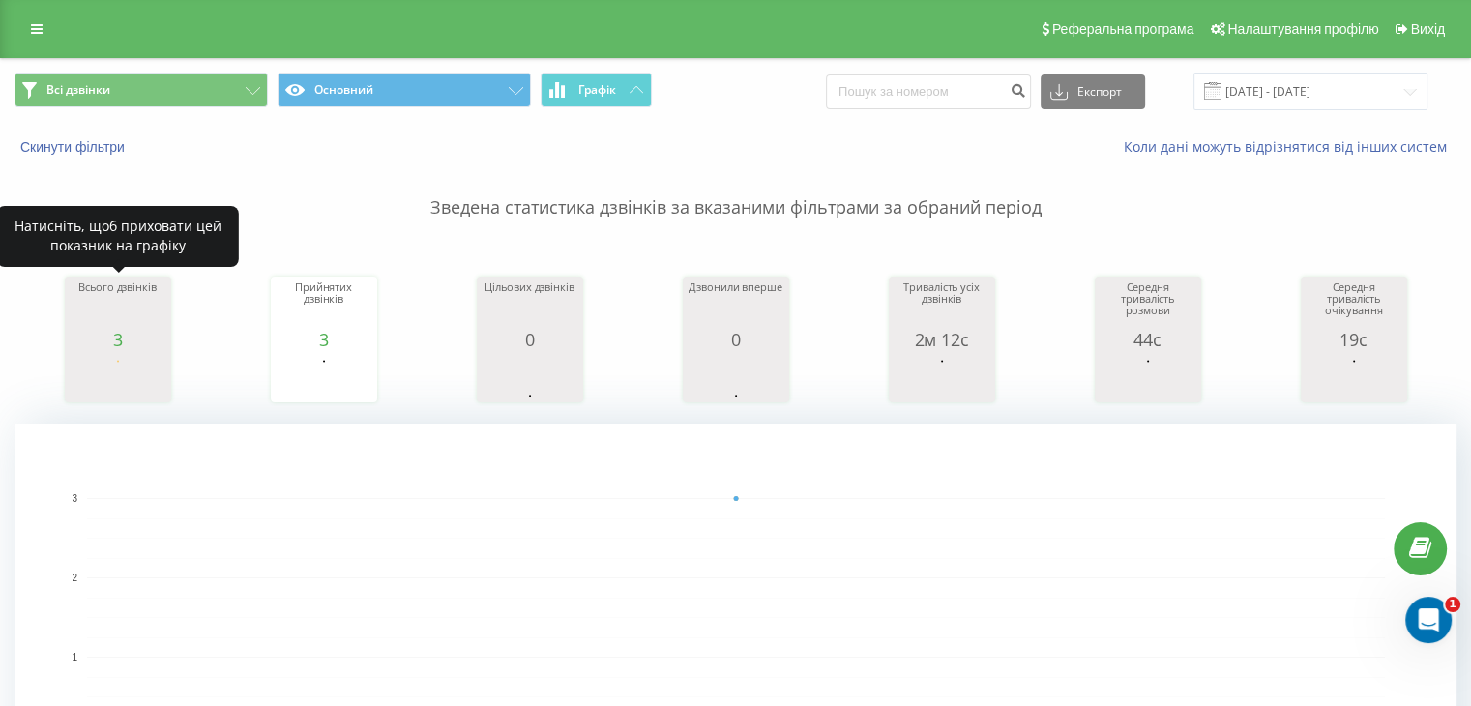
click at [136, 312] on div "Всього дзвінків" at bounding box center [118, 305] width 97 height 48
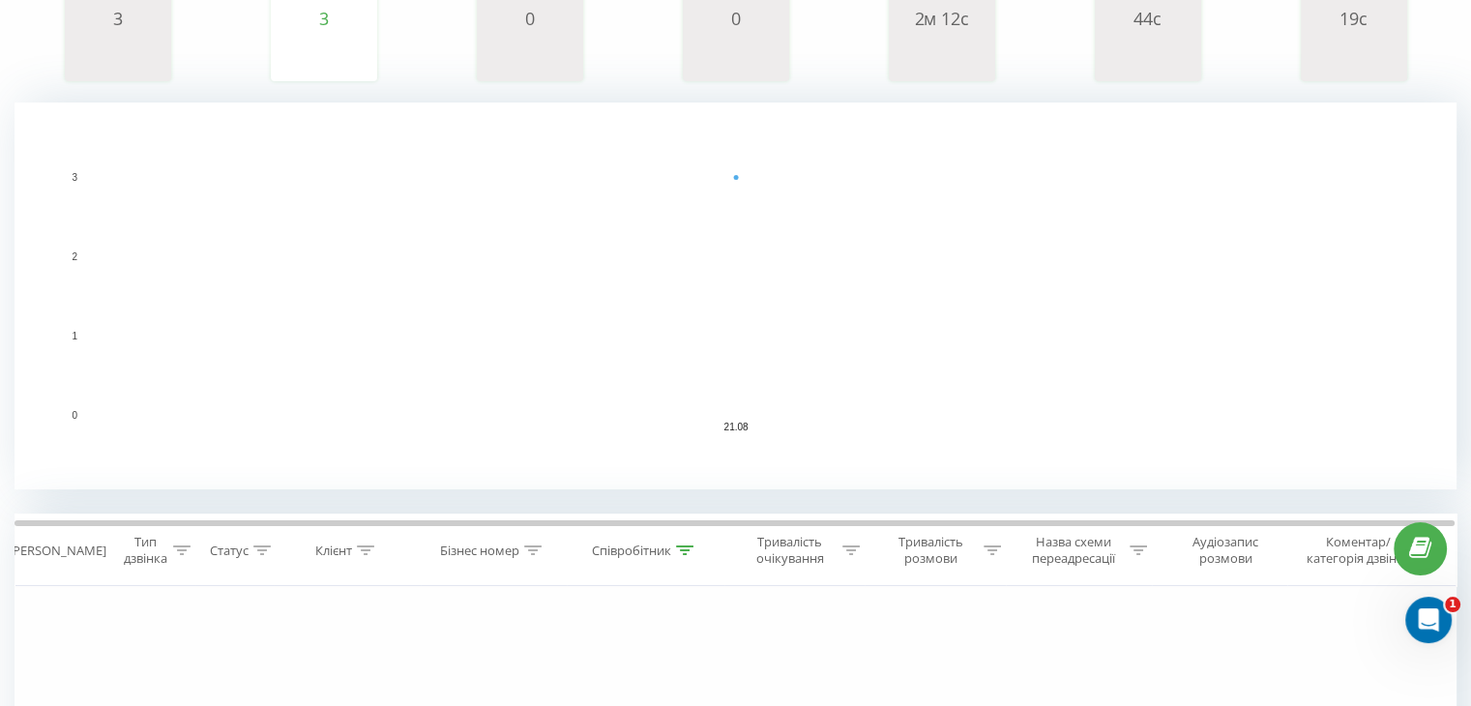
scroll to position [652, 0]
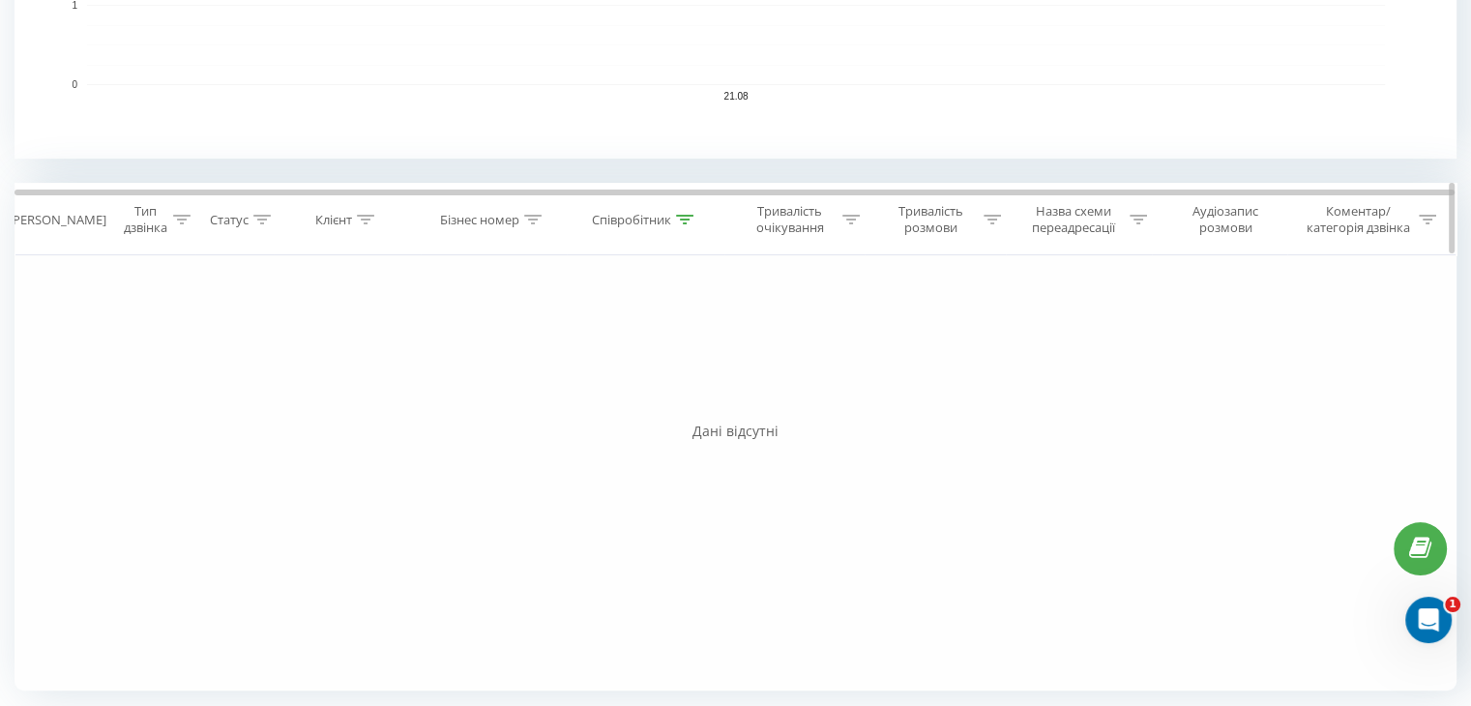
click at [662, 229] on th "Співробітник" at bounding box center [646, 220] width 158 height 72
click at [681, 229] on th "Співробітник" at bounding box center [646, 220] width 158 height 72
click at [686, 215] on icon at bounding box center [684, 220] width 17 height 10
drag, startPoint x: 679, startPoint y: 342, endPoint x: 584, endPoint y: 361, distance: 96.5
click at [584, 361] on input "Ірпінь" at bounding box center [646, 358] width 170 height 34
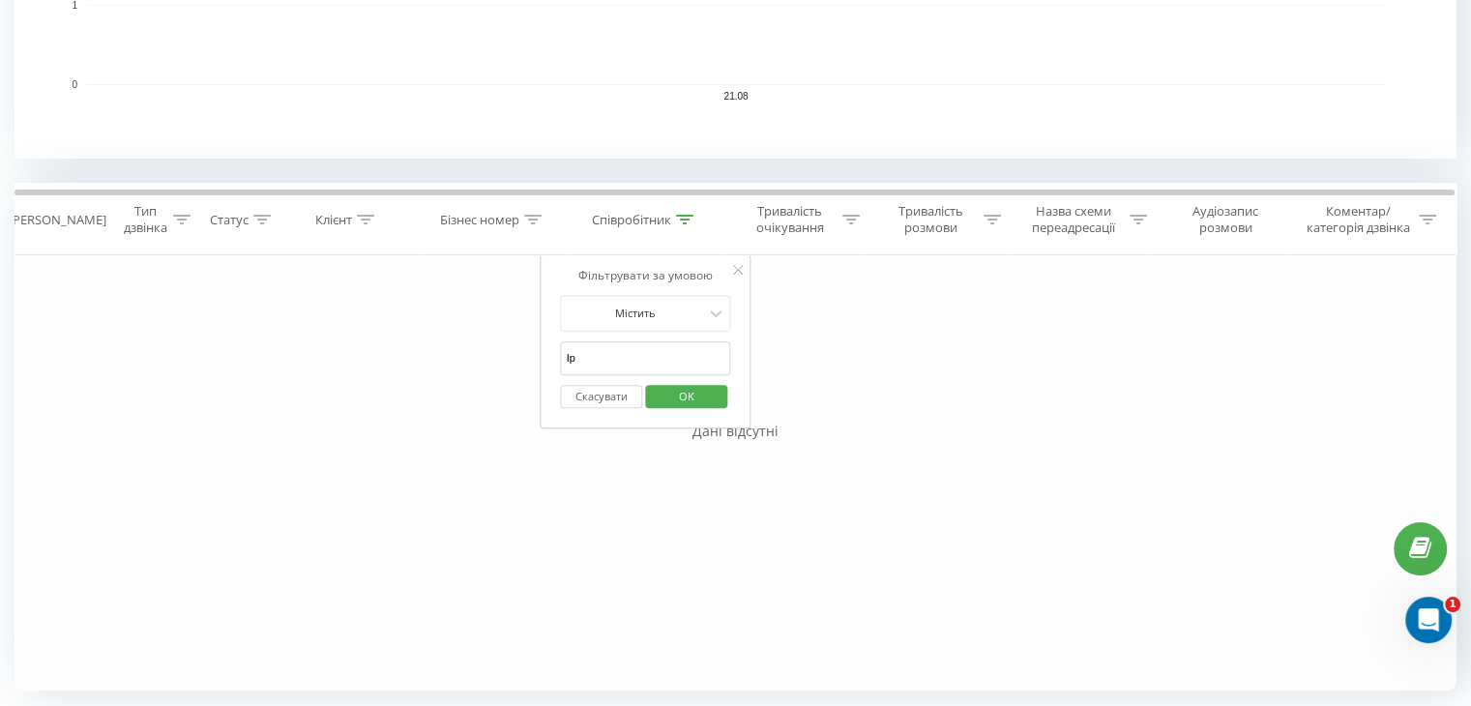
type input "І"
click at [584, 361] on input "І" at bounding box center [646, 358] width 170 height 34
click at [692, 399] on span "OK" at bounding box center [687, 396] width 54 height 30
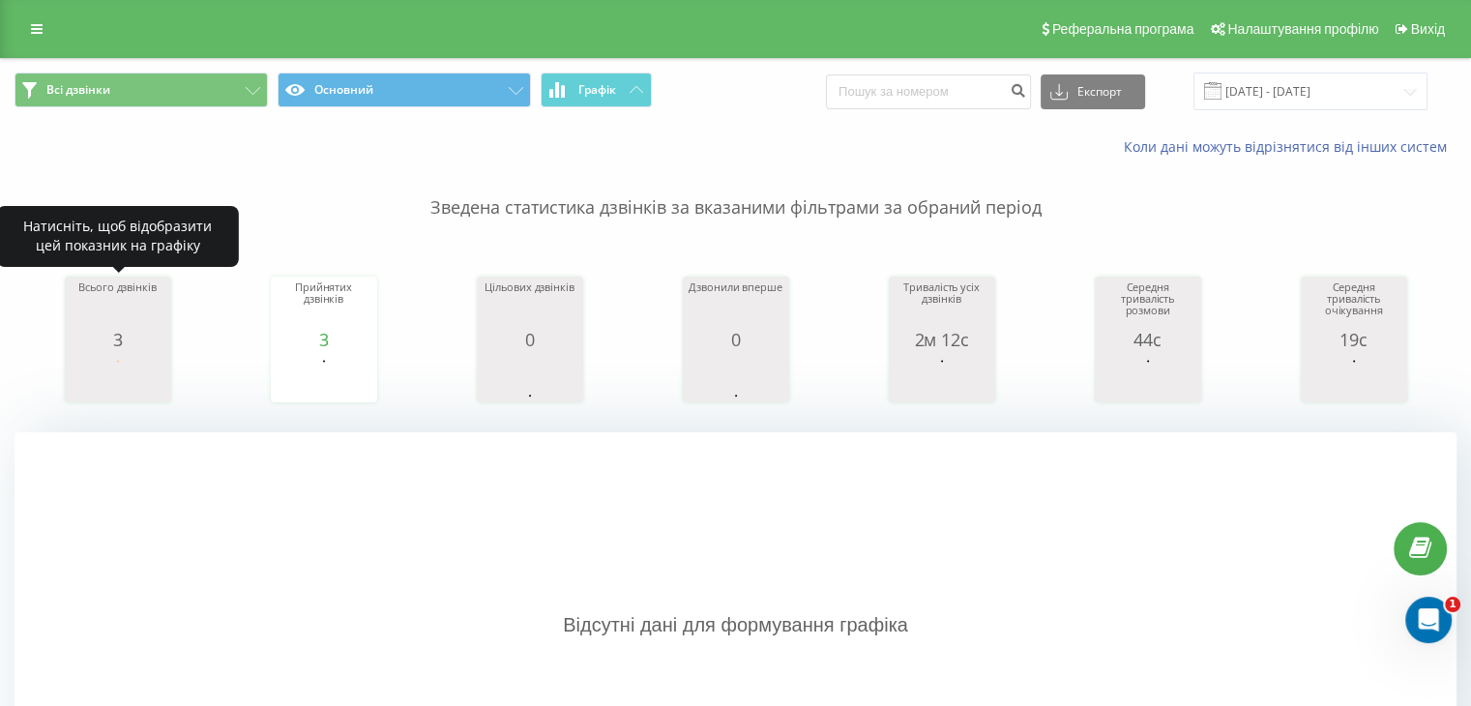
click at [77, 358] on icon "A chart." at bounding box center [118, 378] width 97 height 58
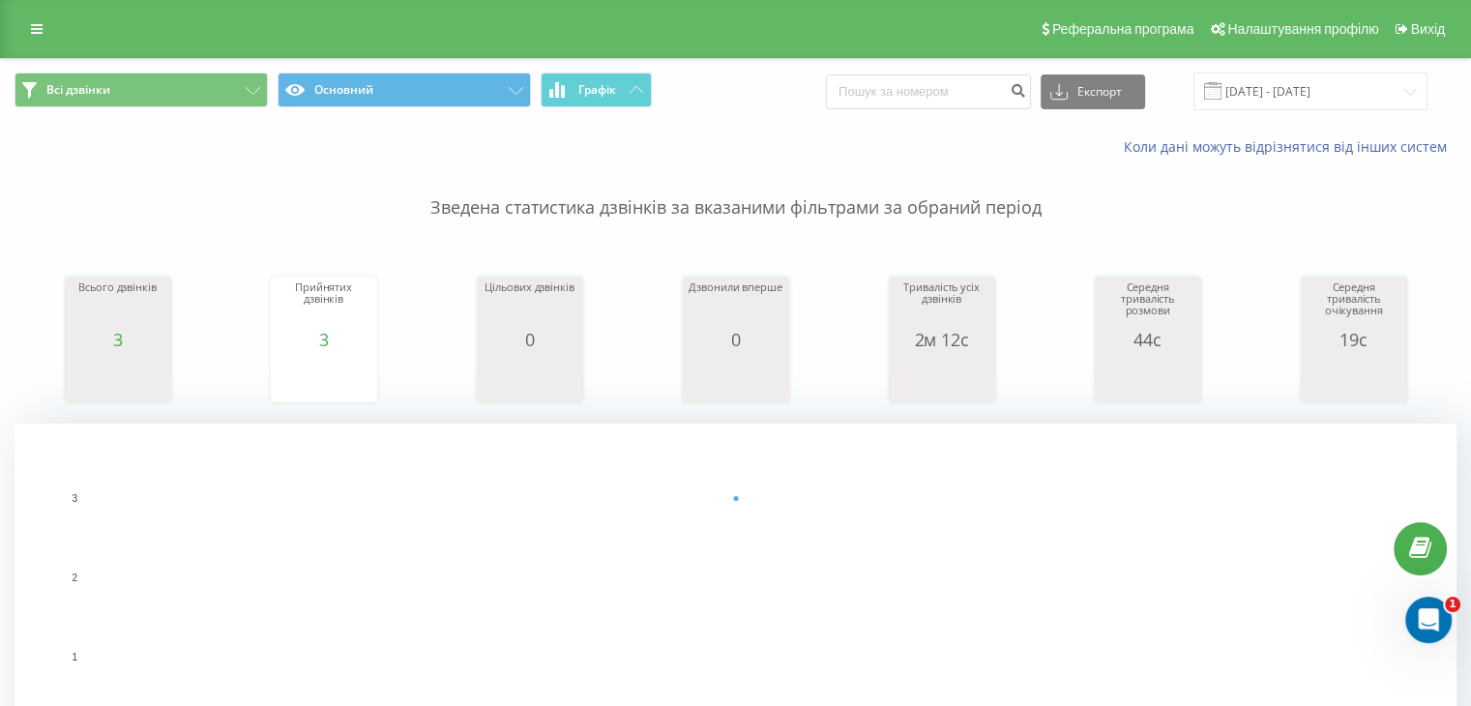
scroll to position [652, 0]
